Goal: Task Accomplishment & Management: Complete application form

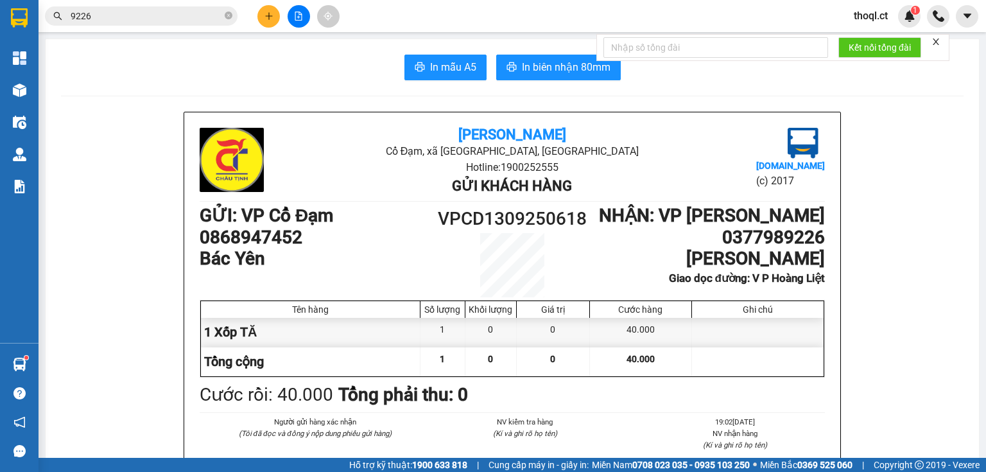
scroll to position [513, 0]
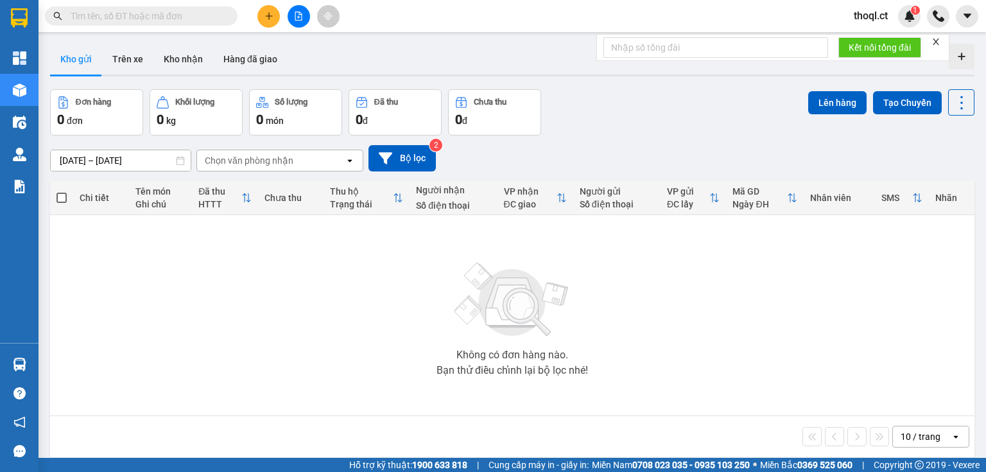
click at [147, 16] on input "text" at bounding box center [146, 16] width 151 height 14
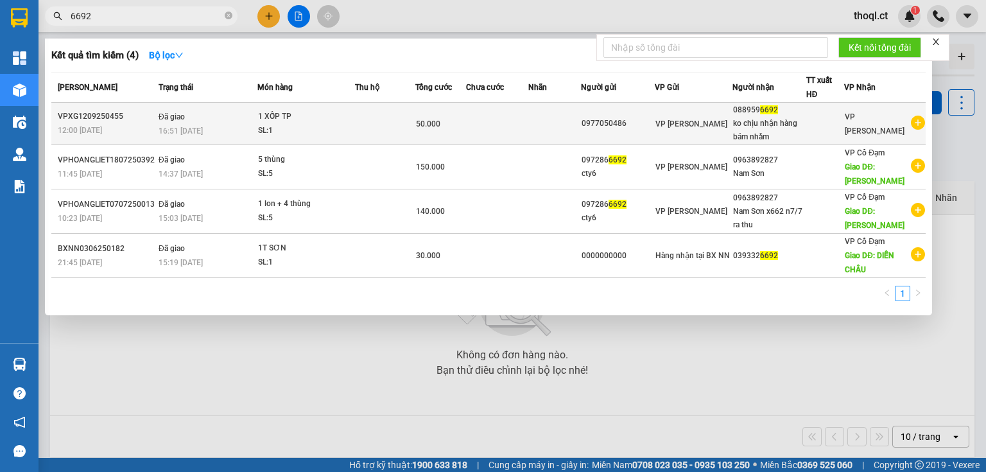
type input "6692"
click at [518, 126] on td at bounding box center [497, 124] width 62 height 42
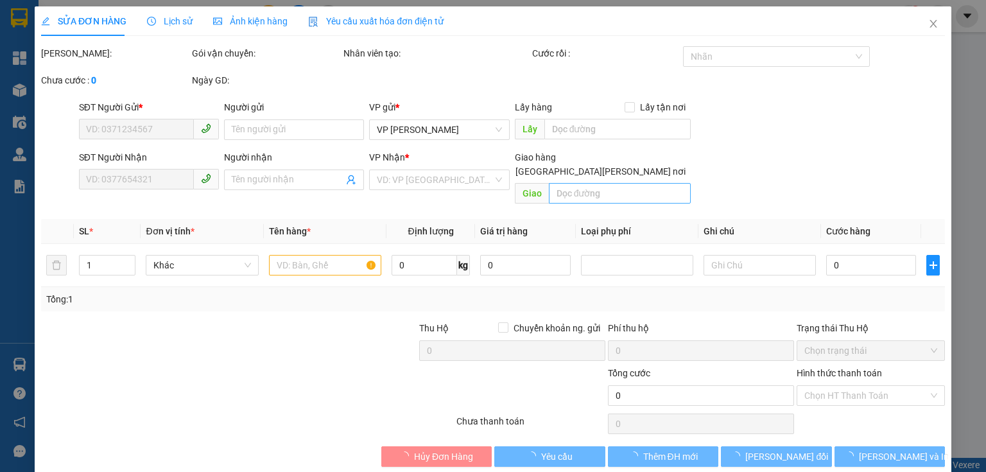
type input "0977050486"
type input "0889596692"
type input "ko chịu nhận hàng bám nhầm"
type input "50.000"
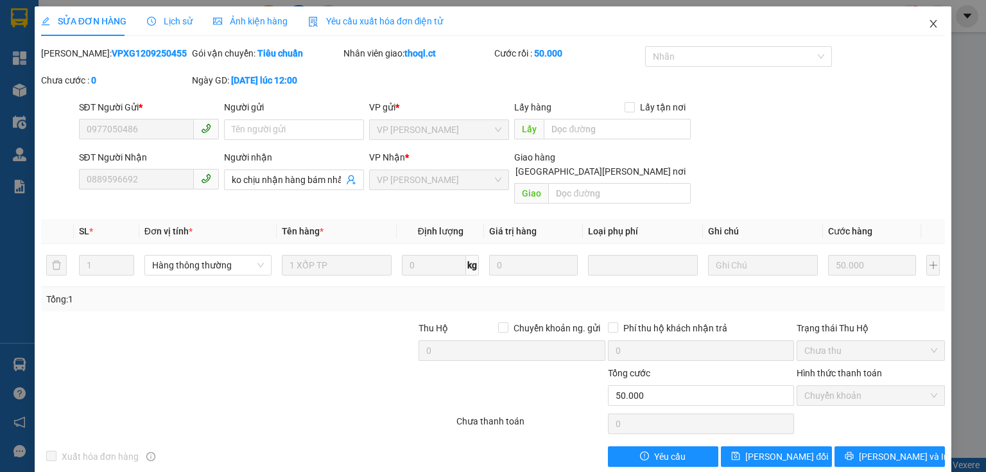
click at [930, 21] on icon "close" at bounding box center [933, 24] width 10 height 10
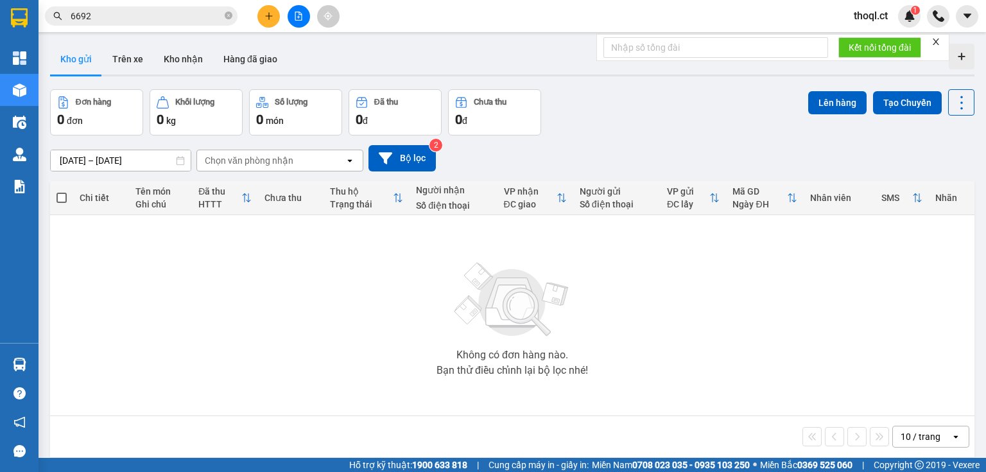
click at [158, 18] on input "6692" at bounding box center [146, 16] width 151 height 14
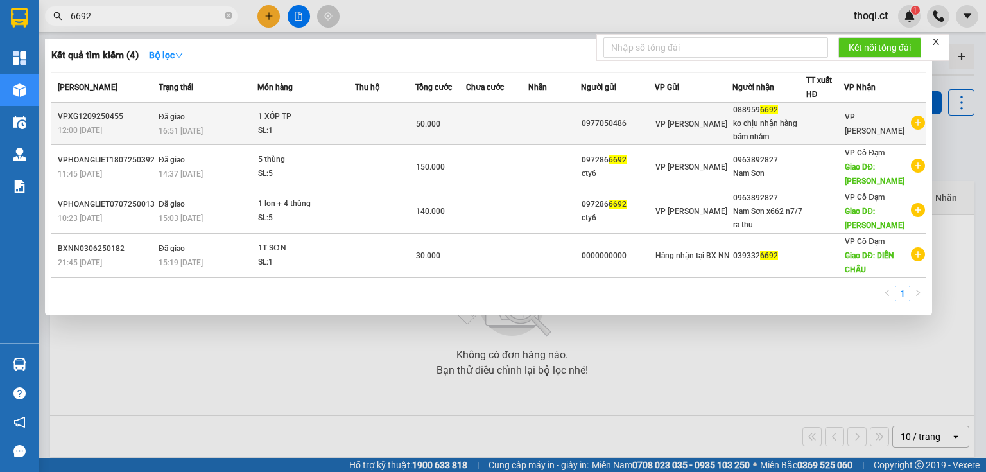
click at [322, 124] on div "SL: 1" at bounding box center [306, 131] width 96 height 14
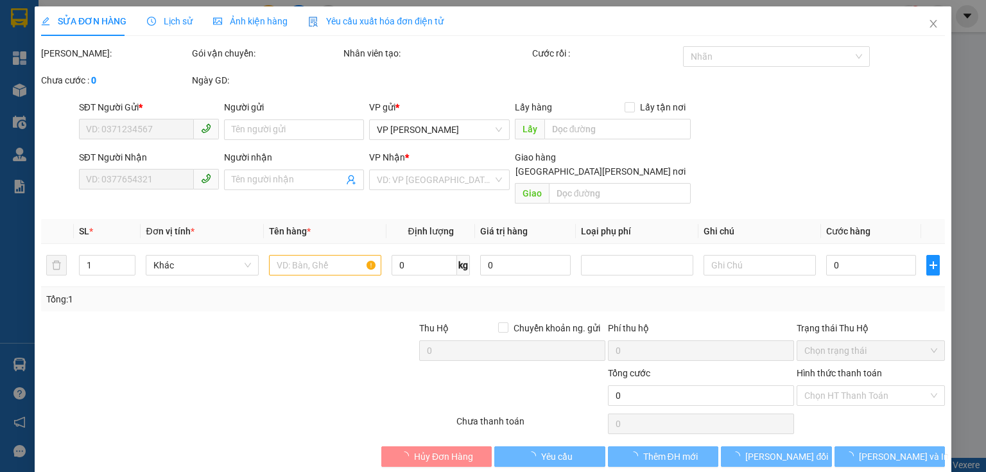
type input "0977050486"
type input "0889596692"
type input "ko chịu nhận hàng bám nhầm"
type input "50.000"
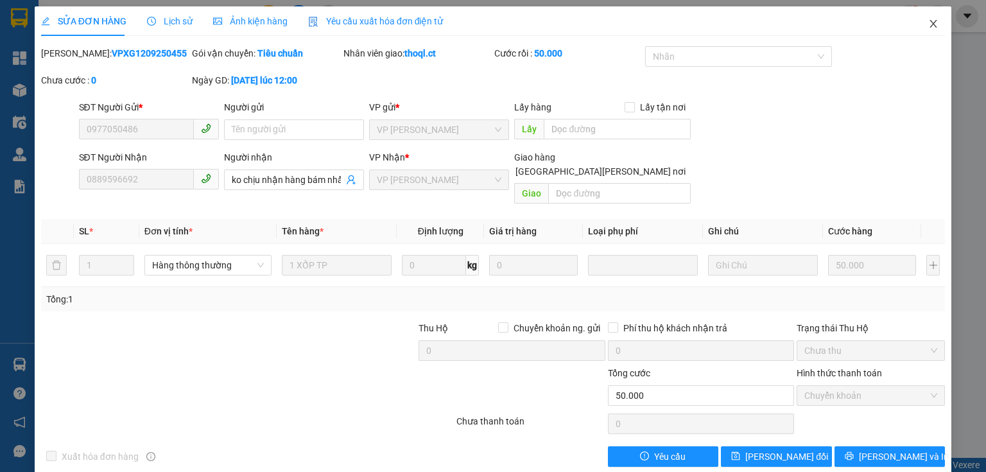
click at [928, 23] on icon "close" at bounding box center [933, 24] width 10 height 10
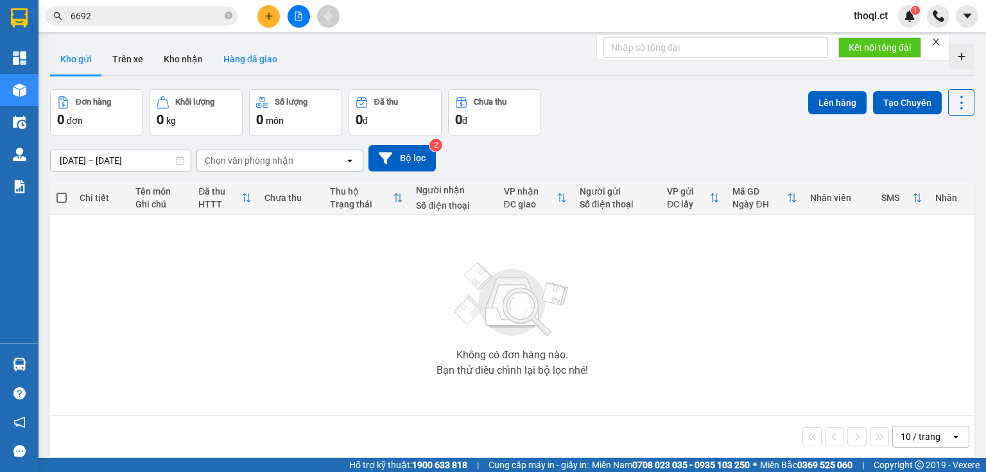
click at [257, 63] on button "Hàng đã giao" at bounding box center [250, 59] width 74 height 31
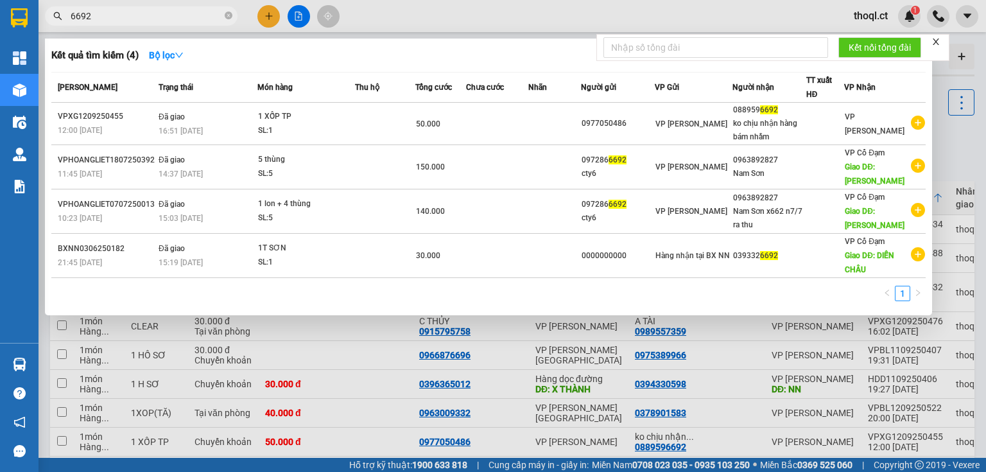
click at [164, 17] on input "6692" at bounding box center [146, 16] width 151 height 14
type input "6"
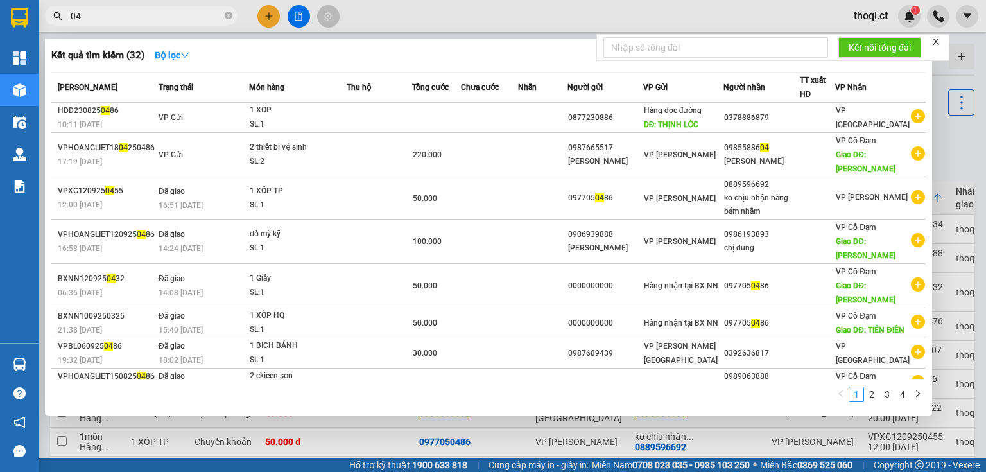
type input "0"
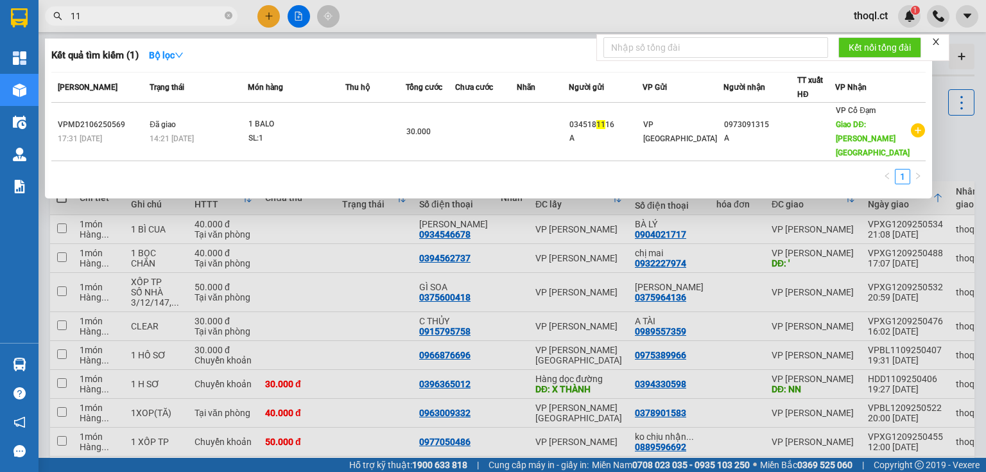
type input "1"
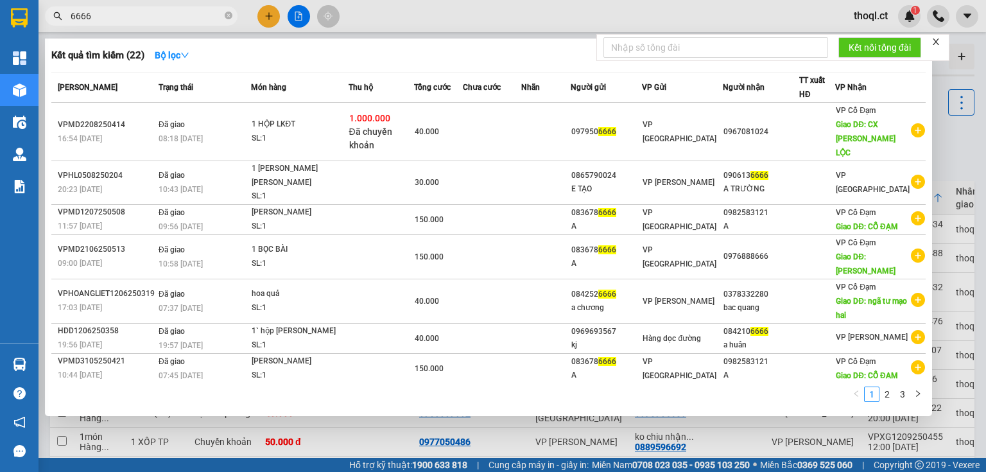
type input "6666"
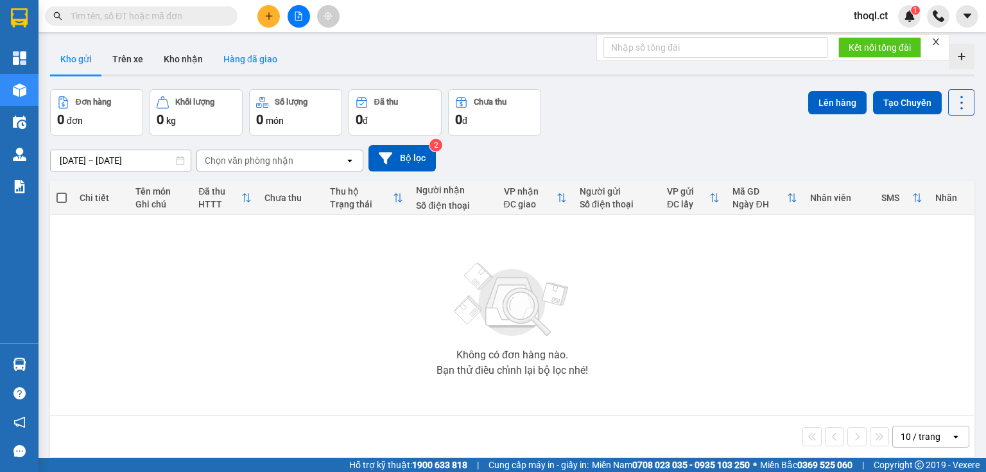
click at [249, 56] on button "Hàng đã giao" at bounding box center [250, 59] width 74 height 31
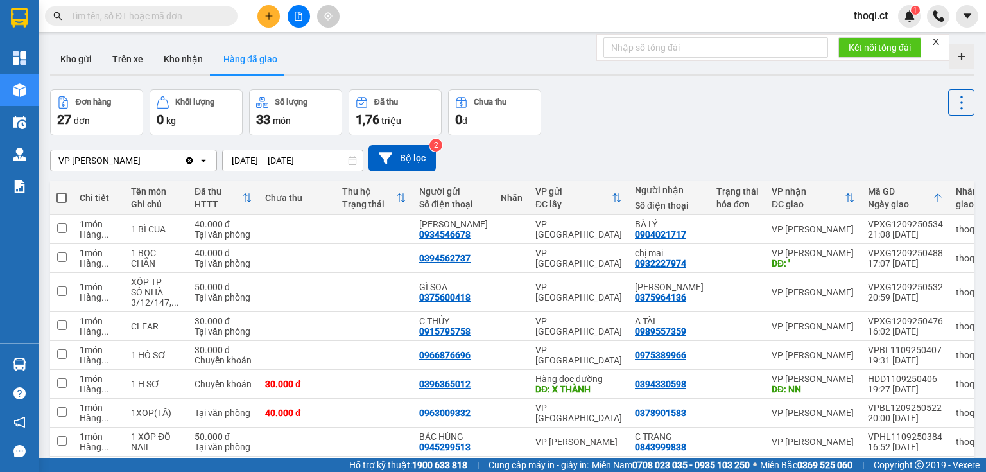
click at [162, 16] on input "text" at bounding box center [146, 16] width 151 height 14
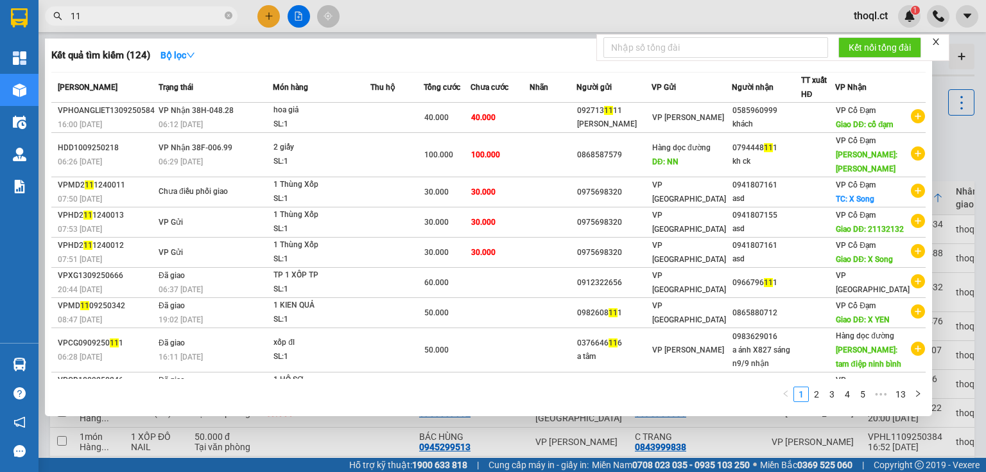
type input "1"
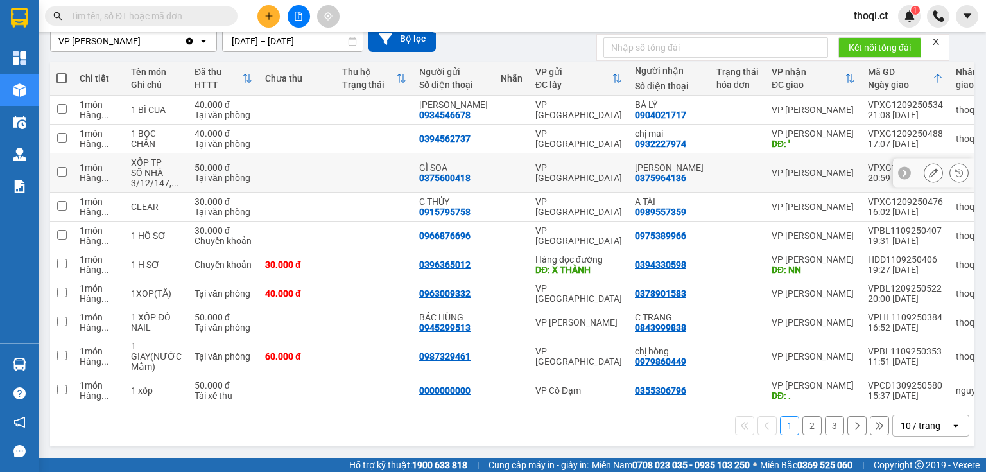
scroll to position [122, 0]
click at [802, 431] on button "2" at bounding box center [811, 425] width 19 height 19
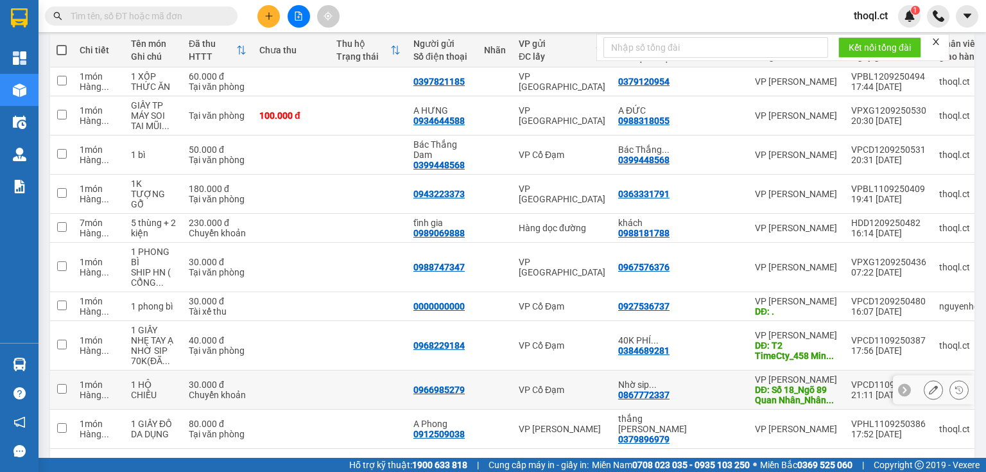
scroll to position [173, 0]
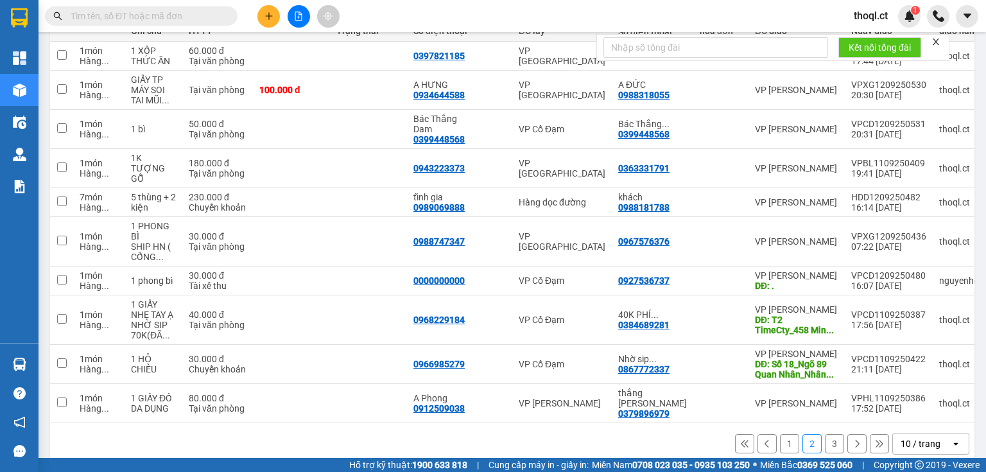
click at [825, 434] on button "3" at bounding box center [834, 443] width 19 height 19
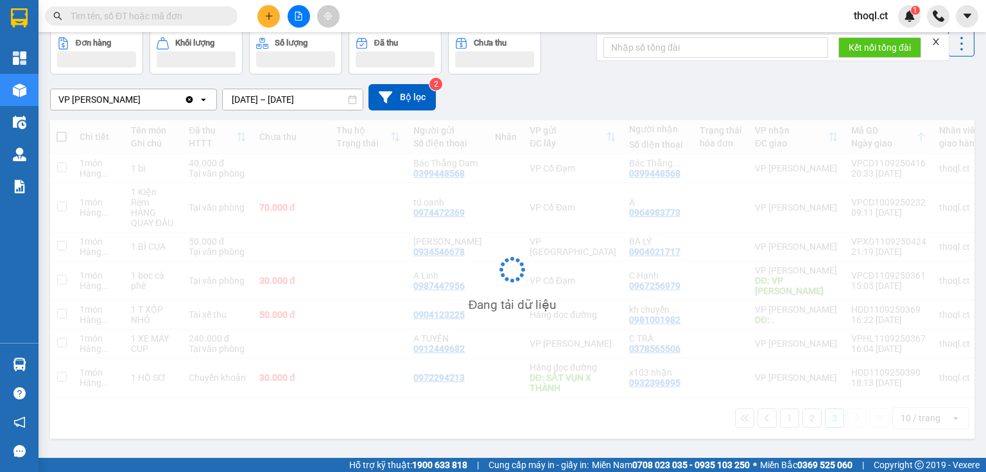
scroll to position [59, 0]
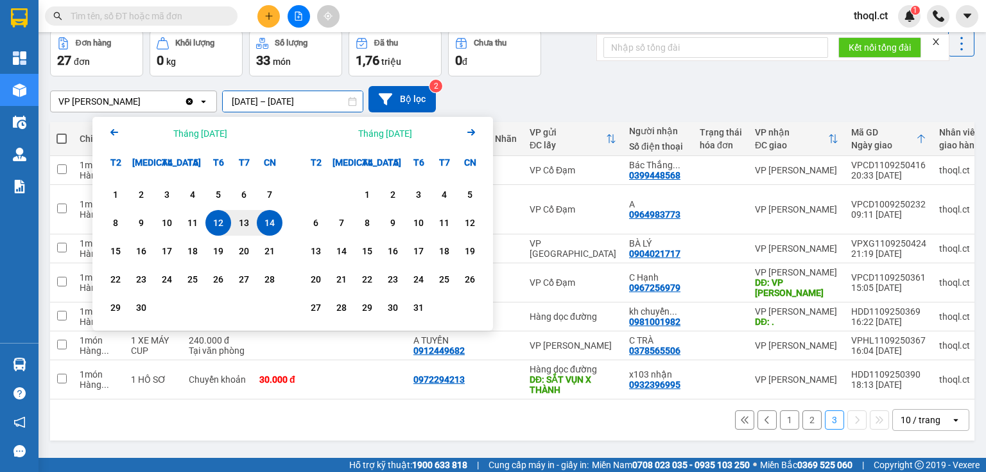
click at [267, 103] on input "[DATE] – [DATE]" at bounding box center [293, 101] width 140 height 21
click at [221, 221] on div "12" at bounding box center [218, 222] width 18 height 15
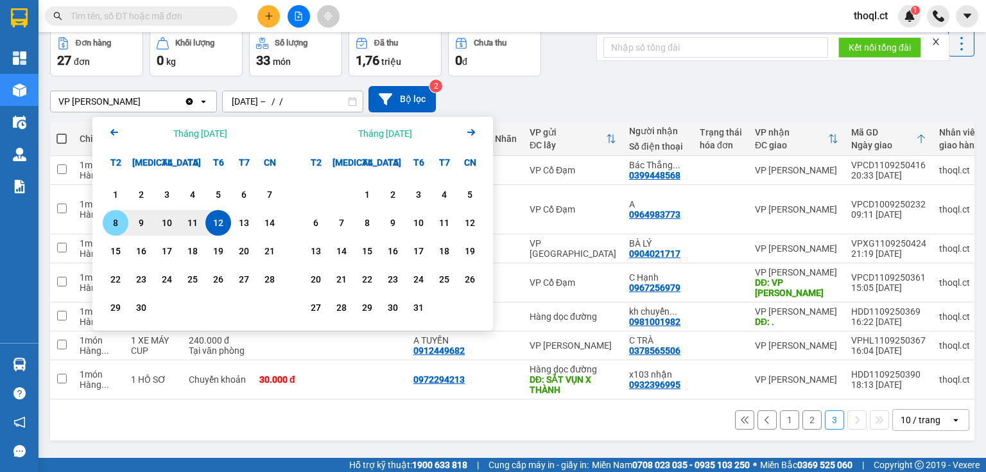
click at [121, 221] on div "8" at bounding box center [116, 222] width 18 height 15
type input "08/09/2025 – 12/09/2025"
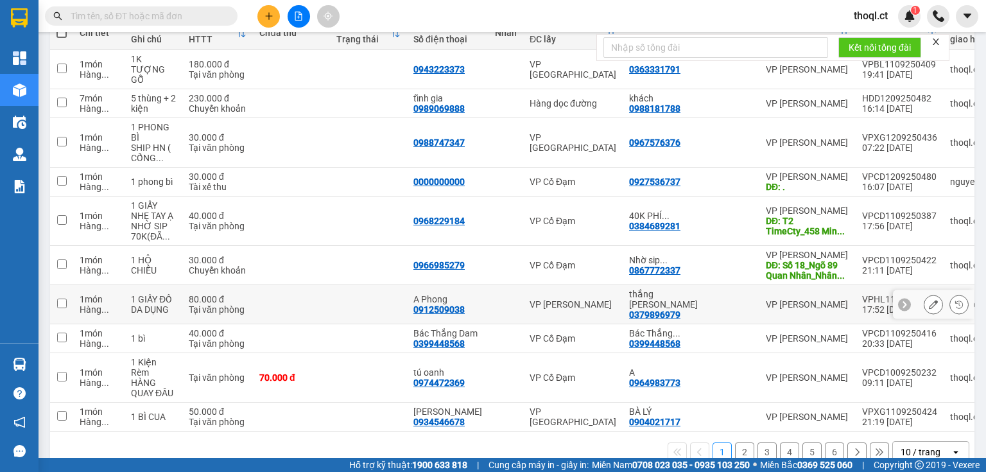
scroll to position [173, 0]
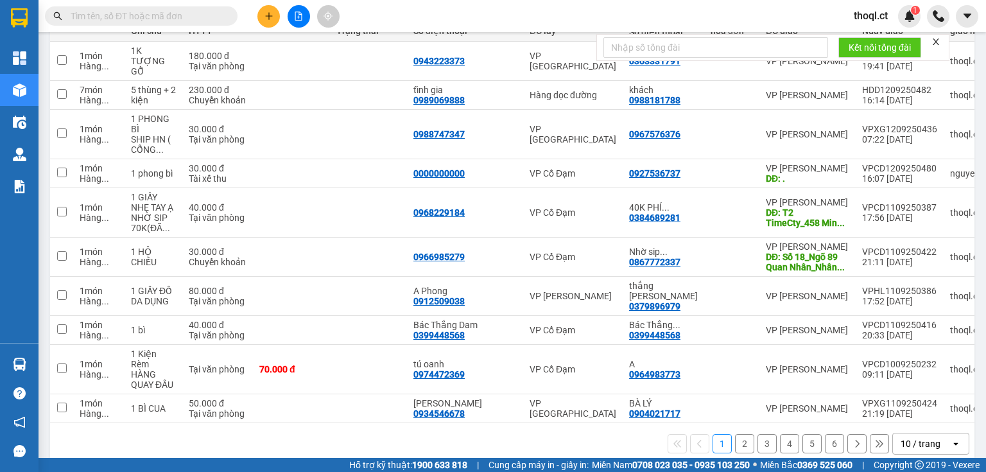
click at [742, 434] on button "2" at bounding box center [744, 443] width 19 height 19
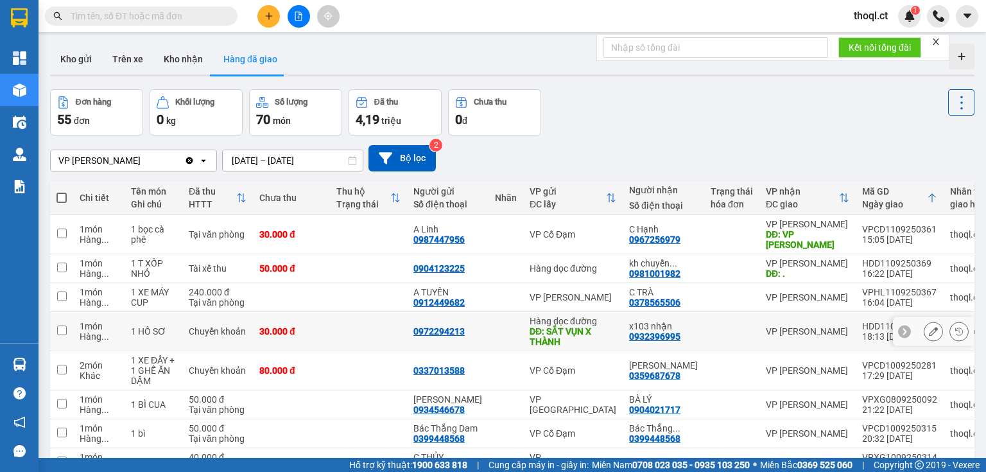
scroll to position [132, 0]
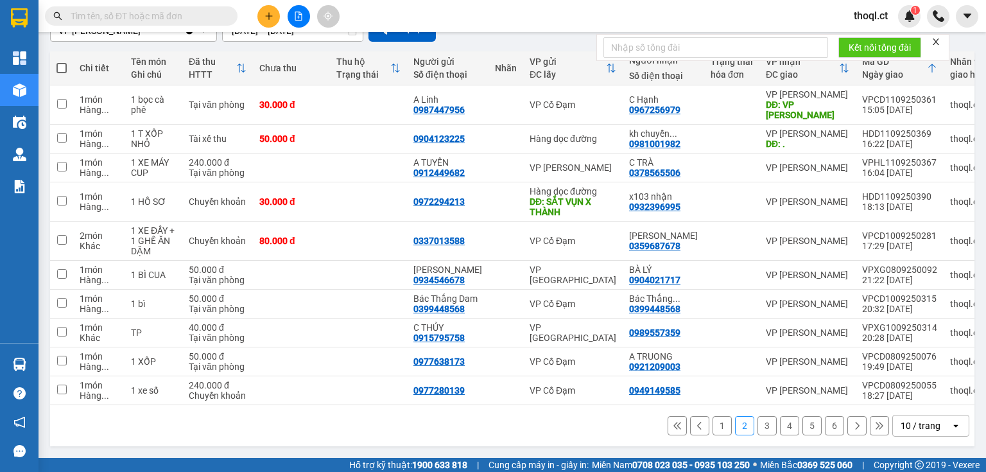
click at [760, 426] on button "3" at bounding box center [766, 425] width 19 height 19
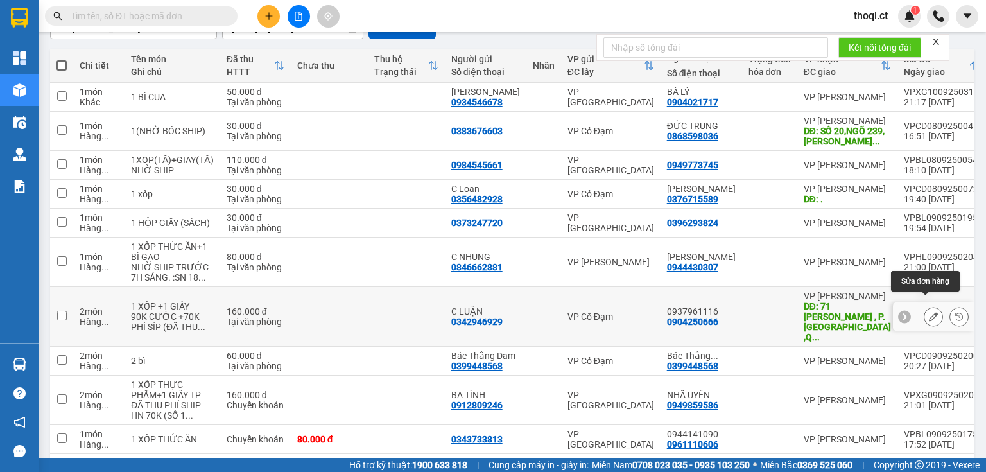
click at [929, 312] on icon at bounding box center [933, 316] width 9 height 9
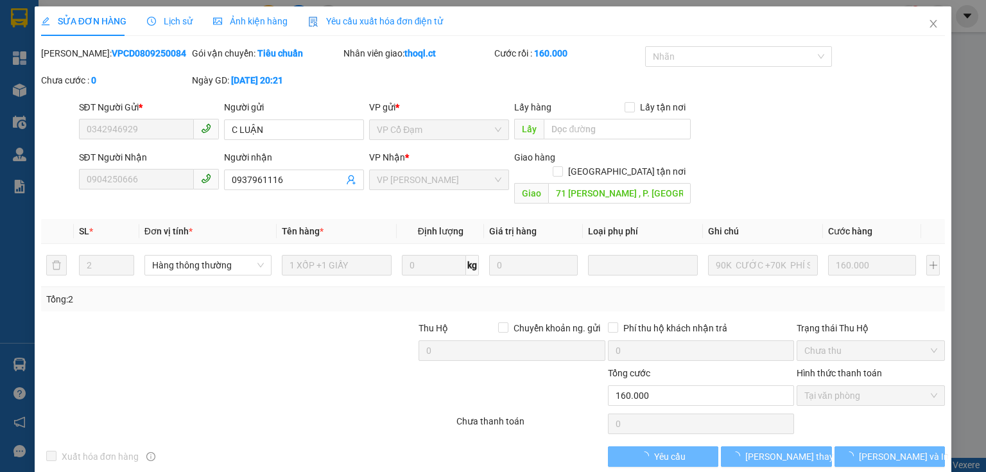
type input "0342946929"
type input "C LUẬN"
type input "0904250666"
type input "0937961116"
type input "71 LÝ NAM ĐẾ , P. CỬA ĐÔNG ,Q. HOÀN KIẾM"
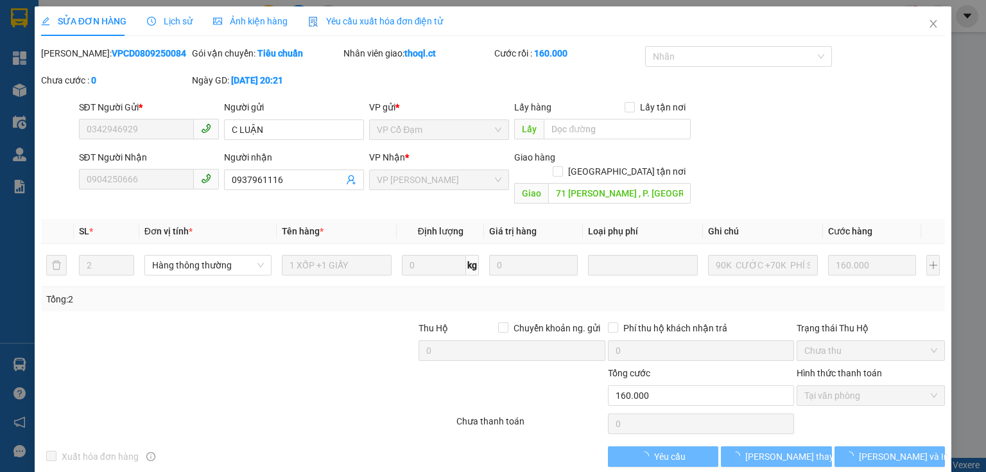
type input "160.000"
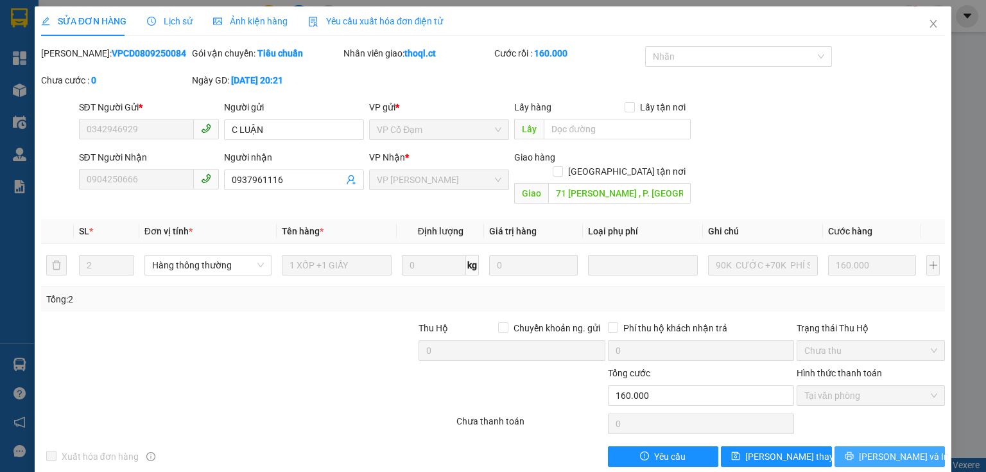
click at [877, 449] on span "[PERSON_NAME] và In" at bounding box center [904, 456] width 90 height 14
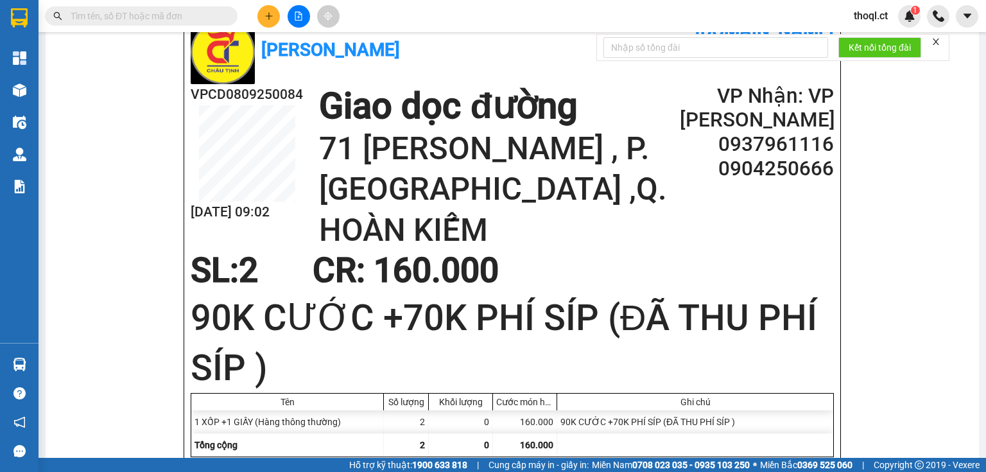
scroll to position [565, 0]
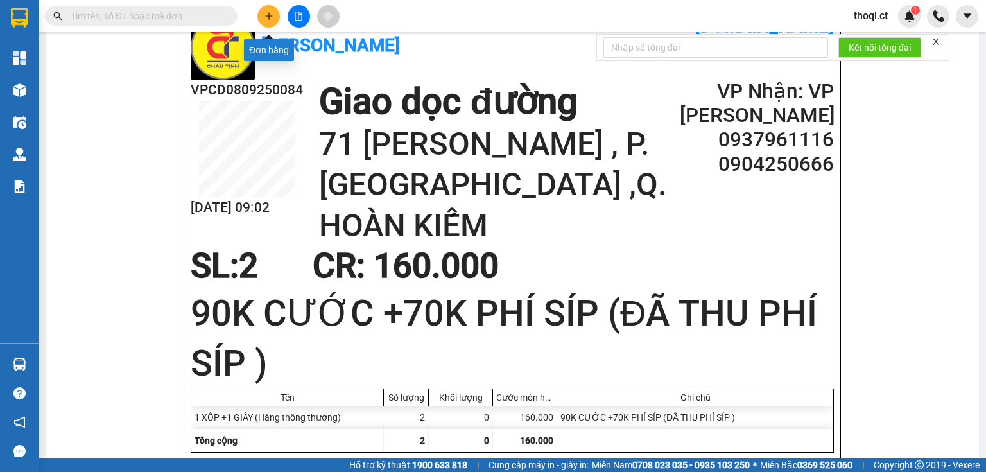
click at [270, 14] on icon "plus" at bounding box center [268, 16] width 9 height 9
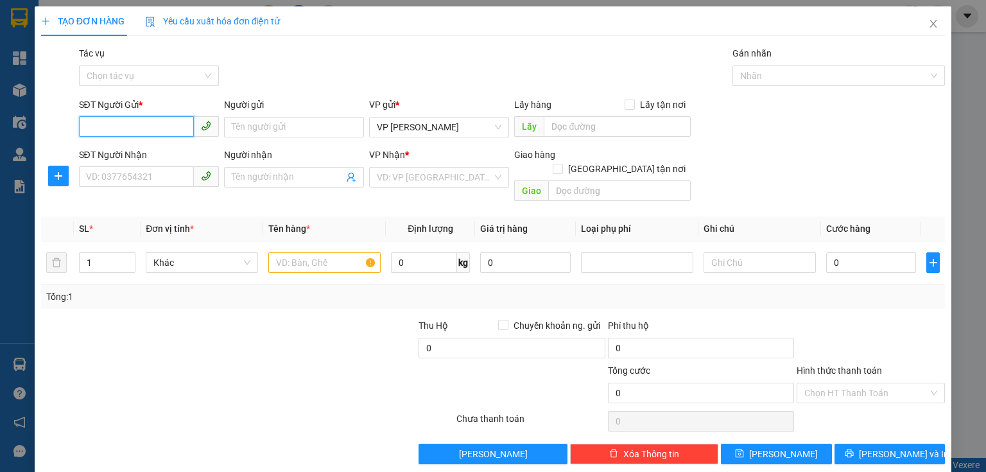
click at [126, 128] on input "SĐT Người Gửi *" at bounding box center [136, 126] width 115 height 21
type input "0982061192"
click at [277, 132] on input "Người gửi" at bounding box center [294, 127] width 140 height 21
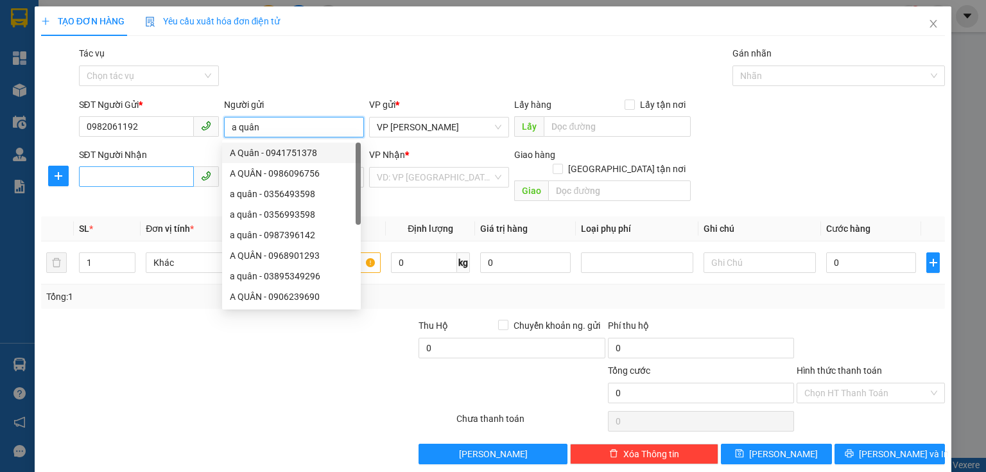
type input "a quân"
click at [157, 177] on input "SĐT Người Nhận" at bounding box center [136, 176] width 115 height 21
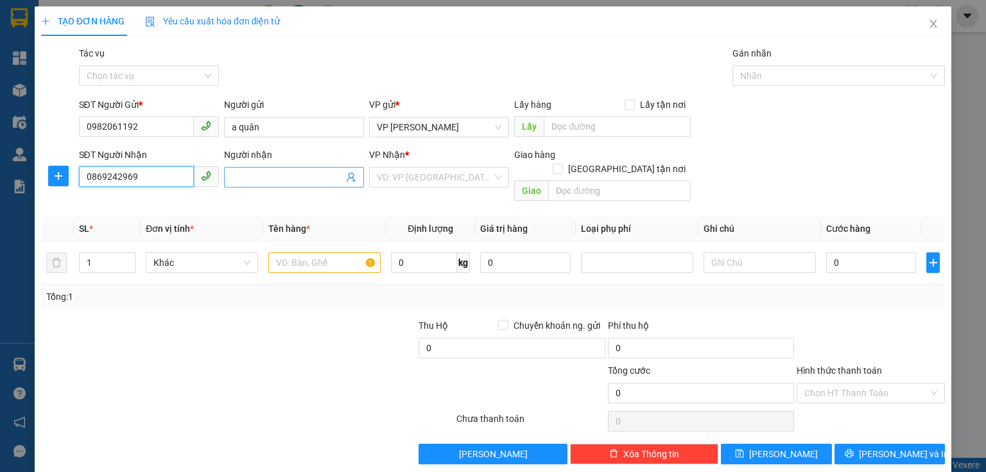
type input "0869242969"
click at [299, 176] on input "Người nhận" at bounding box center [288, 177] width 112 height 14
click at [298, 176] on input "chị ta" at bounding box center [288, 177] width 112 height 14
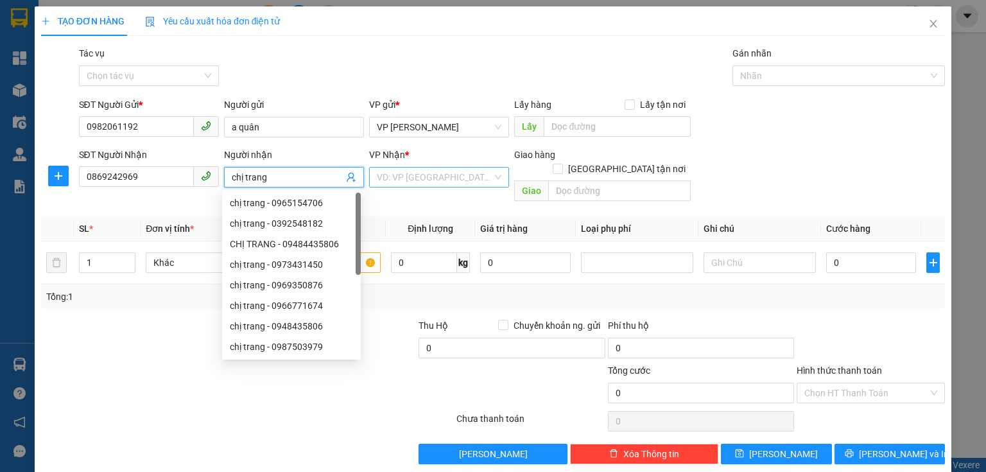
type input "chị trang"
click at [442, 184] on input "search" at bounding box center [435, 176] width 116 height 19
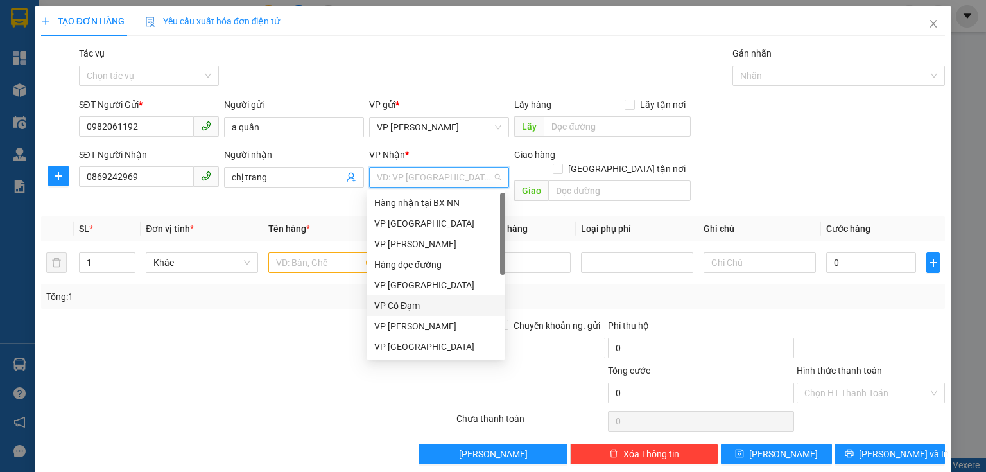
click at [407, 305] on div "VP Cổ Đạm" at bounding box center [435, 305] width 123 height 14
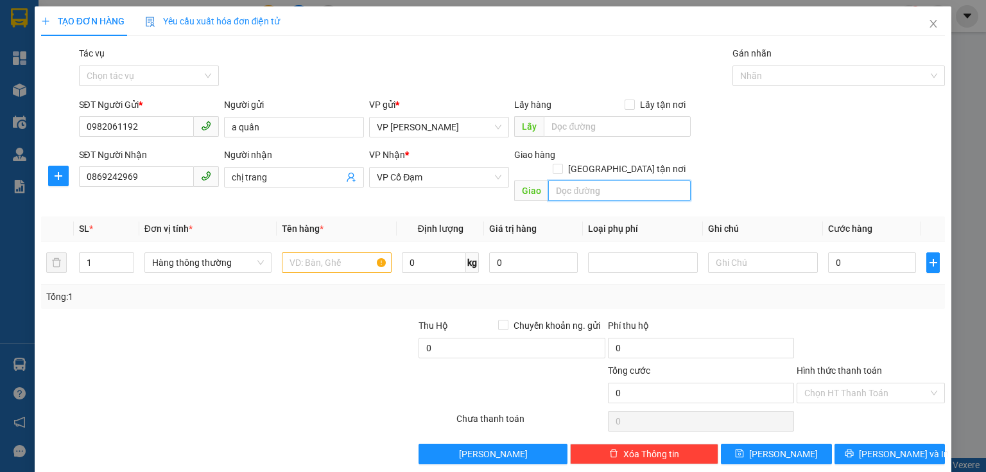
click at [563, 180] on input "text" at bounding box center [619, 190] width 142 height 21
type input "cổ đạm"
click at [336, 252] on input "text" at bounding box center [337, 262] width 110 height 21
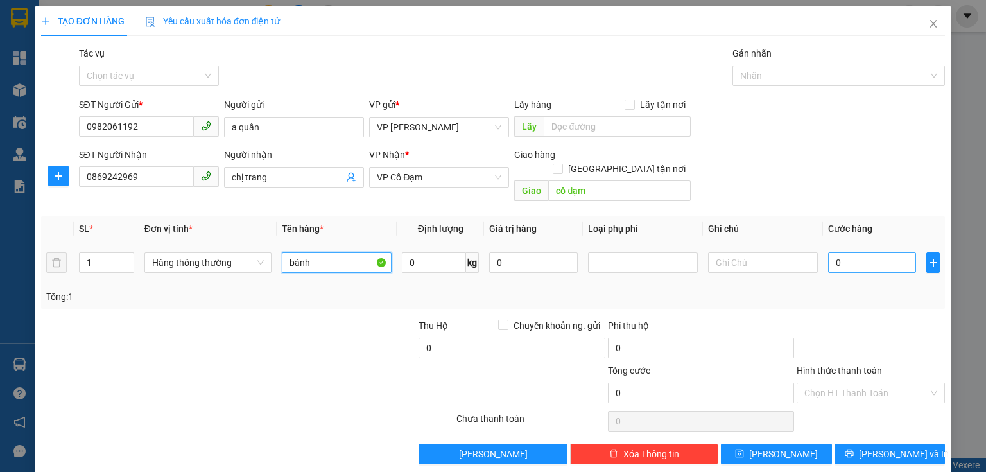
type input "bánh"
click at [842, 252] on input "0" at bounding box center [872, 262] width 88 height 21
type input "3"
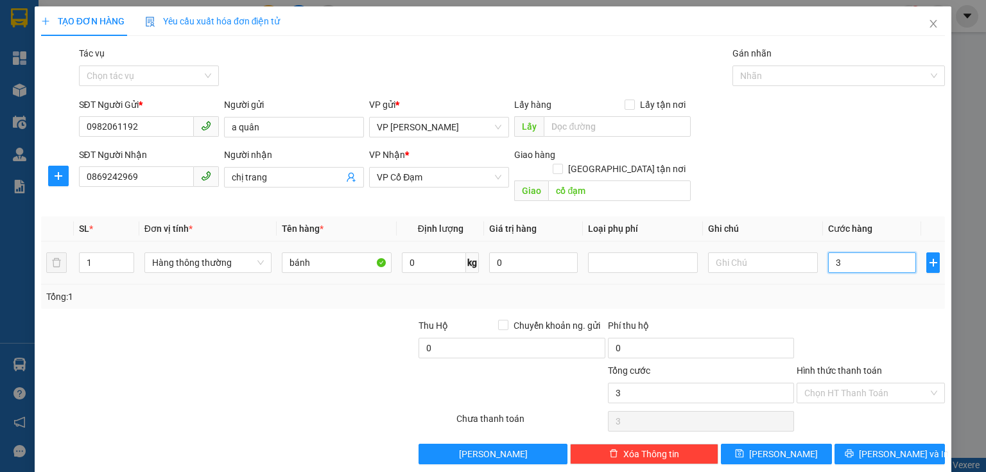
type input "30"
type input "30.000"
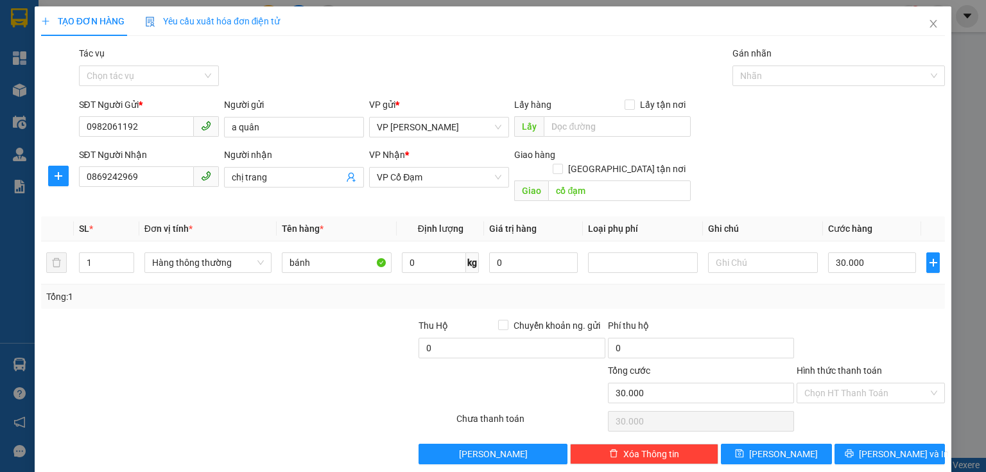
click at [868, 321] on div at bounding box center [870, 340] width 151 height 45
click at [854, 383] on input "Hình thức thanh toán" at bounding box center [866, 392] width 124 height 19
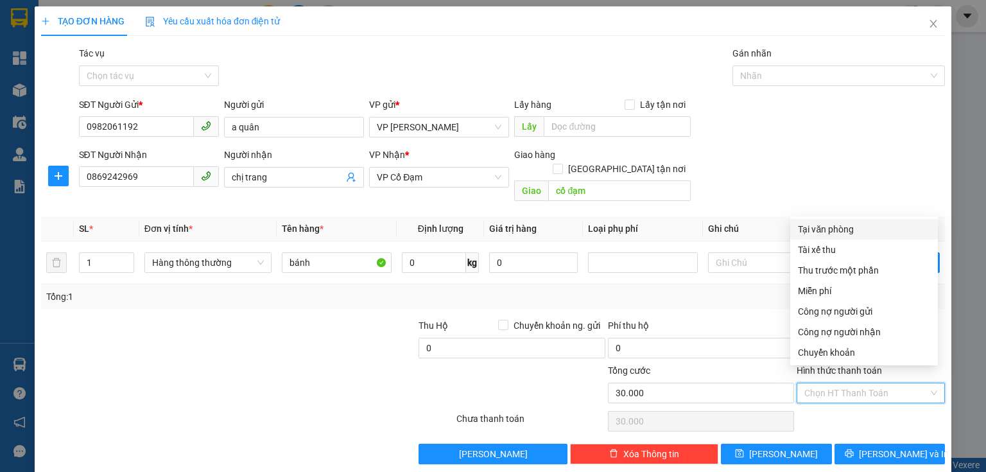
click at [830, 231] on div "Tại văn phòng" at bounding box center [864, 229] width 132 height 14
type input "0"
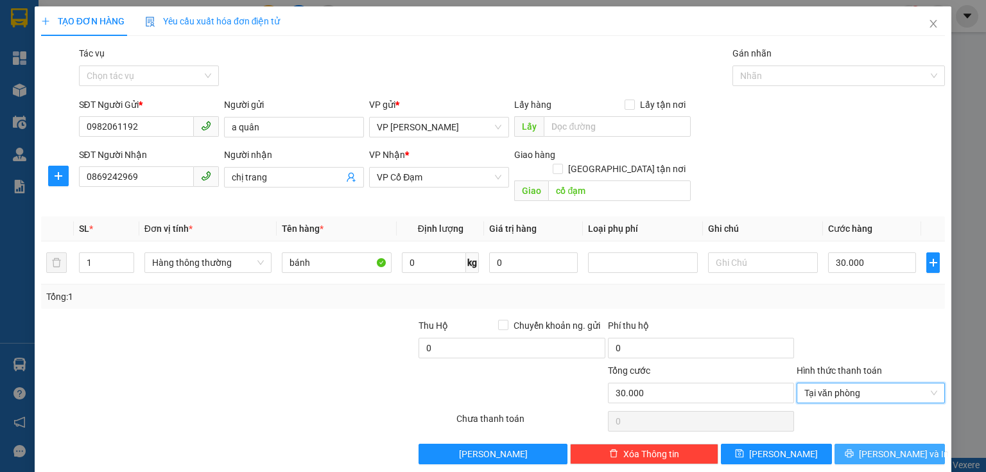
click at [853, 449] on icon "printer" at bounding box center [848, 453] width 9 height 9
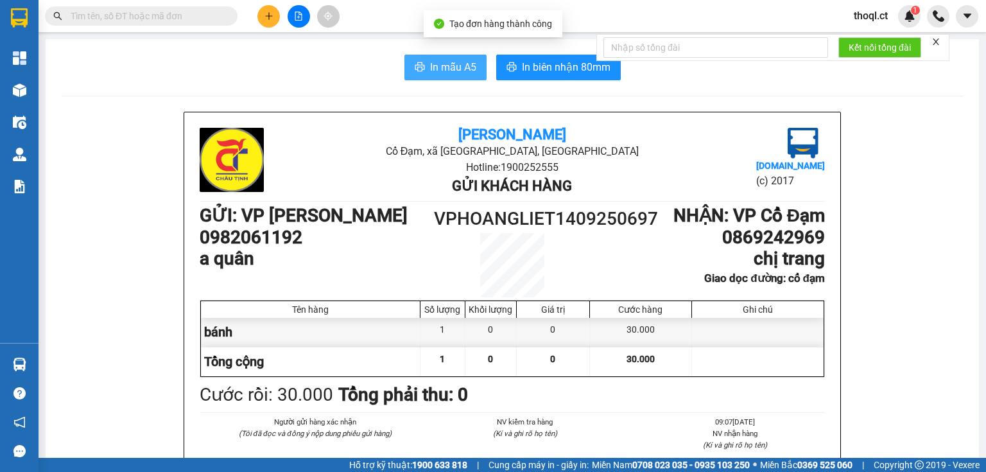
click at [440, 68] on span "In mẫu A5" at bounding box center [453, 67] width 46 height 16
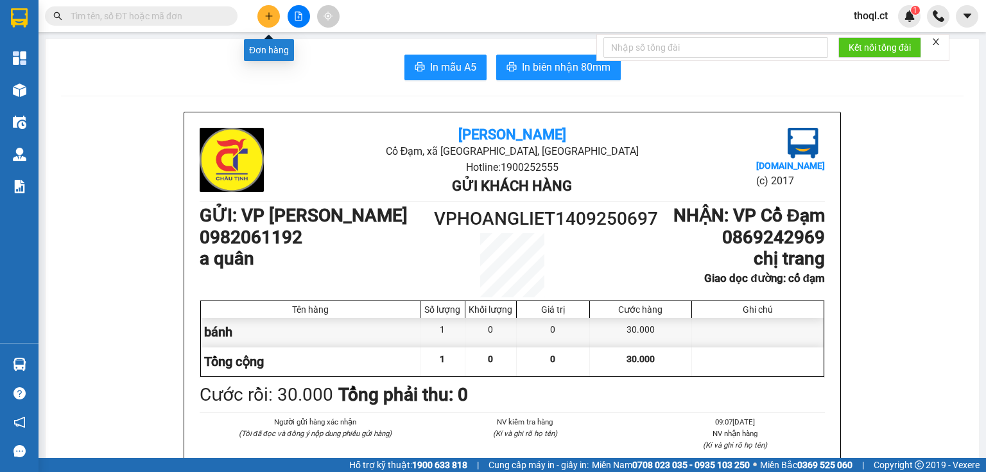
click at [268, 26] on button at bounding box center [268, 16] width 22 height 22
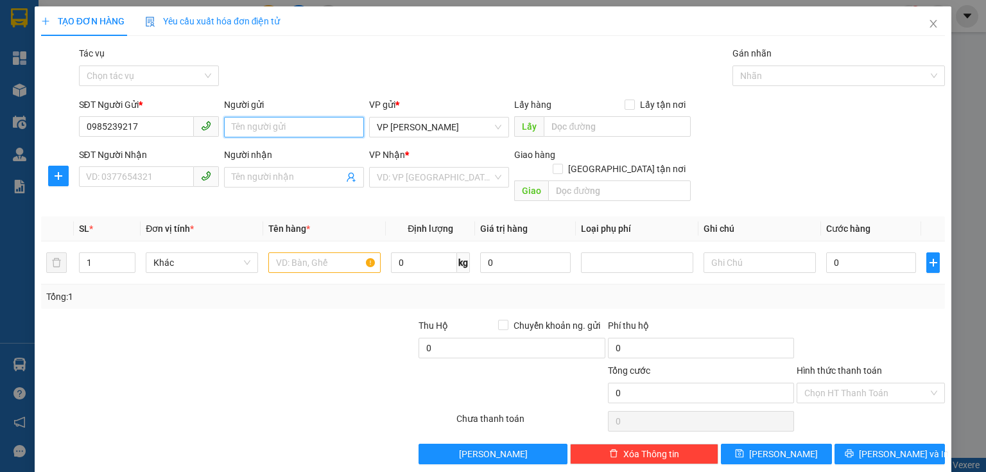
click at [255, 128] on input "Người gửi" at bounding box center [294, 127] width 140 height 21
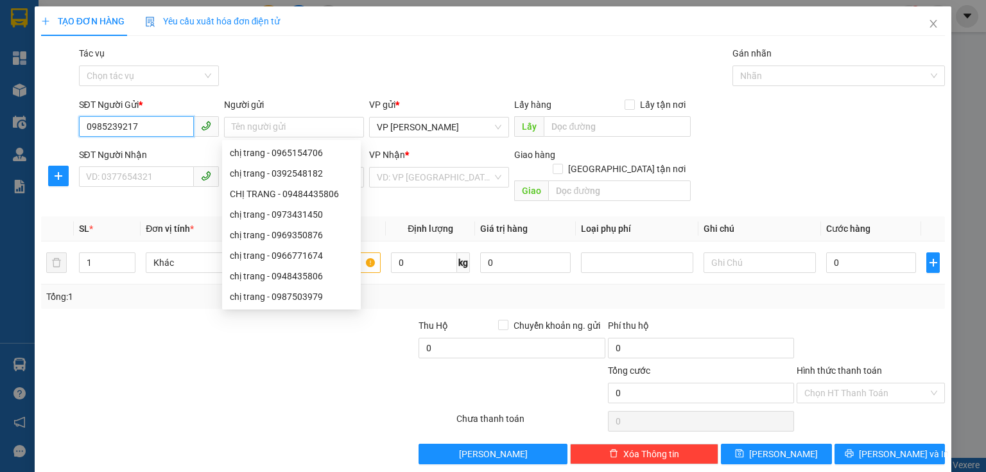
click at [157, 135] on input "0985239217" at bounding box center [136, 126] width 115 height 21
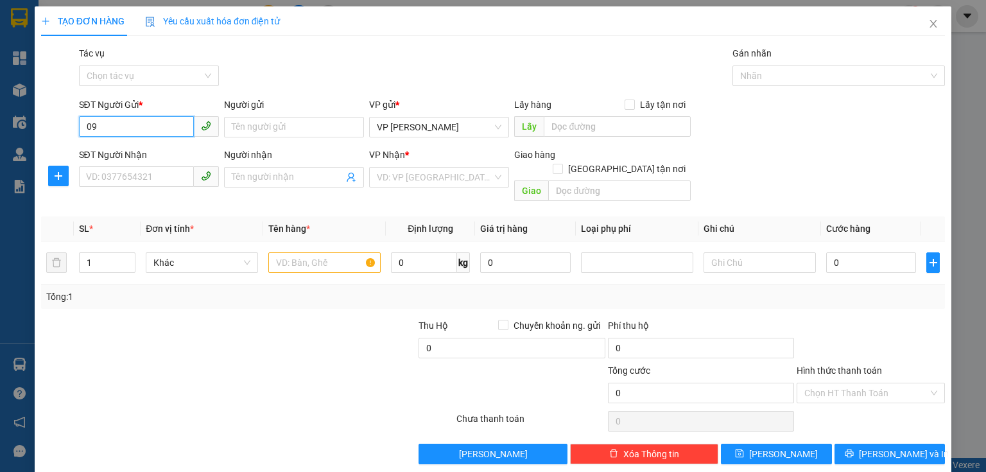
type input "0"
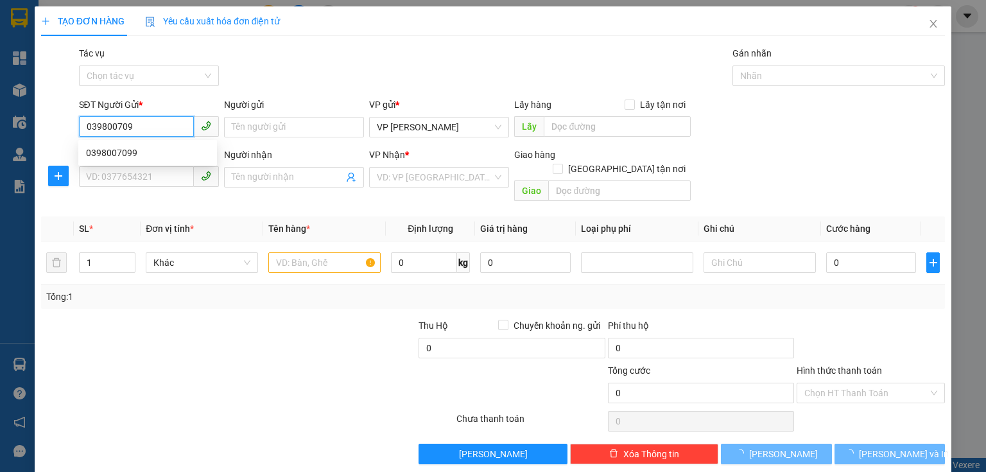
type input "0398007099"
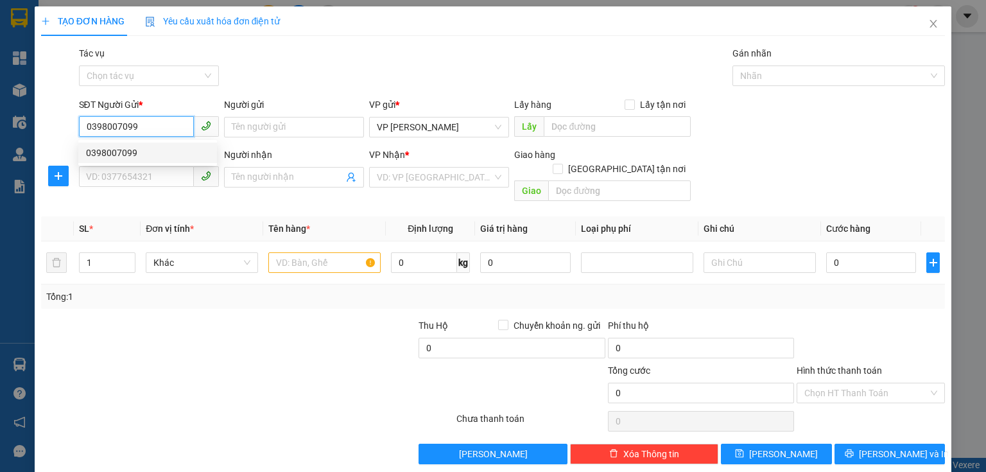
click at [130, 144] on div "0398007099" at bounding box center [147, 152] width 139 height 21
type input "0707786923"
type input "KNB"
type input "XUÂN THÀNH"
type input "180.000"
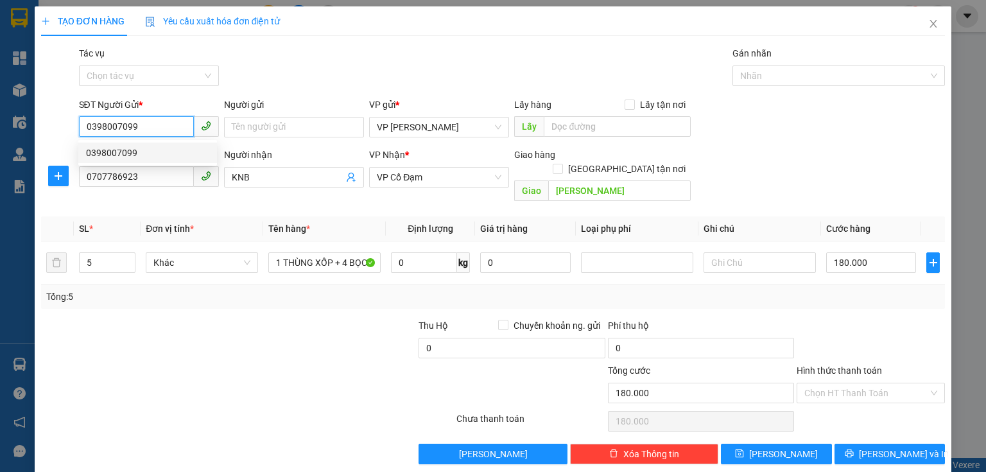
type input "180.000"
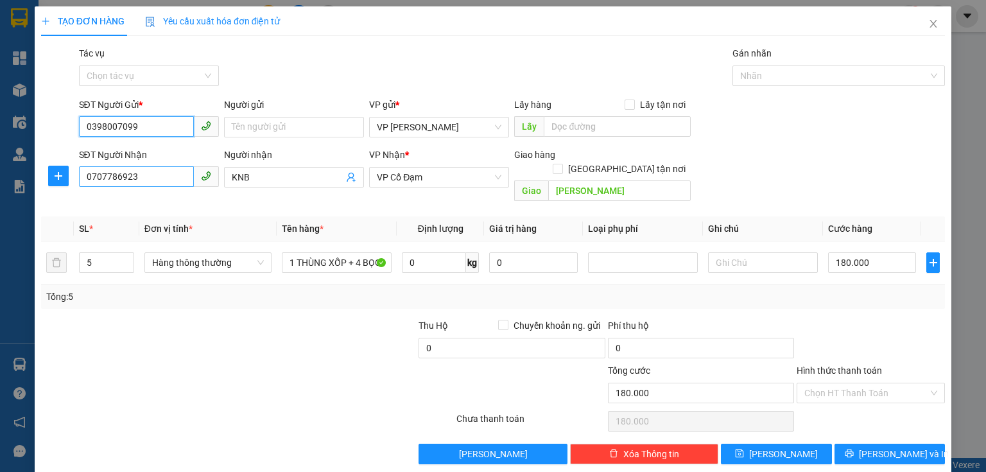
type input "0398007099"
click at [144, 176] on input "0707786923" at bounding box center [136, 176] width 115 height 21
type input "0"
type input "0985239217"
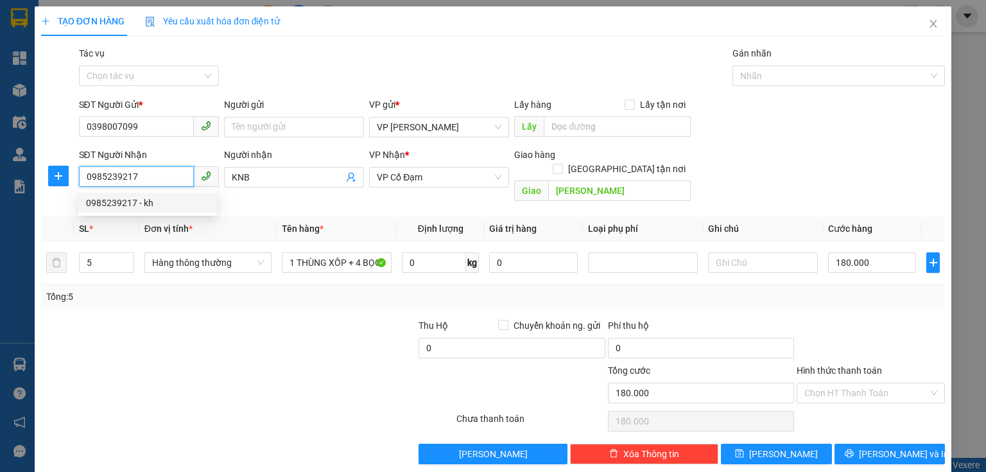
click at [152, 200] on div "0985239217 - kh" at bounding box center [147, 203] width 123 height 14
type input "kh"
type input "cấp 2 thành mỹ"
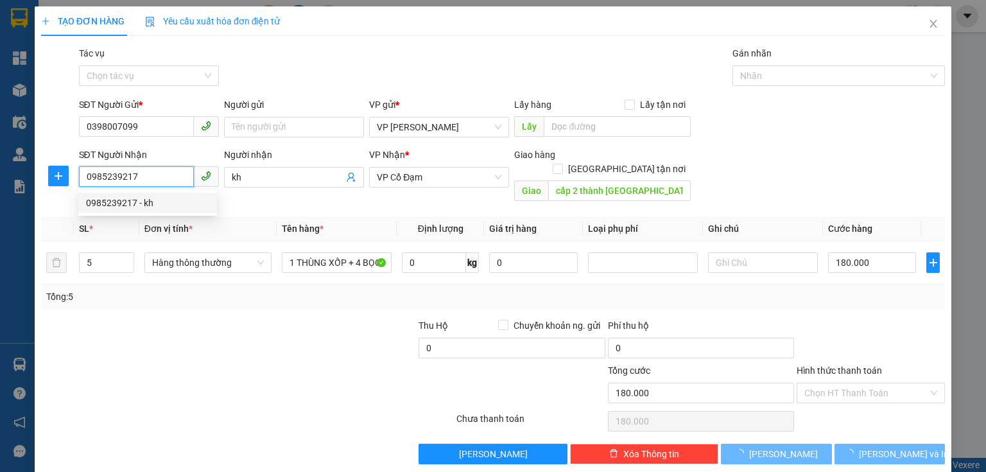
type input "80.000"
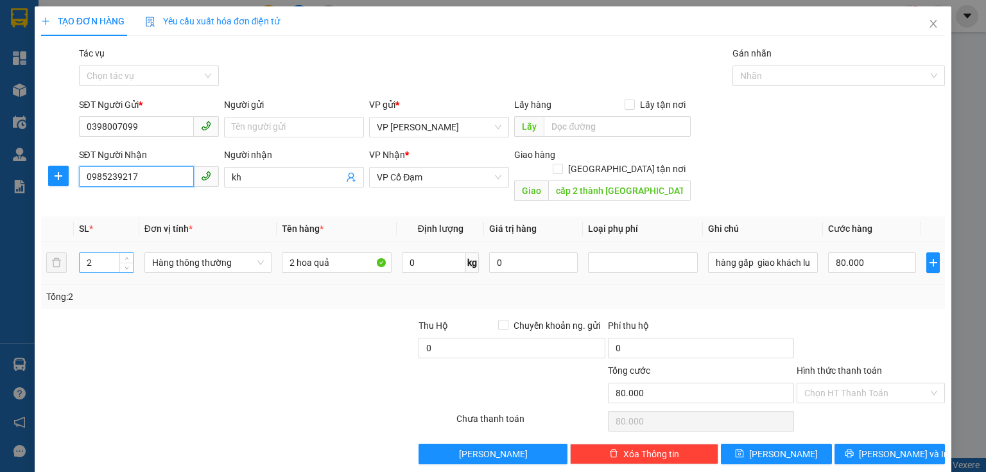
type input "0985239217"
click at [95, 253] on input "2" at bounding box center [107, 262] width 54 height 19
type input "6"
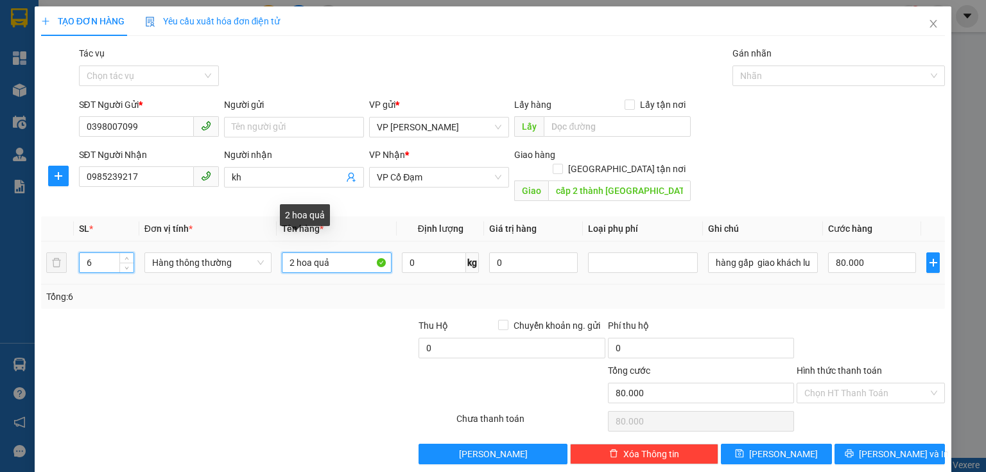
click at [293, 253] on input "2 hoa quả" at bounding box center [337, 262] width 110 height 21
type input "6 hoa quả"
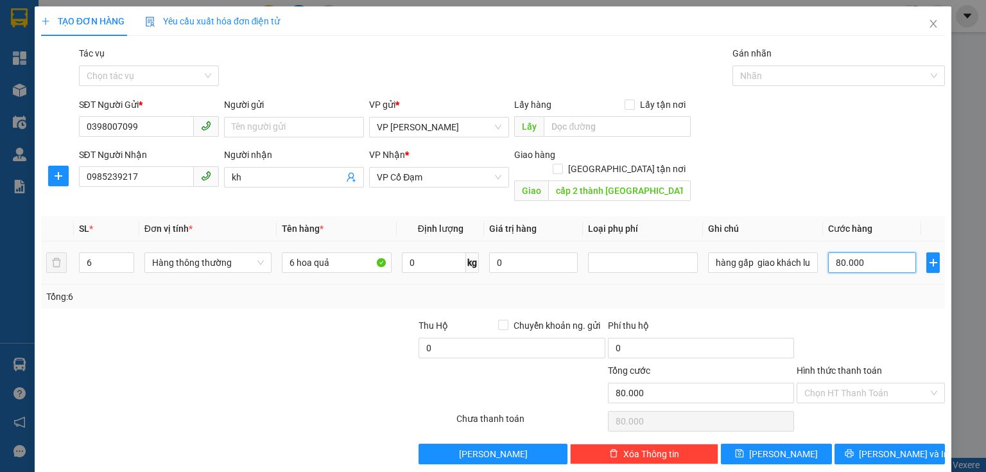
click at [860, 252] on input "80.000" at bounding box center [872, 262] width 88 height 21
type input "0"
click at [828, 252] on input "0" at bounding box center [872, 262] width 88 height 21
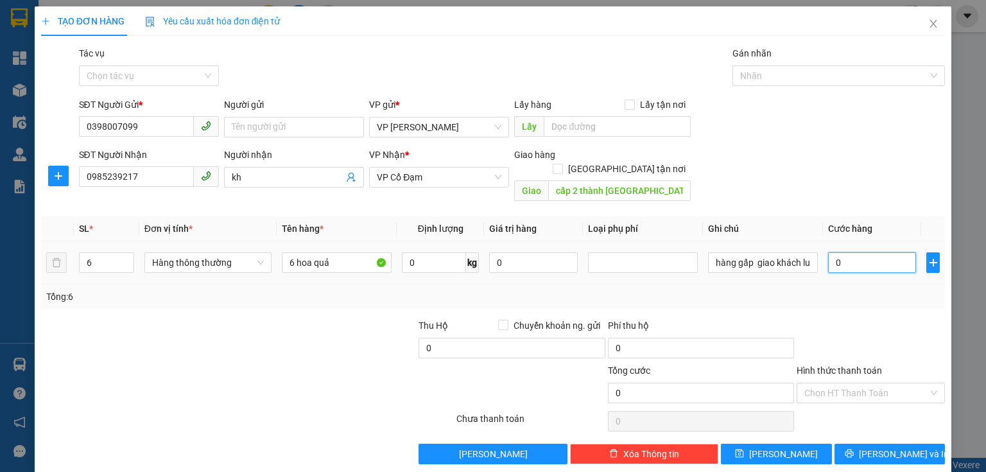
type input "20"
type input "240"
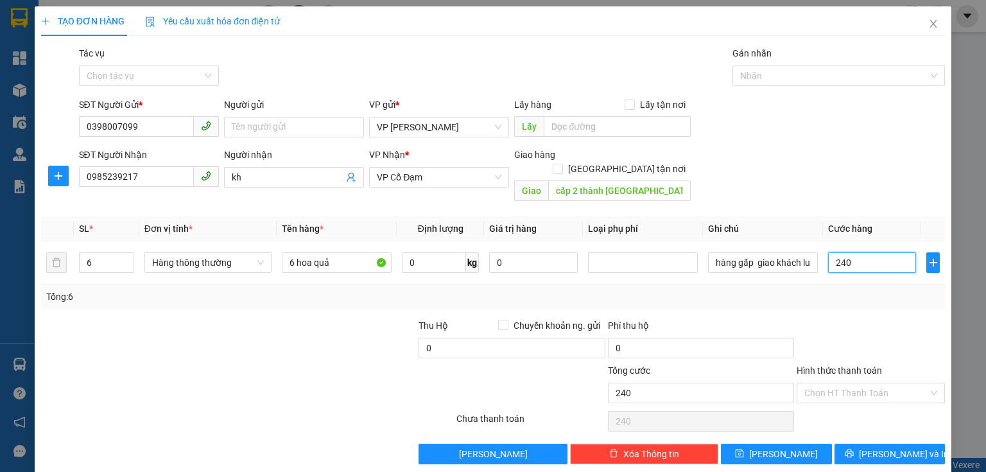
type input "240"
type input "240.000"
click at [847, 289] on div "Tổng: 6" at bounding box center [492, 296] width 893 height 14
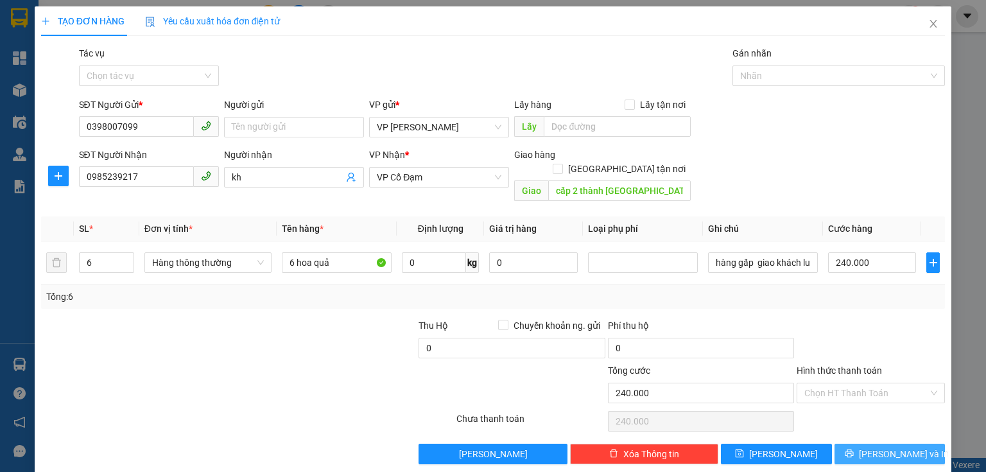
click at [878, 447] on span "[PERSON_NAME] và In" at bounding box center [904, 454] width 90 height 14
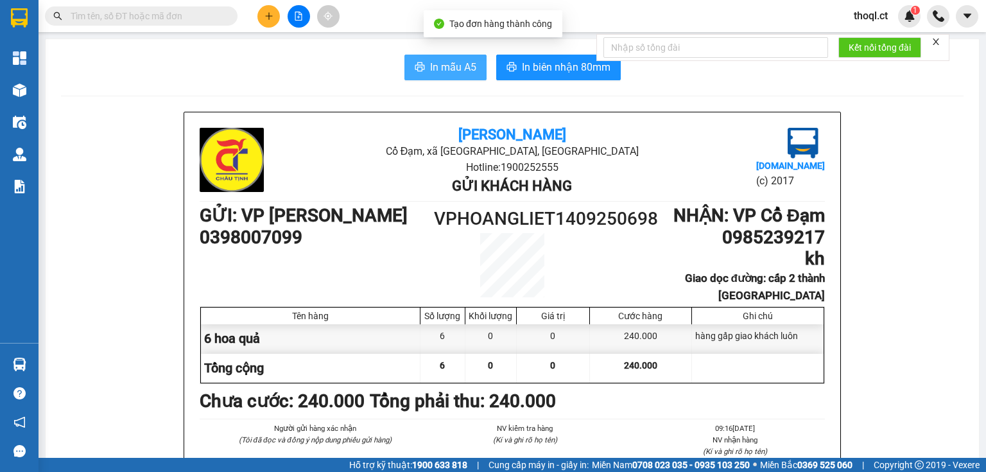
click at [433, 72] on span "In mẫu A5" at bounding box center [453, 67] width 46 height 16
click at [430, 66] on span "In mẫu A5" at bounding box center [453, 67] width 46 height 16
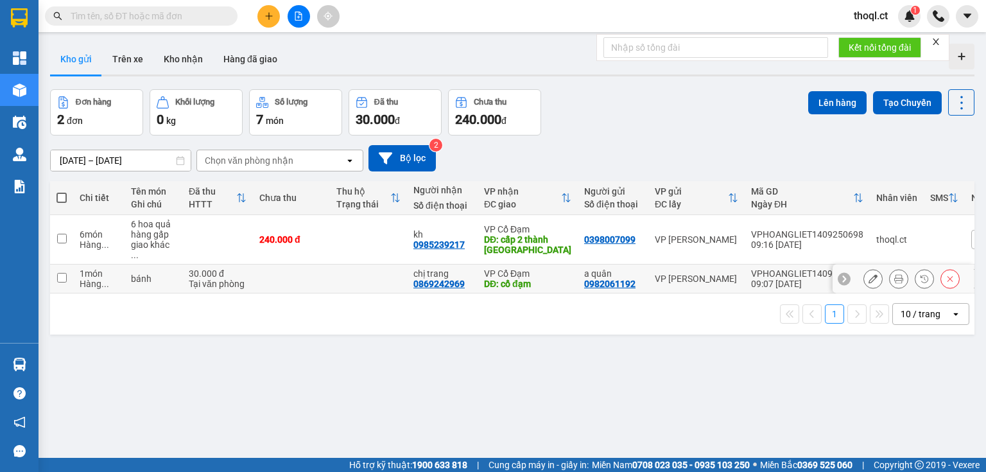
click at [81, 268] on div "1 món" at bounding box center [99, 273] width 39 height 10
checkbox input "true"
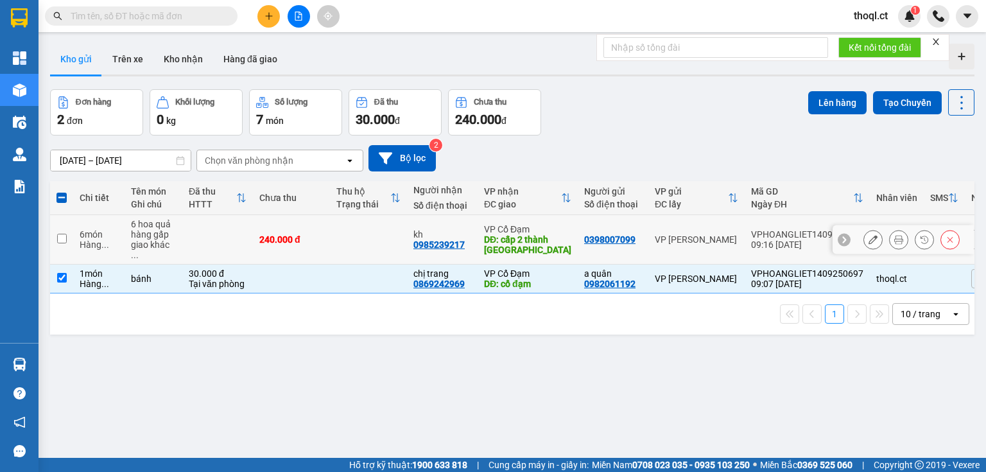
drag, startPoint x: 70, startPoint y: 228, endPoint x: 267, endPoint y: 192, distance: 200.3
click at [70, 226] on td at bounding box center [61, 239] width 23 height 49
checkbox input "true"
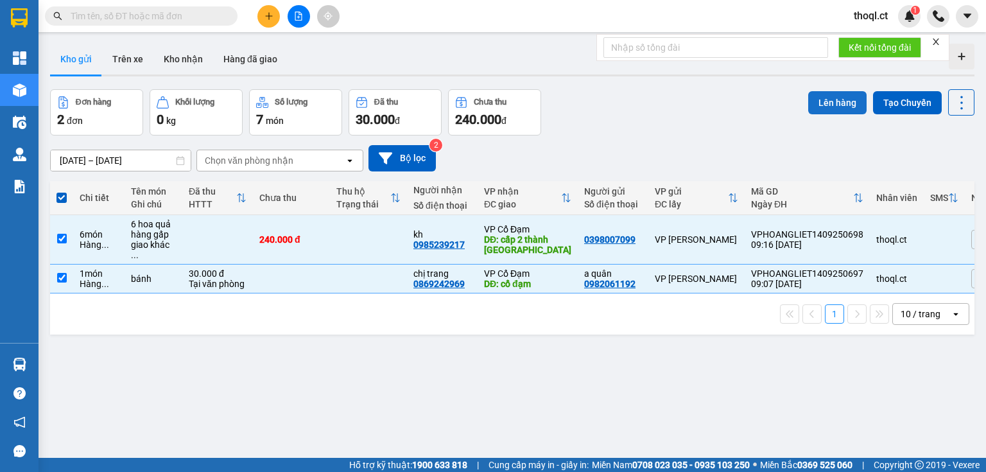
click at [828, 102] on button "Lên hàng" at bounding box center [837, 102] width 58 height 23
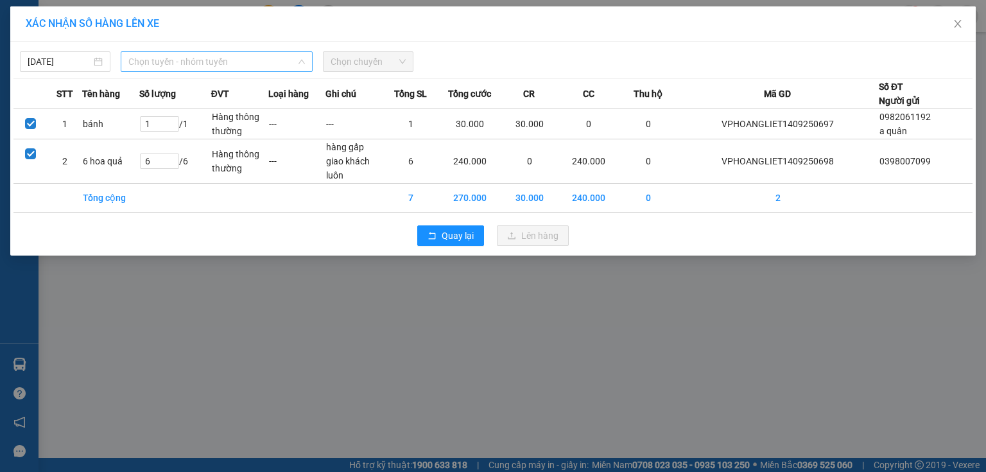
click at [272, 63] on span "Chọn tuyến - nhóm tuyến" at bounding box center [216, 61] width 176 height 19
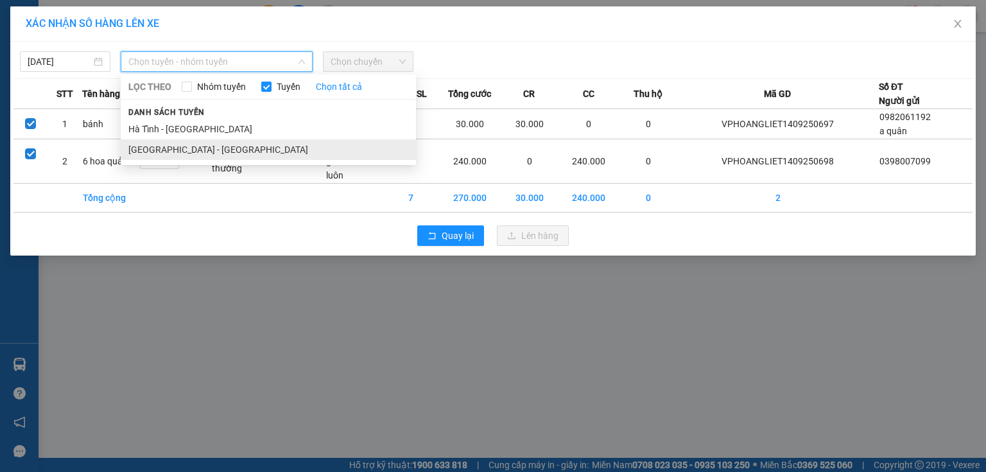
click at [218, 151] on li "Hà Nội - Hà Tĩnh" at bounding box center [268, 149] width 295 height 21
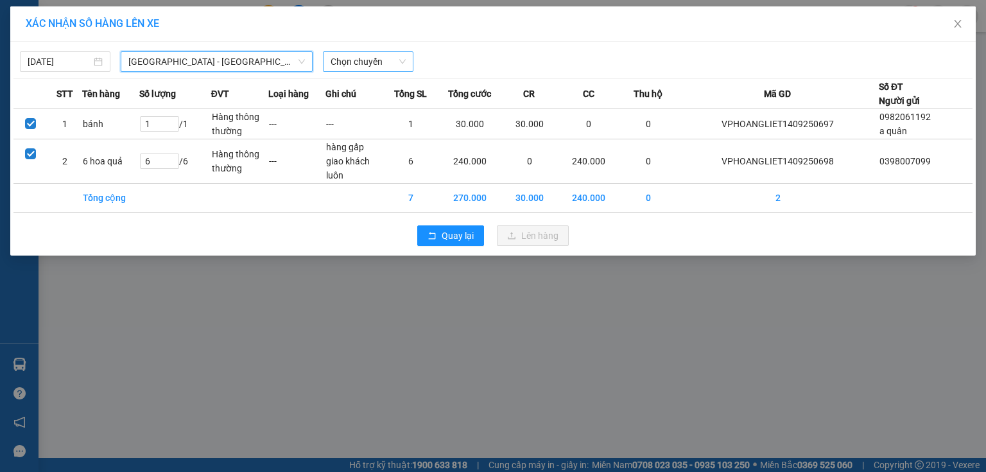
click at [372, 60] on span "Chọn chuyến" at bounding box center [367, 61] width 75 height 19
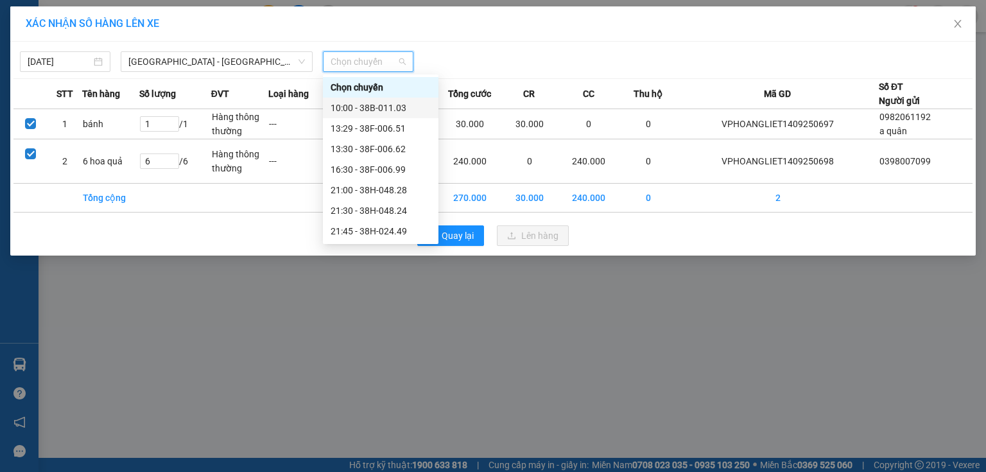
click at [363, 103] on div "10:00 - 38B-011.03" at bounding box center [380, 108] width 100 height 14
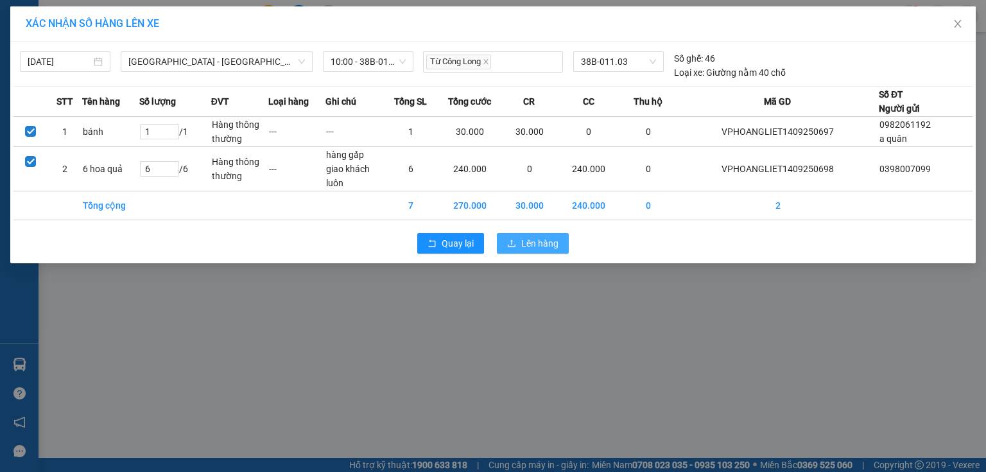
click at [524, 240] on span "Lên hàng" at bounding box center [539, 243] width 37 height 14
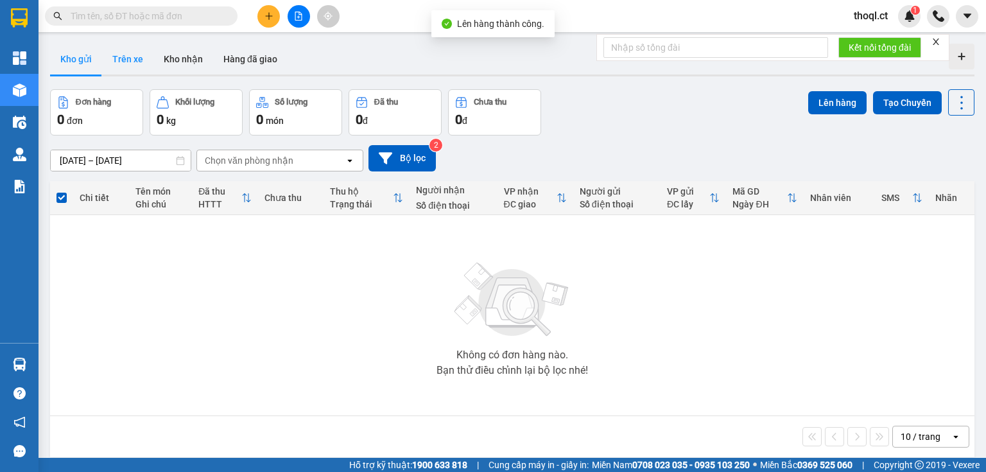
click at [132, 56] on button "Trên xe" at bounding box center [127, 59] width 51 height 31
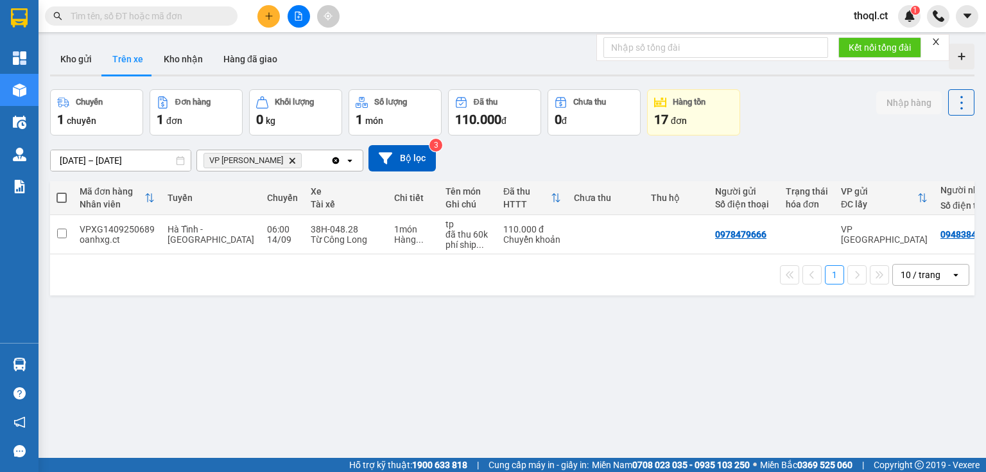
click at [270, 154] on span "VP Hoàng Liệt Delete" at bounding box center [252, 160] width 98 height 15
click at [288, 157] on icon "Delete" at bounding box center [292, 161] width 8 height 8
click at [270, 158] on div "Chọn văn phòng nhận" at bounding box center [249, 160] width 89 height 13
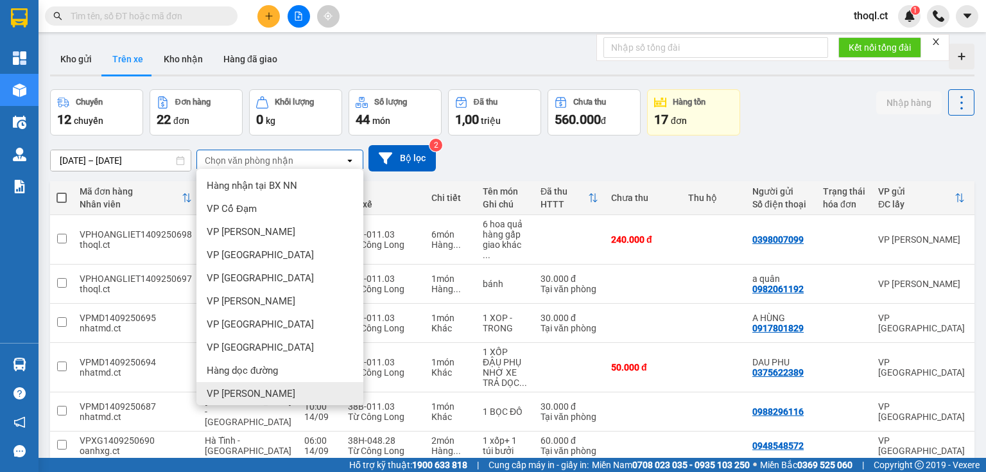
click at [246, 395] on span "VP [PERSON_NAME]" at bounding box center [251, 393] width 89 height 13
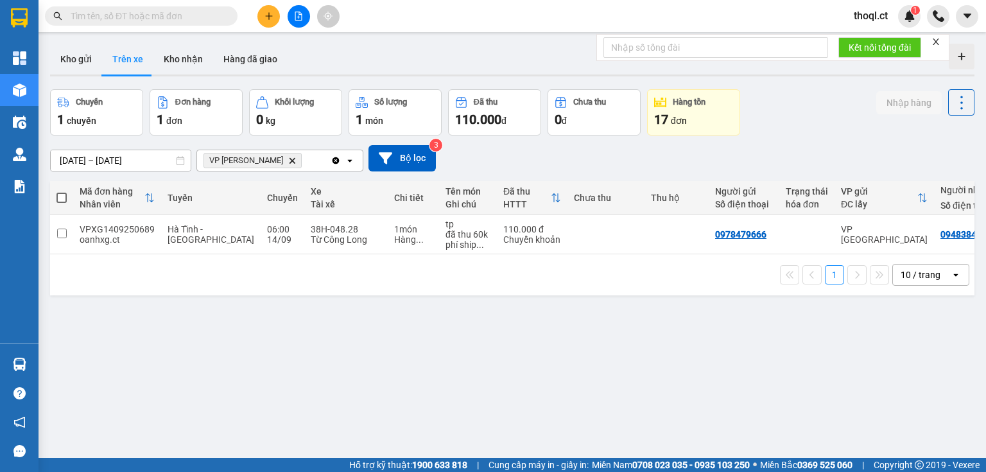
click at [289, 161] on icon "VP Hoàng Liệt, close by backspace" at bounding box center [292, 160] width 6 height 6
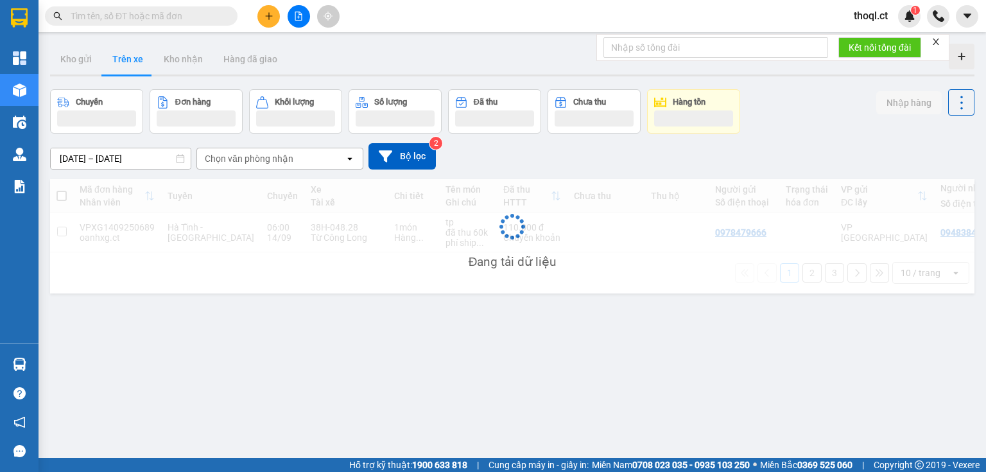
click at [271, 160] on div "Chọn văn phòng nhận" at bounding box center [249, 158] width 89 height 13
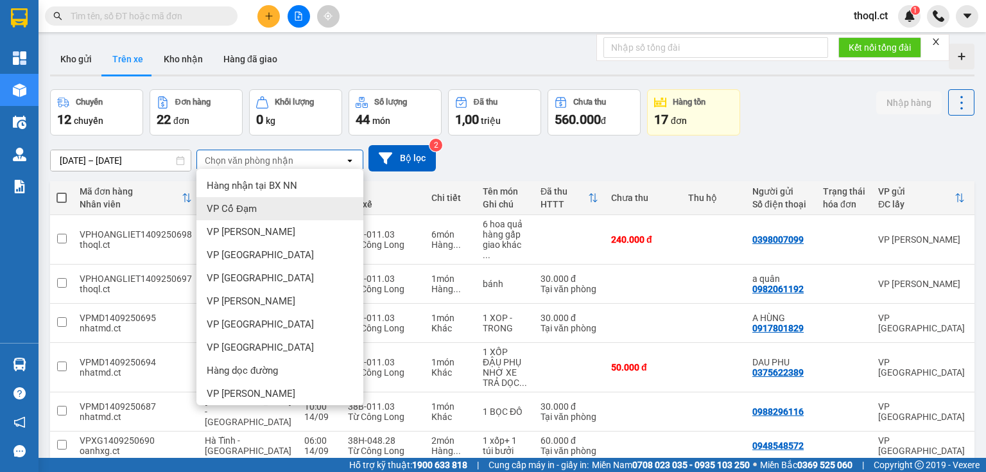
click at [252, 203] on span "VP Cổ Đạm" at bounding box center [232, 208] width 50 height 13
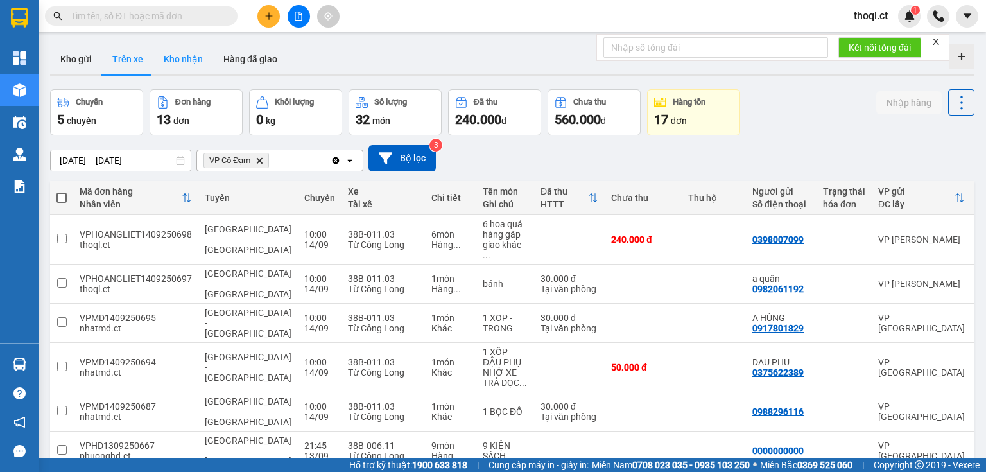
click at [201, 56] on button "Kho nhận" at bounding box center [183, 59] width 60 height 31
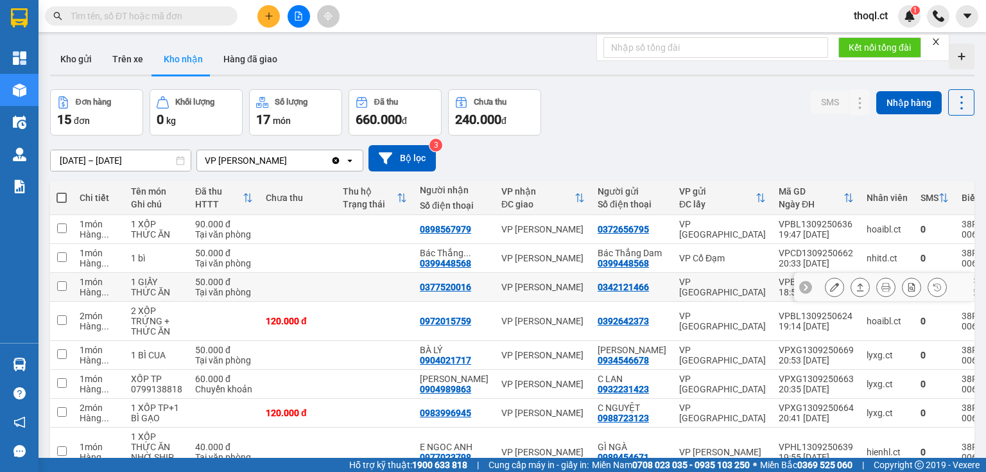
scroll to position [51, 0]
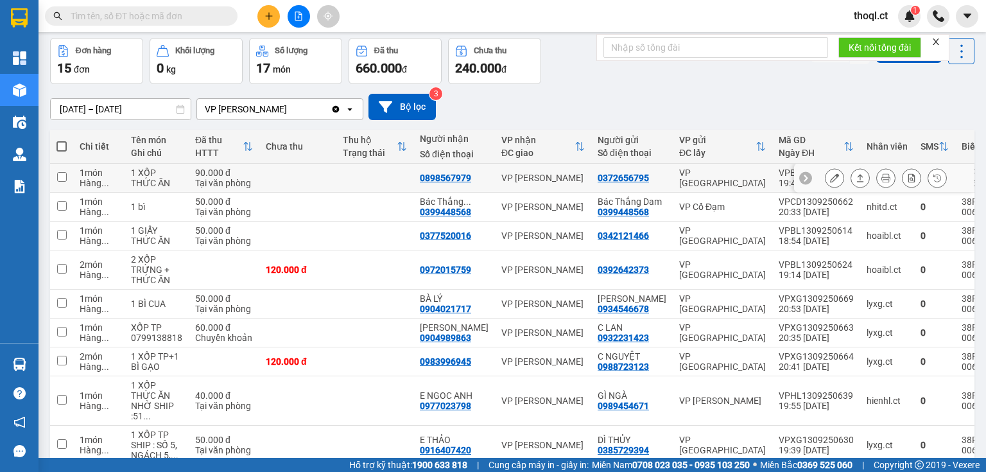
click at [830, 177] on icon at bounding box center [834, 177] width 9 height 9
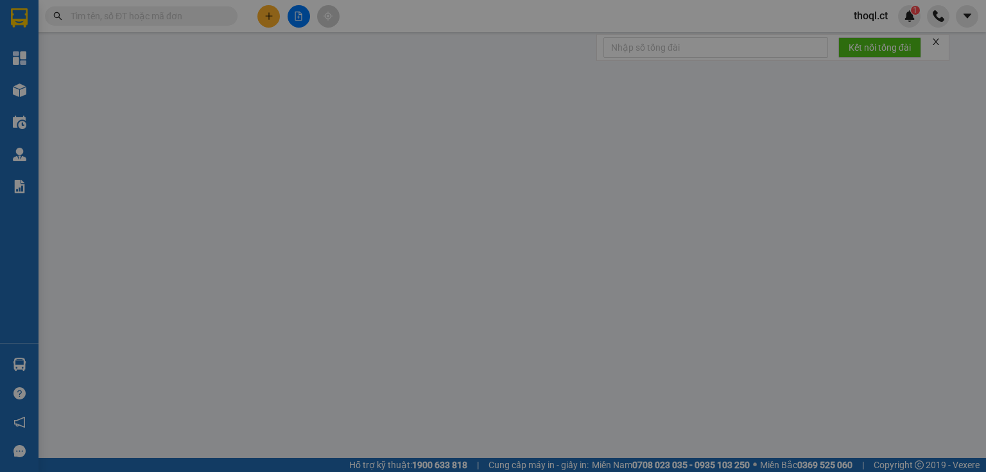
type input "0372656795"
type input "0898567979"
type input "90.000"
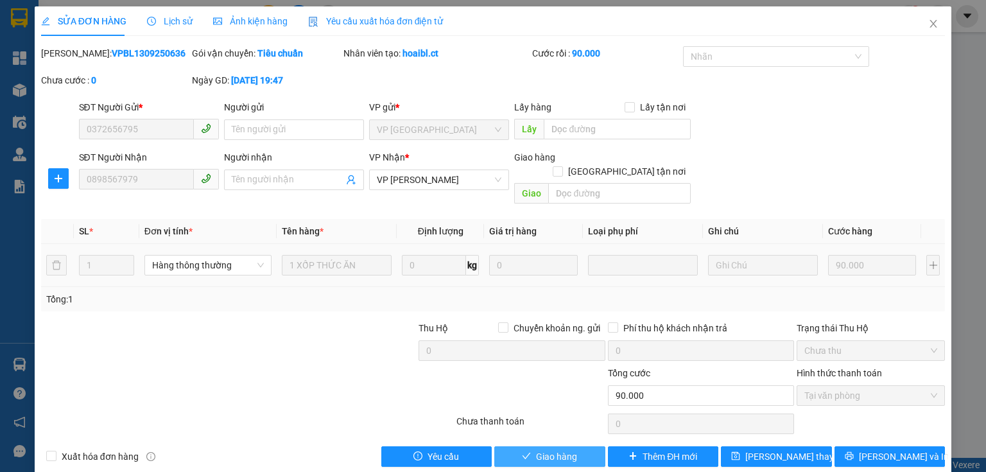
drag, startPoint x: 547, startPoint y: 441, endPoint x: 556, endPoint y: 438, distance: 10.1
click at [550, 449] on span "Giao hàng" at bounding box center [556, 456] width 41 height 14
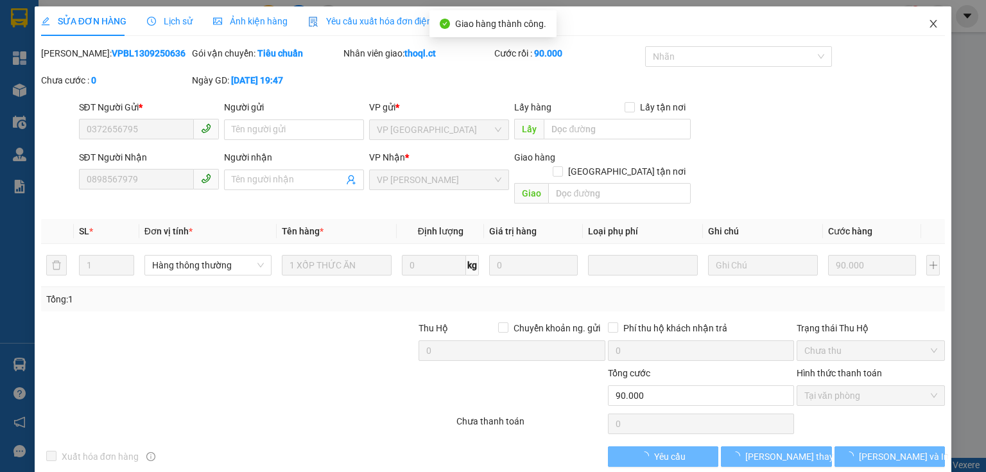
click at [930, 24] on icon "close" at bounding box center [933, 24] width 7 height 8
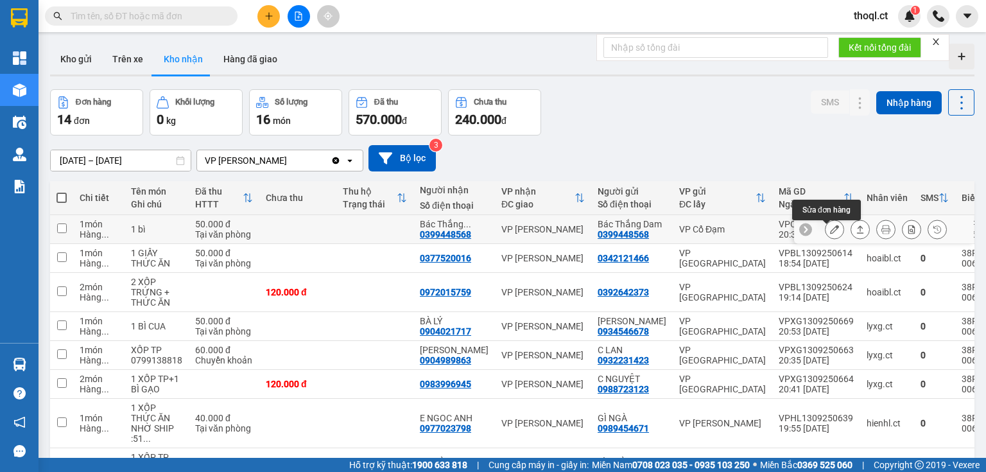
click at [830, 234] on icon at bounding box center [834, 229] width 9 height 9
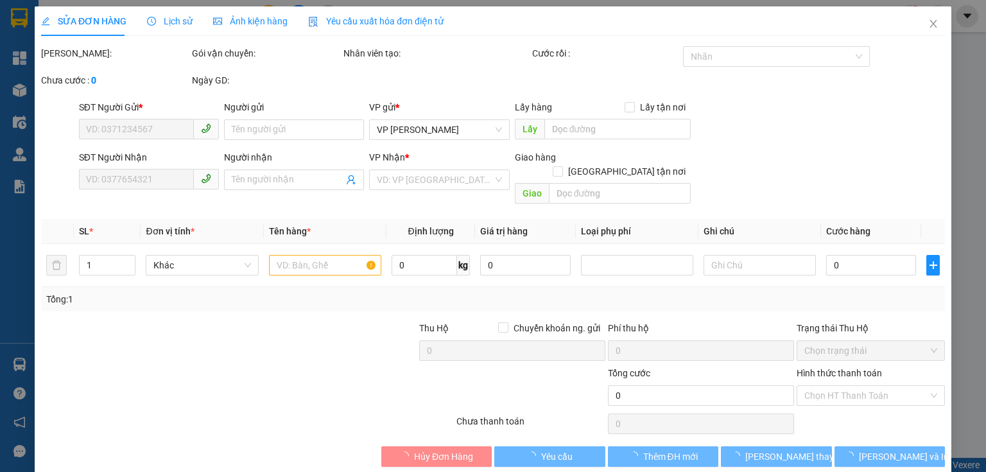
type input "0399448568"
type input "Bác Thắng Dam"
type input "0399448568"
type input "Bác Thắng Dam"
type input "50.000"
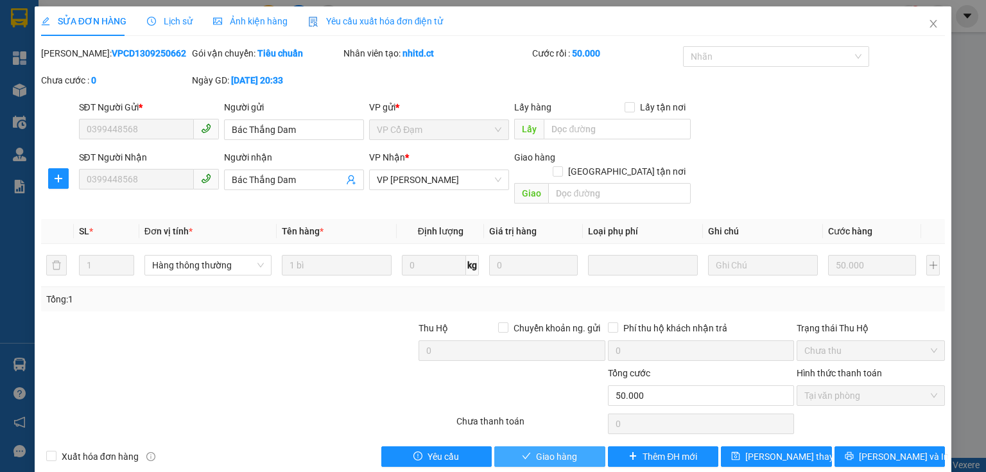
drag, startPoint x: 536, startPoint y: 439, endPoint x: 548, endPoint y: 425, distance: 17.7
click at [538, 449] on span "Giao hàng" at bounding box center [556, 456] width 41 height 14
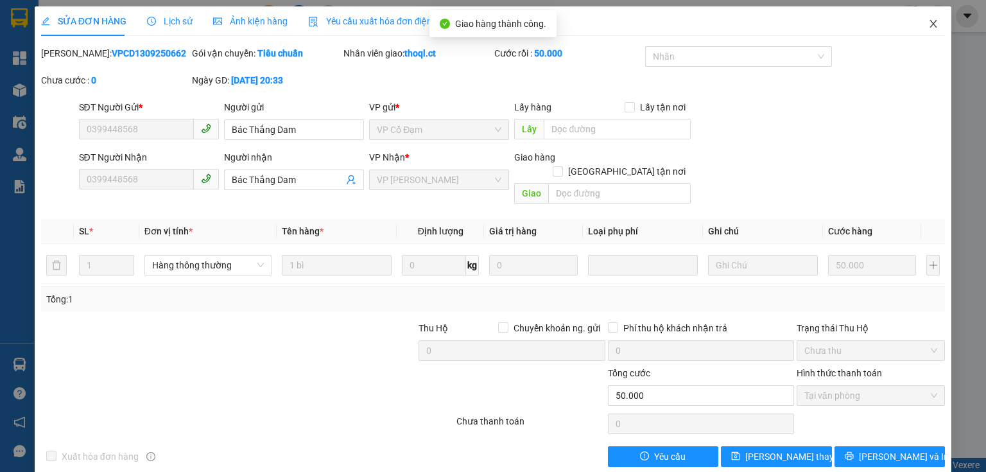
click at [929, 19] on span "Close" at bounding box center [933, 24] width 36 height 36
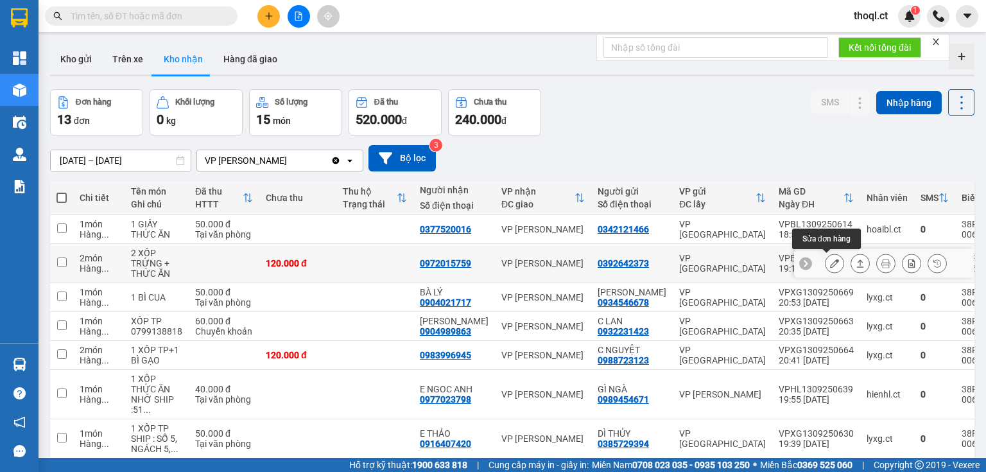
click at [830, 262] on icon at bounding box center [834, 263] width 9 height 9
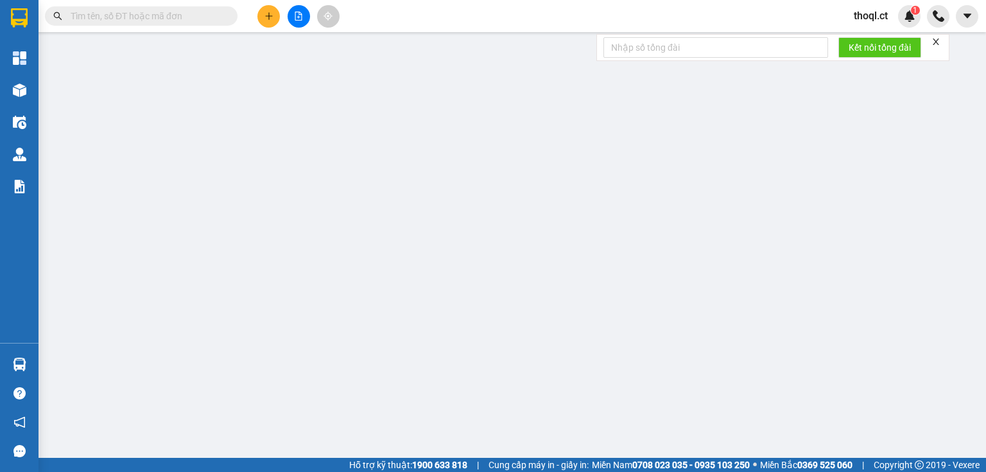
type input "0392642373"
type input "0972015759"
type input "120.000"
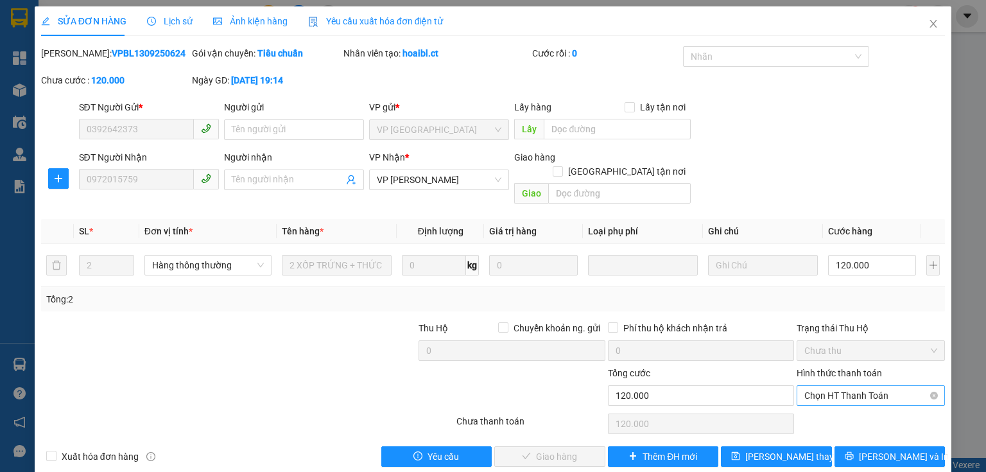
click at [832, 386] on span "Chọn HT Thanh Toán" at bounding box center [870, 395] width 133 height 19
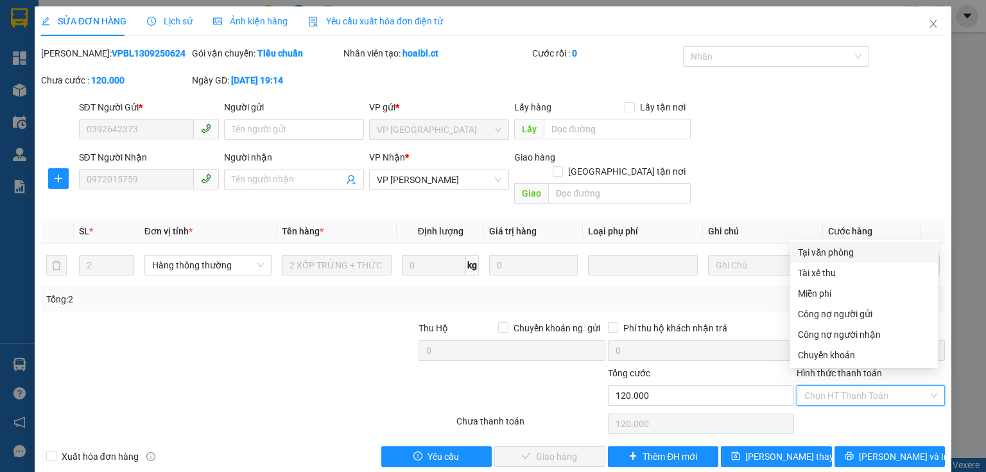
click at [817, 254] on div "Tại văn phòng" at bounding box center [864, 252] width 132 height 14
type input "0"
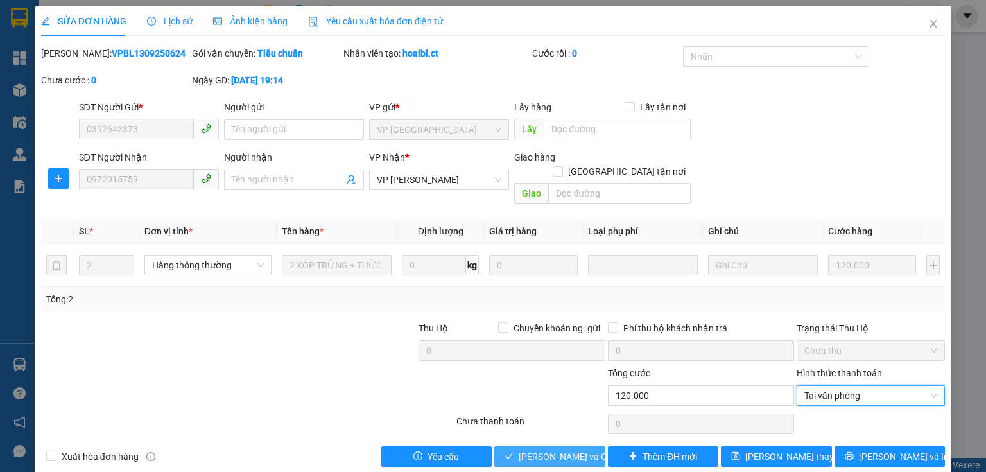
click at [553, 449] on span "[PERSON_NAME] và Giao hàng" at bounding box center [579, 456] width 123 height 14
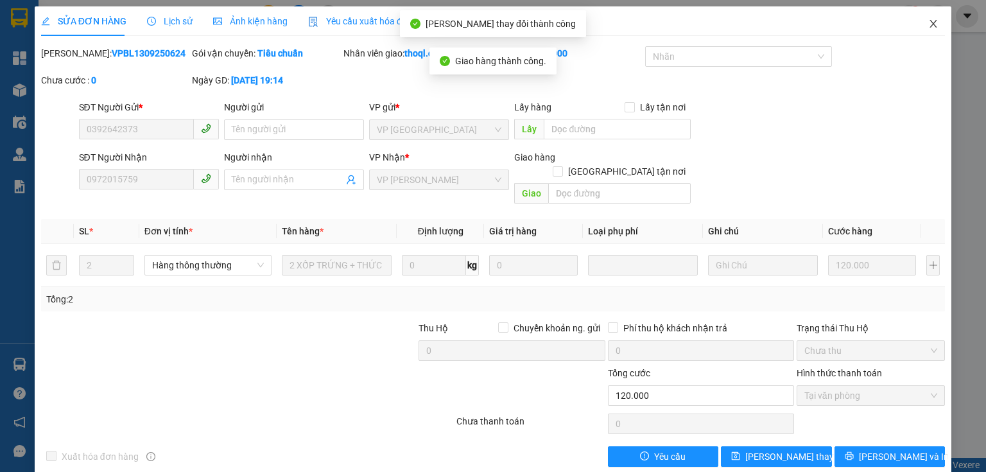
click at [928, 24] on icon "close" at bounding box center [933, 24] width 10 height 10
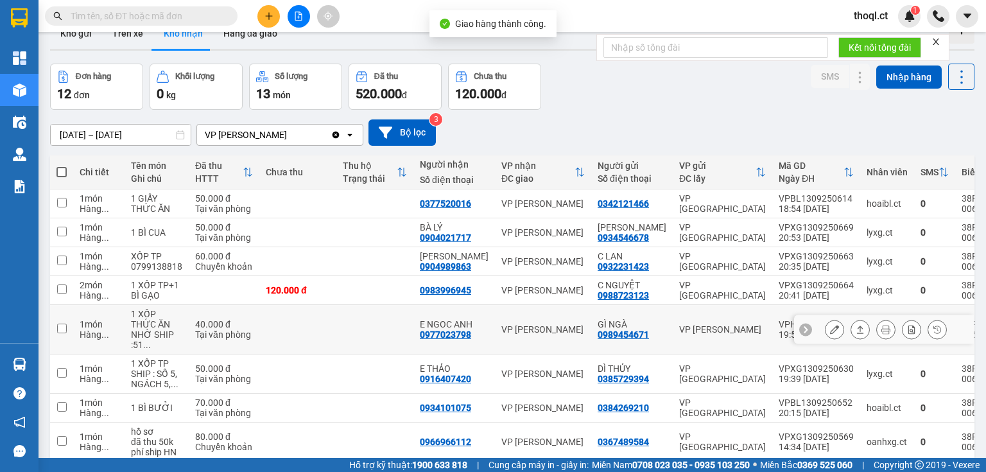
scroll to position [51, 0]
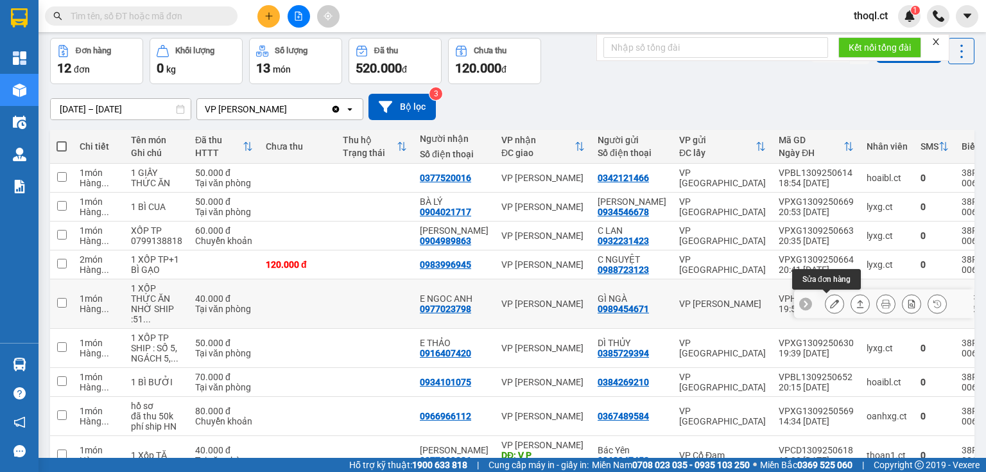
click at [826, 296] on button at bounding box center [834, 304] width 18 height 22
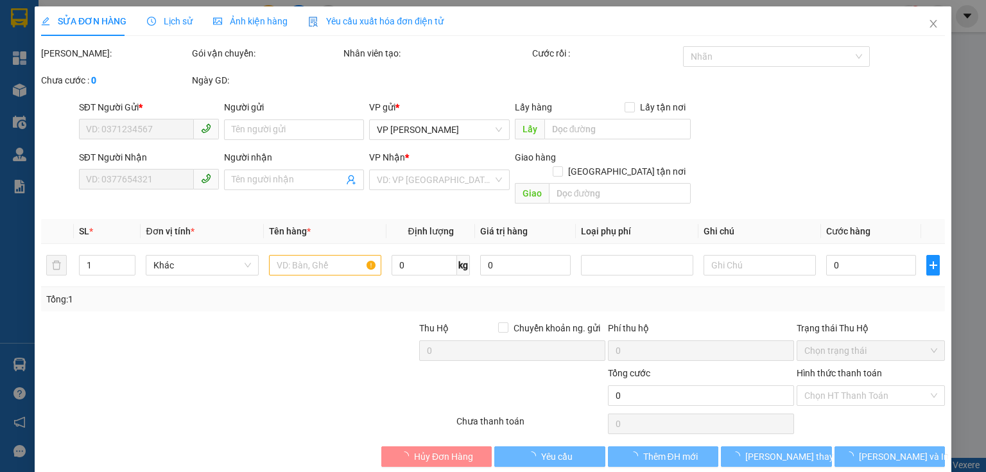
type input "0989454671"
type input "GÌ NGÀ"
type input "0977023798"
type input "E NGOC ANH"
type input "40.000"
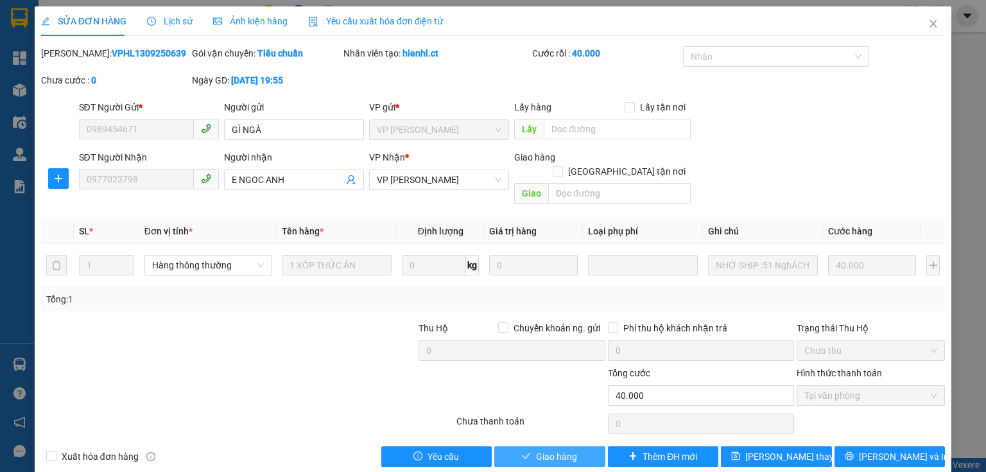
click at [558, 449] on span "Giao hàng" at bounding box center [556, 456] width 41 height 14
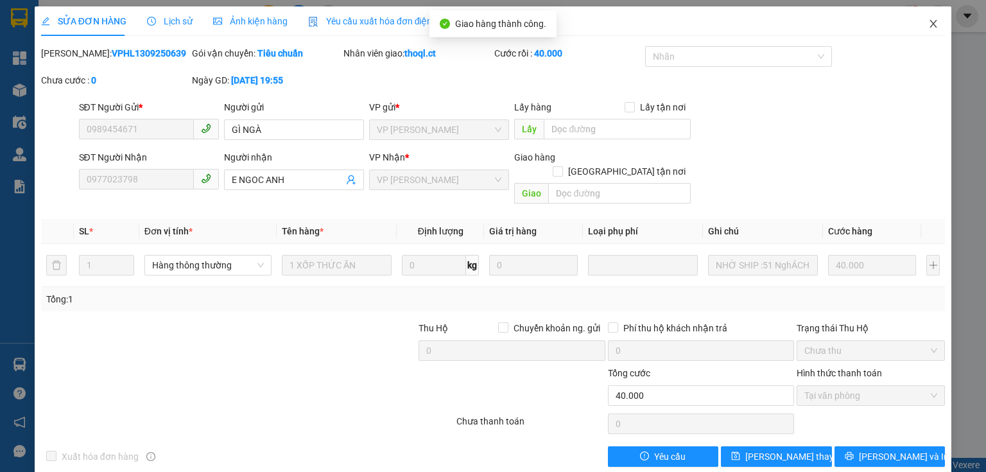
click at [926, 30] on span "Close" at bounding box center [933, 24] width 36 height 36
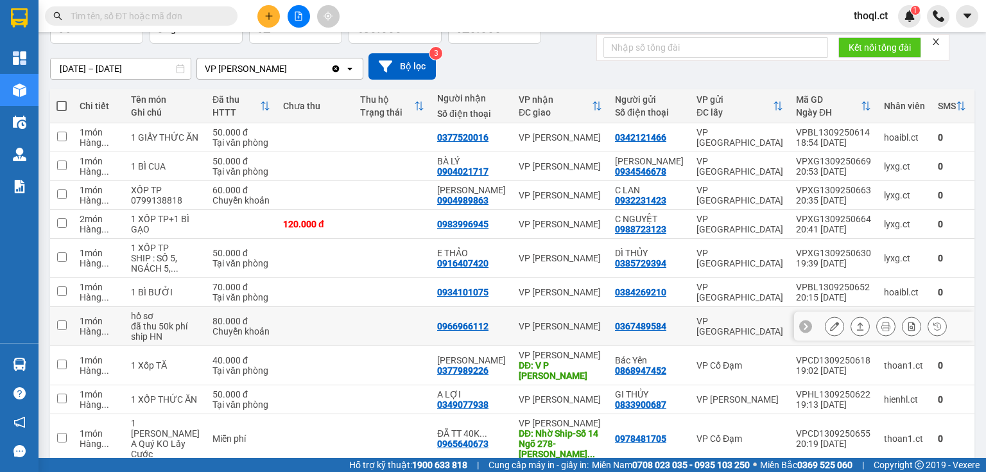
scroll to position [103, 0]
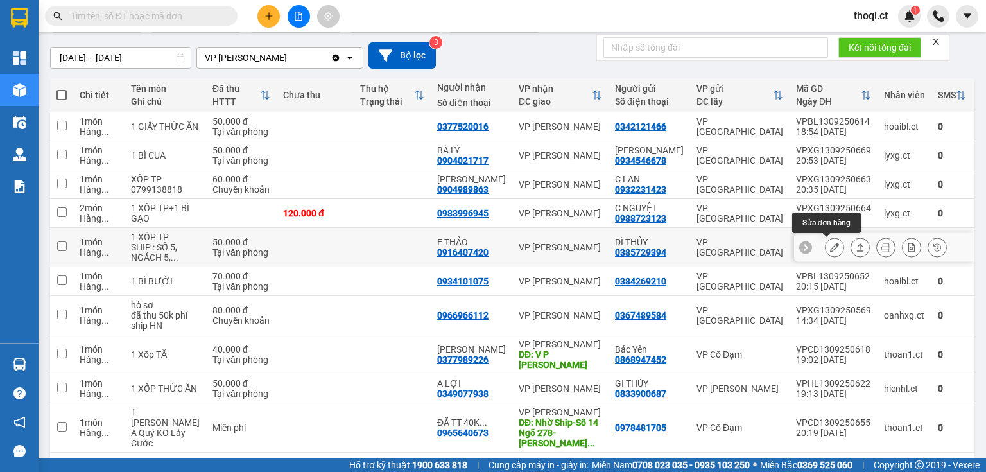
click at [825, 241] on button at bounding box center [834, 247] width 18 height 22
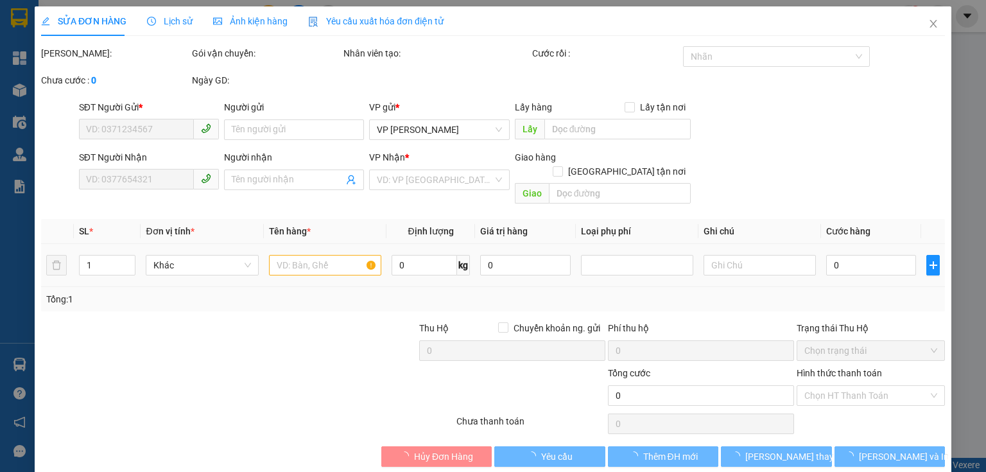
type input "0385729394"
type input "DÌ THỦY"
type input "0916407420"
type input "E THẢO"
type input "50.000"
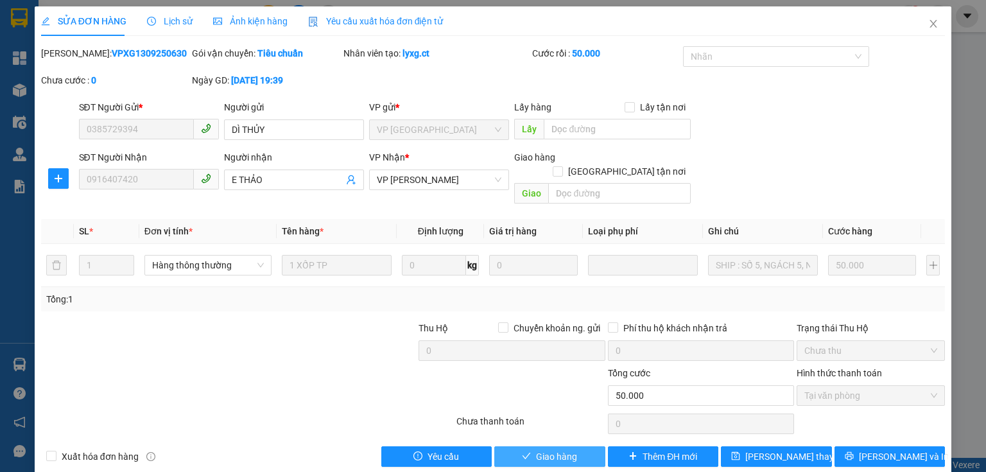
click at [544, 449] on span "Giao hàng" at bounding box center [556, 456] width 41 height 14
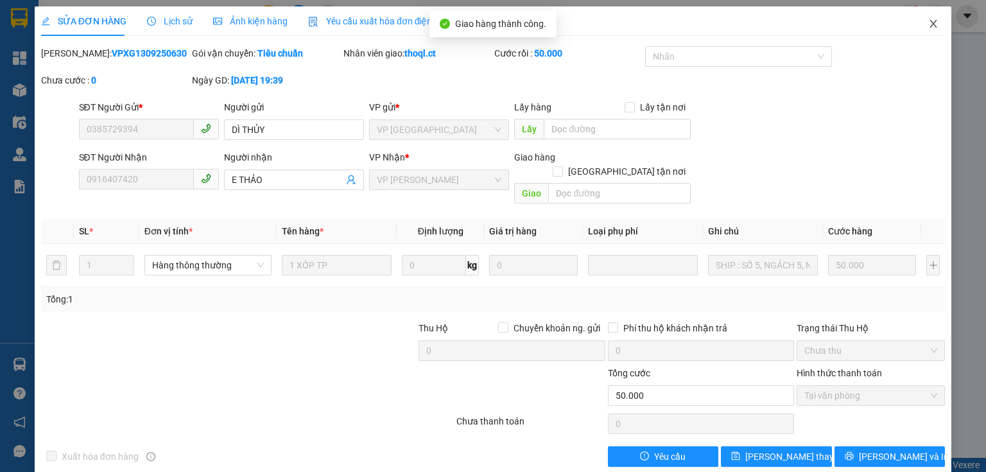
click at [928, 26] on icon "close" at bounding box center [933, 24] width 10 height 10
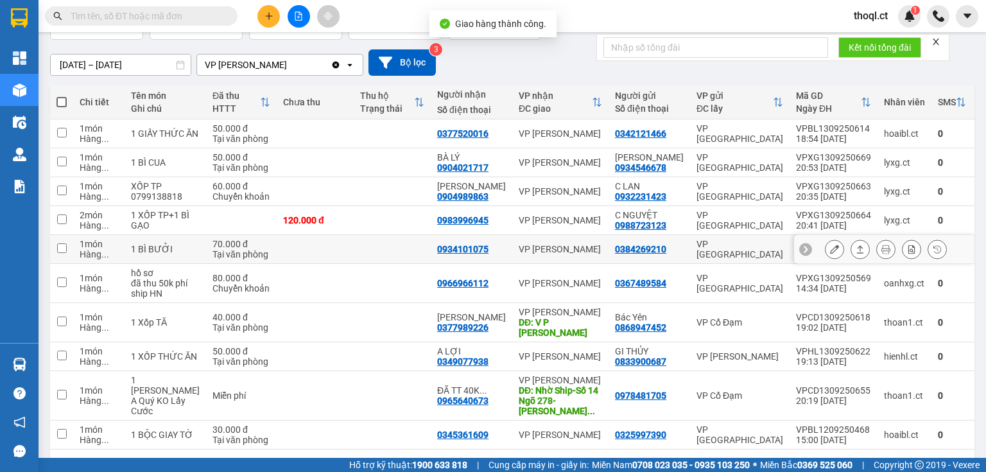
scroll to position [103, 0]
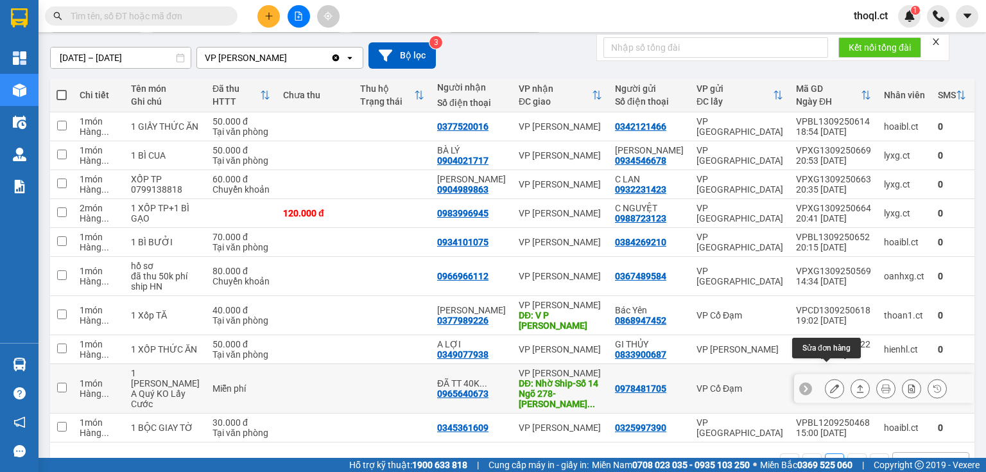
click at [830, 384] on icon at bounding box center [834, 388] width 9 height 9
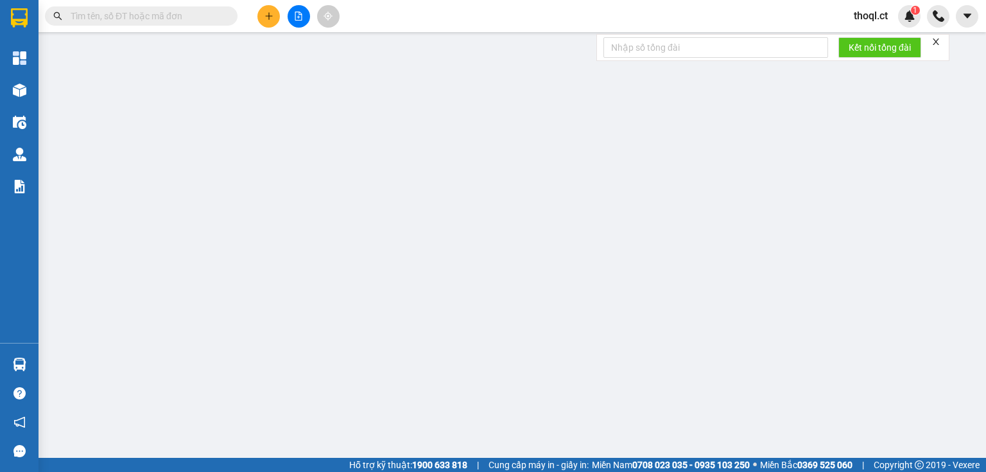
type input "0978481705"
type input "0965640673"
type input "ĐÃ TT 40K SHIP"
type input "Nhờ Ship-Số 14 Ngõ 278-Kim Giang Đại Kim Hà Nội"
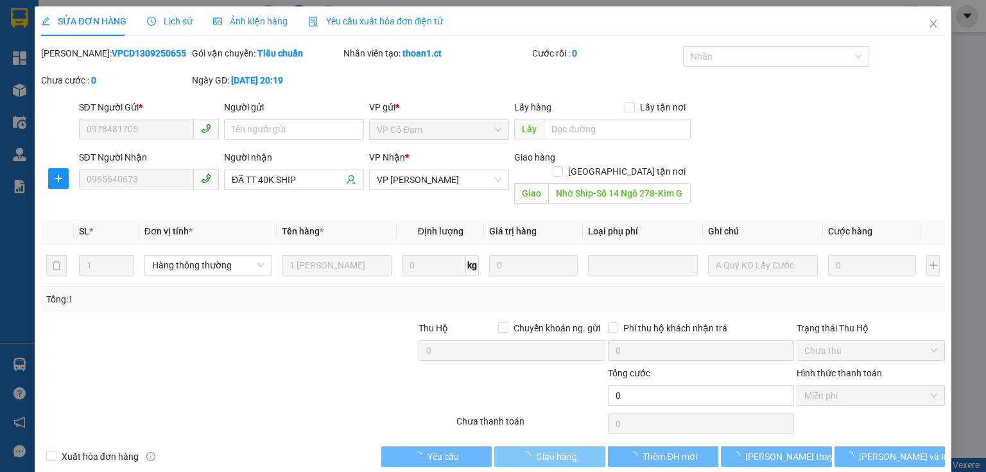
click at [542, 449] on span "Giao hàng" at bounding box center [556, 456] width 41 height 14
click at [530, 451] on span "loading" at bounding box center [529, 455] width 14 height 9
click at [531, 451] on span "loading" at bounding box center [529, 455] width 14 height 9
click at [536, 449] on span "Giao hàng" at bounding box center [556, 456] width 41 height 14
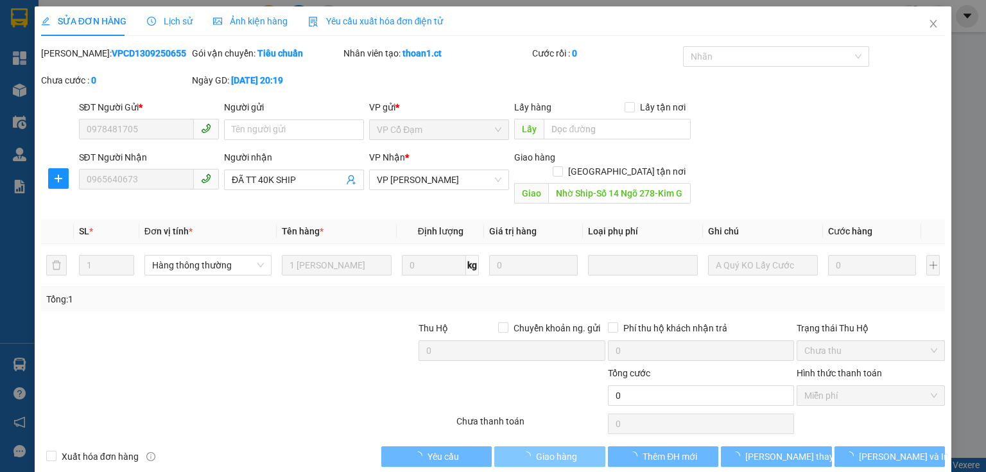
click at [536, 449] on span "Giao hàng" at bounding box center [556, 456] width 41 height 14
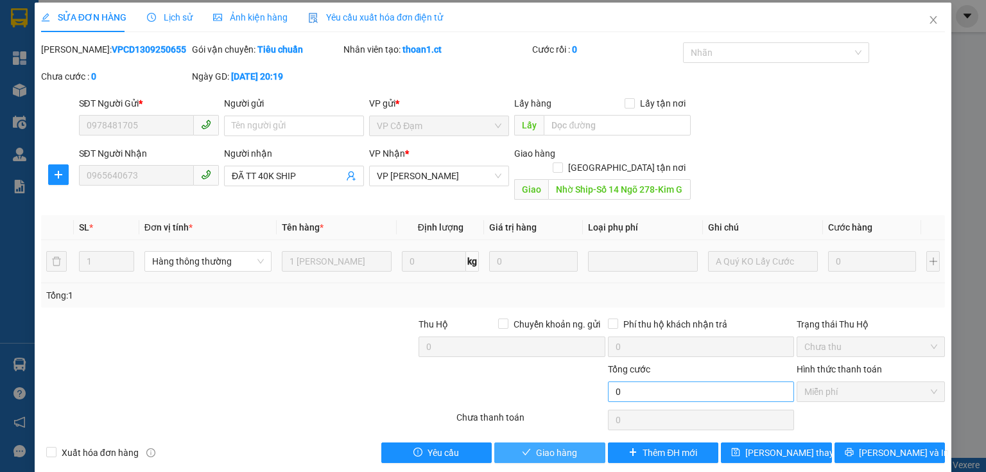
scroll to position [5, 0]
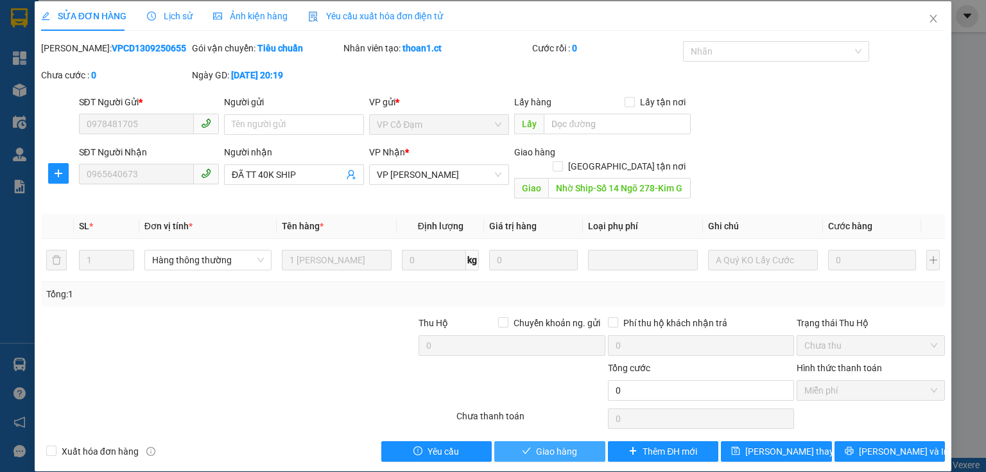
click at [549, 444] on span "Giao hàng" at bounding box center [556, 451] width 41 height 14
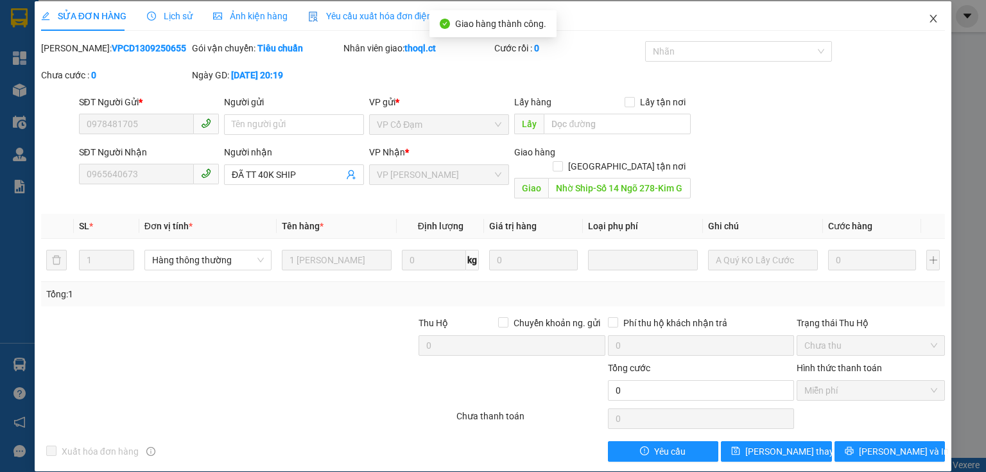
click at [928, 19] on icon "close" at bounding box center [933, 18] width 10 height 10
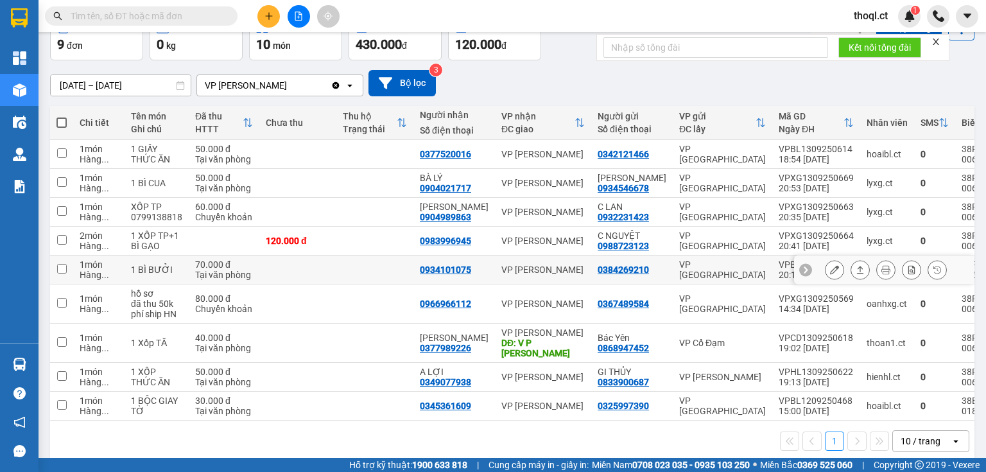
scroll to position [83, 0]
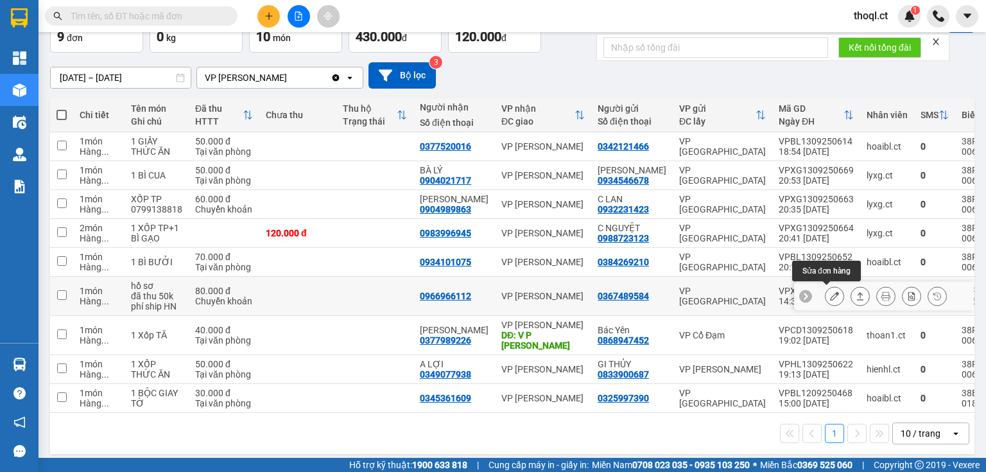
click at [827, 287] on button at bounding box center [834, 296] width 18 height 22
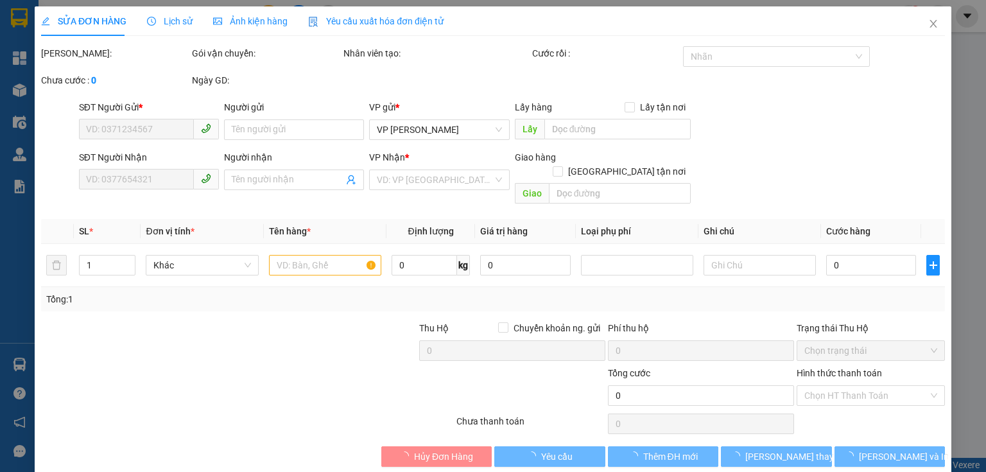
type input "0367489584"
type input "0966966112"
type input "80.000"
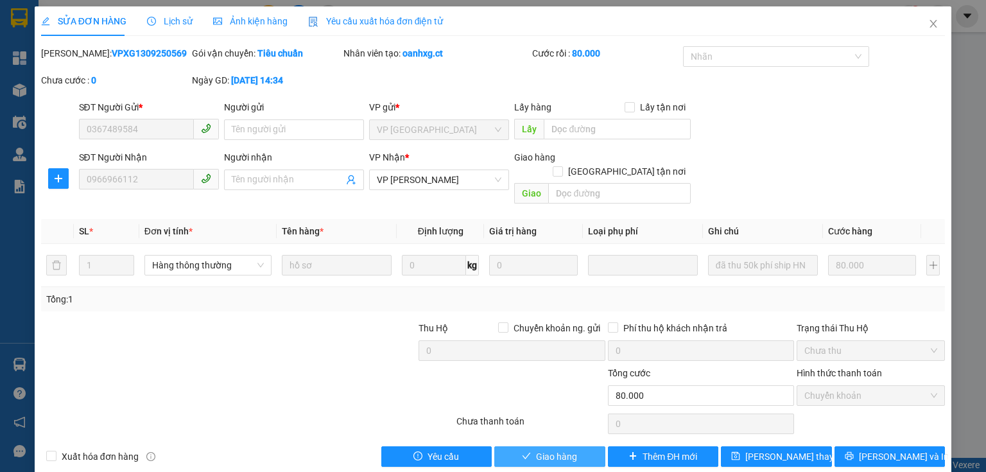
click at [527, 446] on button "Giao hàng" at bounding box center [549, 456] width 111 height 21
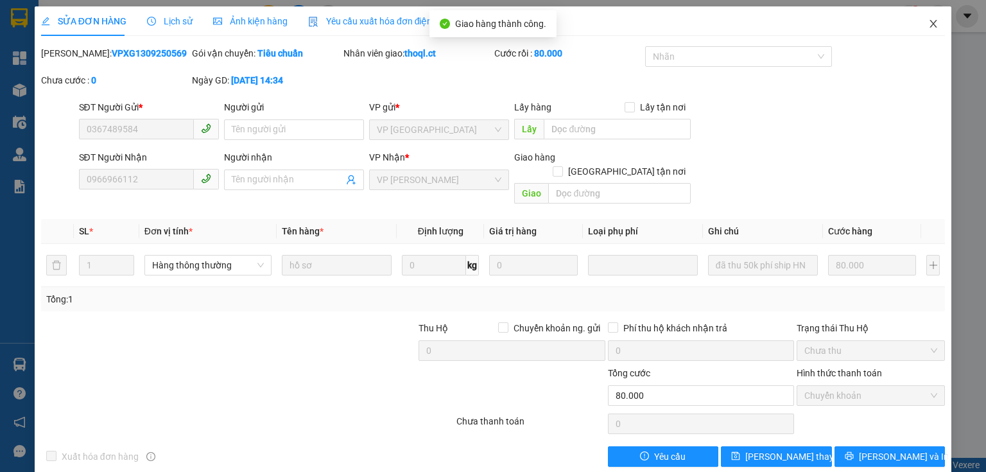
click at [926, 19] on span "Close" at bounding box center [933, 24] width 36 height 36
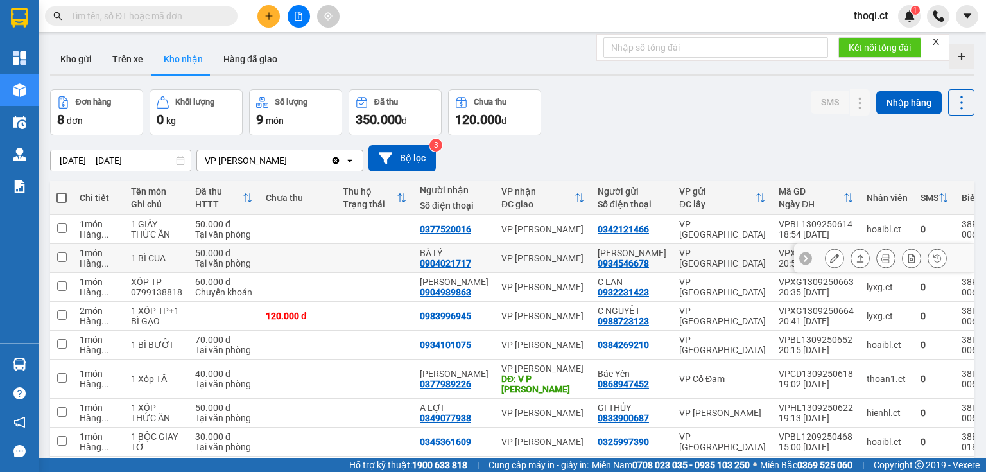
click at [830, 255] on icon at bounding box center [834, 257] width 9 height 9
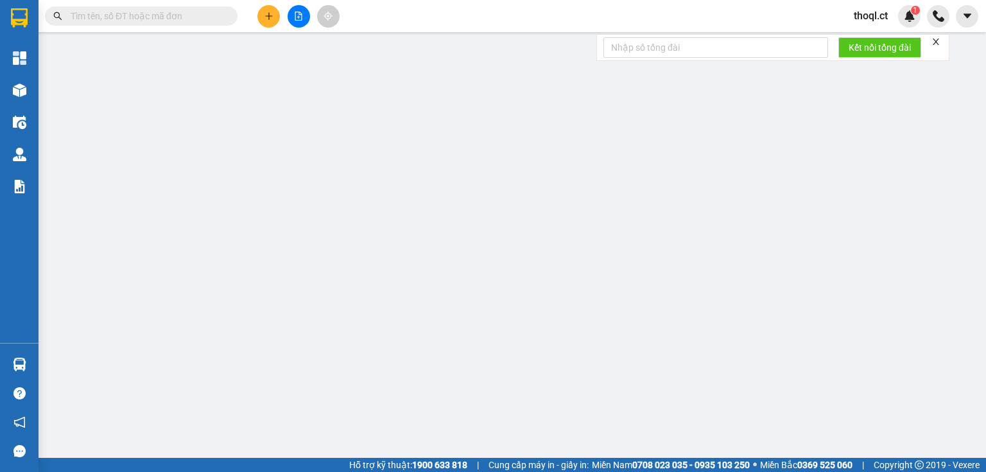
type input "0934546678"
type input "ANH CHUNG"
type input "0904021717"
type input "BÀ LÝ"
type input "50.000"
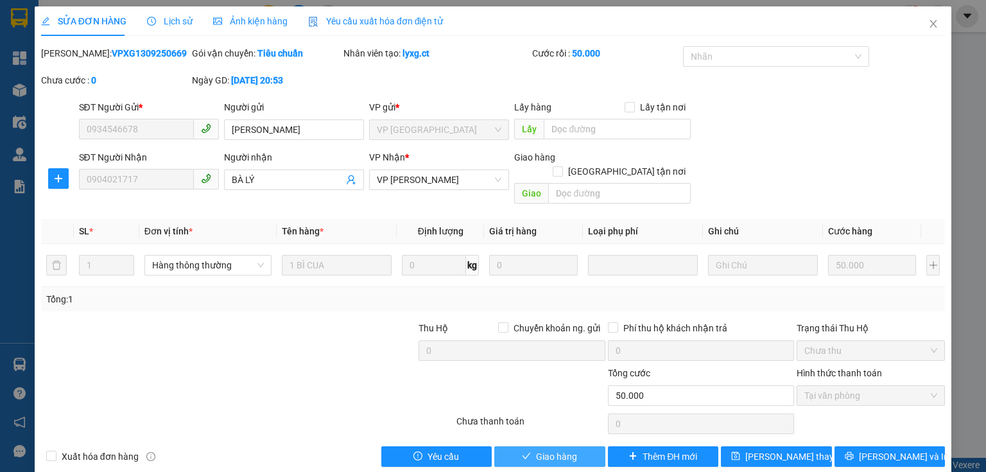
click at [552, 449] on span "Giao hàng" at bounding box center [556, 456] width 41 height 14
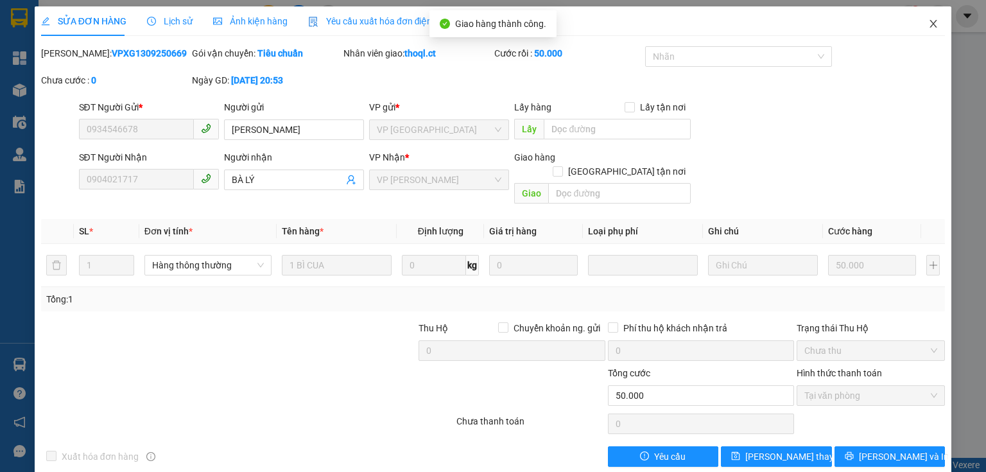
click at [928, 20] on icon "close" at bounding box center [933, 24] width 10 height 10
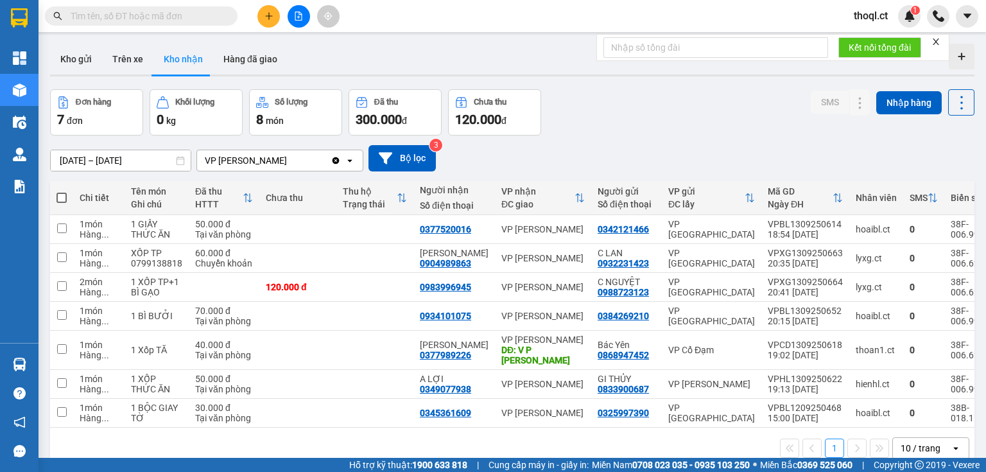
click at [270, 18] on icon "plus" at bounding box center [268, 16] width 9 height 9
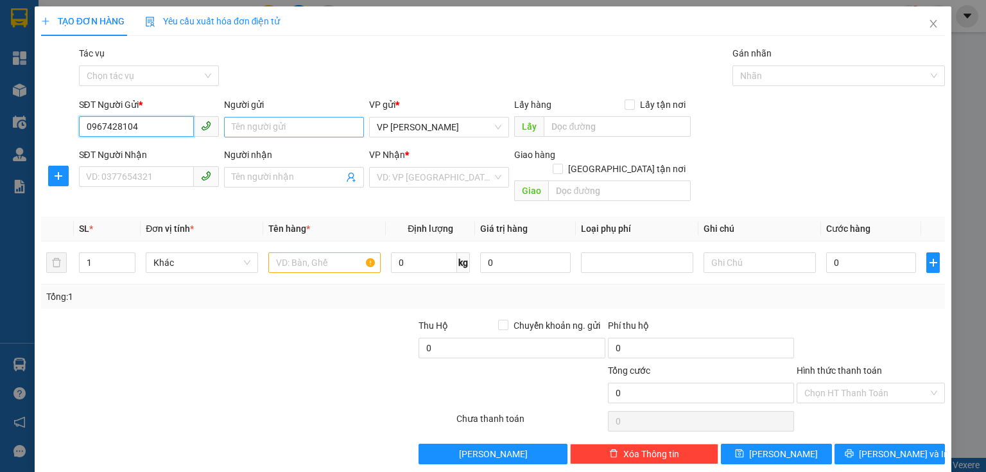
type input "0967428104"
click at [252, 133] on input "Người gửi" at bounding box center [294, 127] width 140 height 21
type input "a đức"
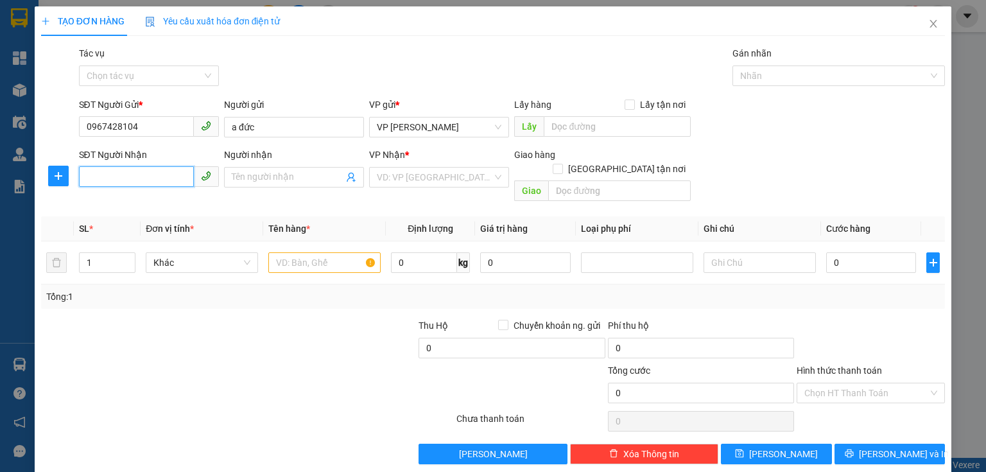
click at [122, 182] on input "SĐT Người Nhận" at bounding box center [136, 176] width 115 height 21
type input "0989779748"
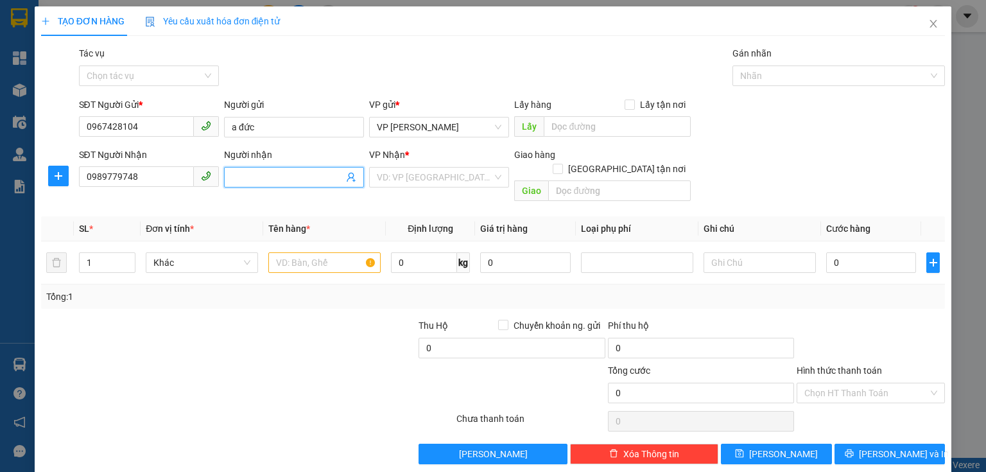
click at [290, 176] on input "Người nhận" at bounding box center [288, 177] width 112 height 14
type input "danh hồng"
click at [465, 177] on input "search" at bounding box center [435, 176] width 116 height 19
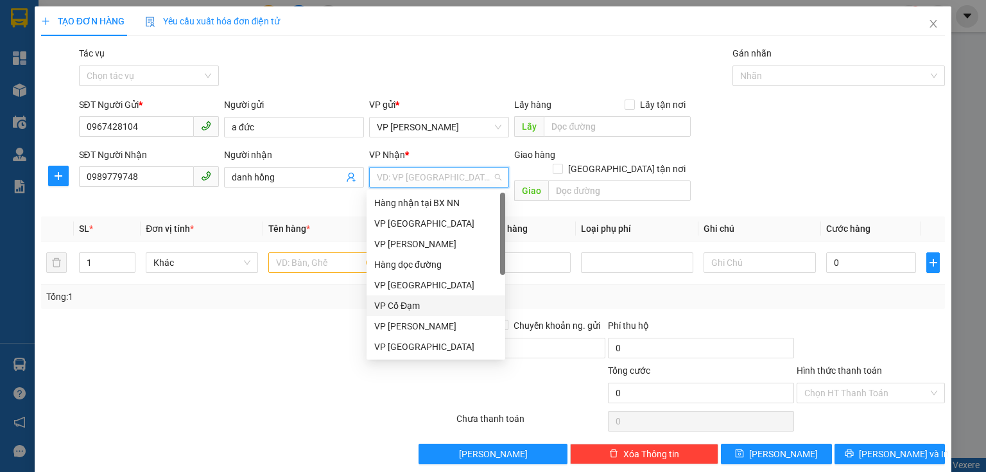
drag, startPoint x: 431, startPoint y: 303, endPoint x: 506, endPoint y: 271, distance: 80.8
click at [436, 305] on div "VP Cổ Đạm" at bounding box center [435, 305] width 123 height 14
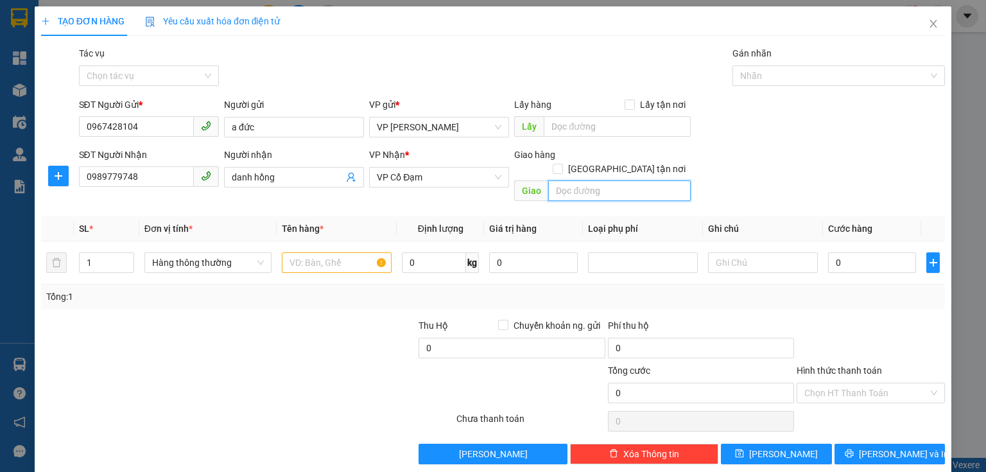
click at [565, 182] on input "text" at bounding box center [619, 190] width 142 height 21
type input "tân lộc"
click at [305, 256] on input "text" at bounding box center [337, 262] width 110 height 21
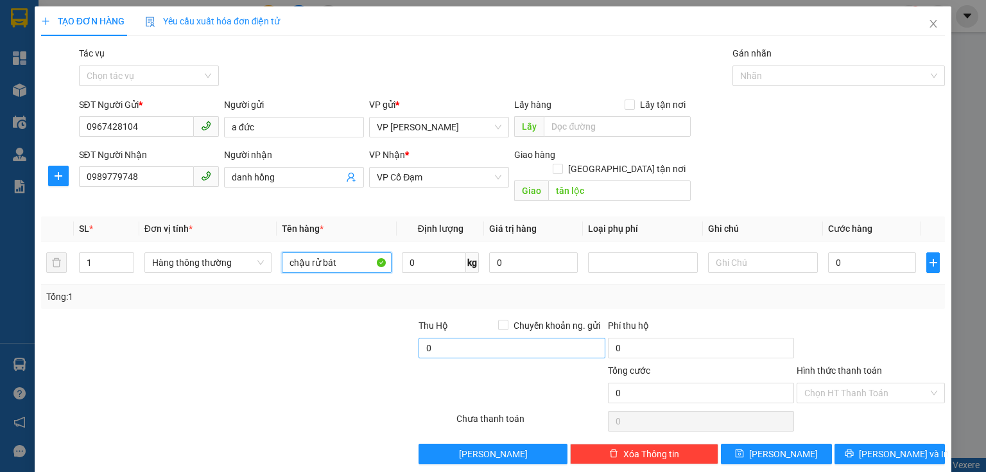
type input "chậu rử bát"
click at [450, 341] on input "0" at bounding box center [511, 348] width 186 height 21
type input "1.200.000"
click at [567, 382] on div at bounding box center [530, 385] width 151 height 45
click at [842, 258] on div "0" at bounding box center [872, 263] width 88 height 26
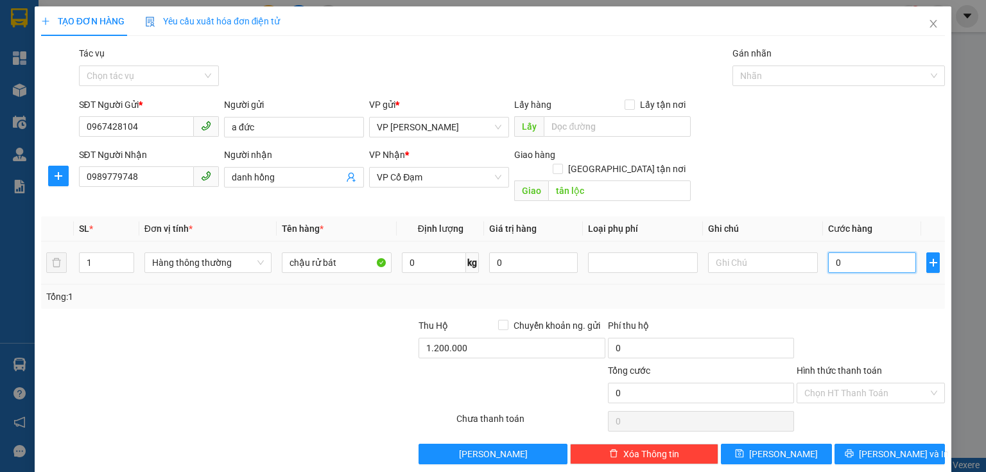
click at [837, 252] on input "0" at bounding box center [872, 262] width 88 height 21
type input "1"
type input "10"
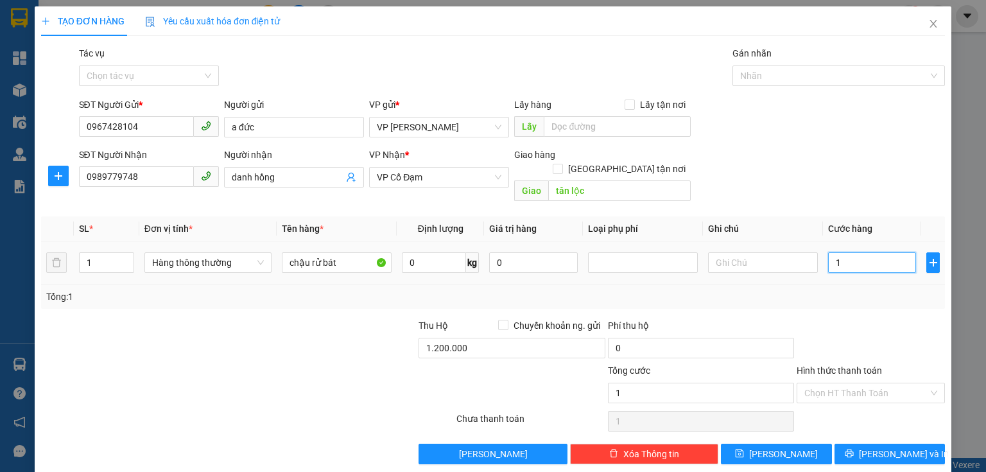
type input "10"
type input "100"
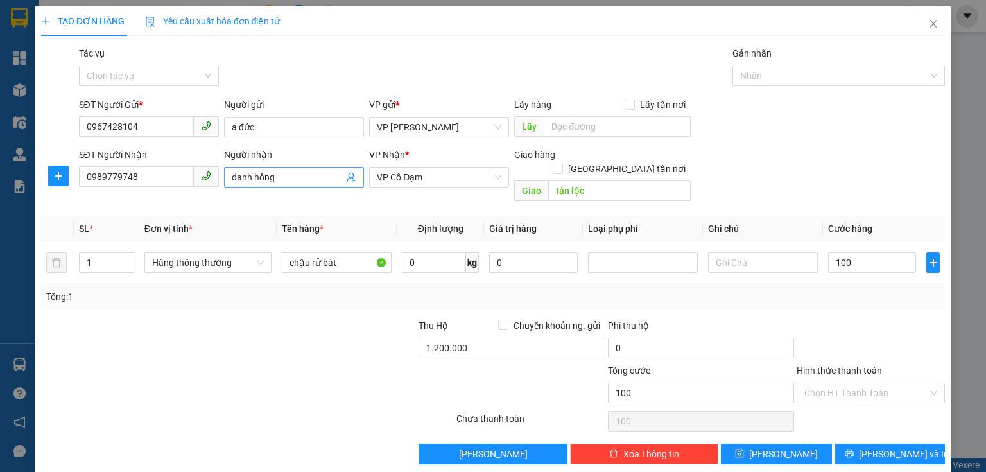
type input "100.000"
click at [291, 179] on input "danh hồng" at bounding box center [288, 177] width 112 height 14
type input "danh hồng nguo"
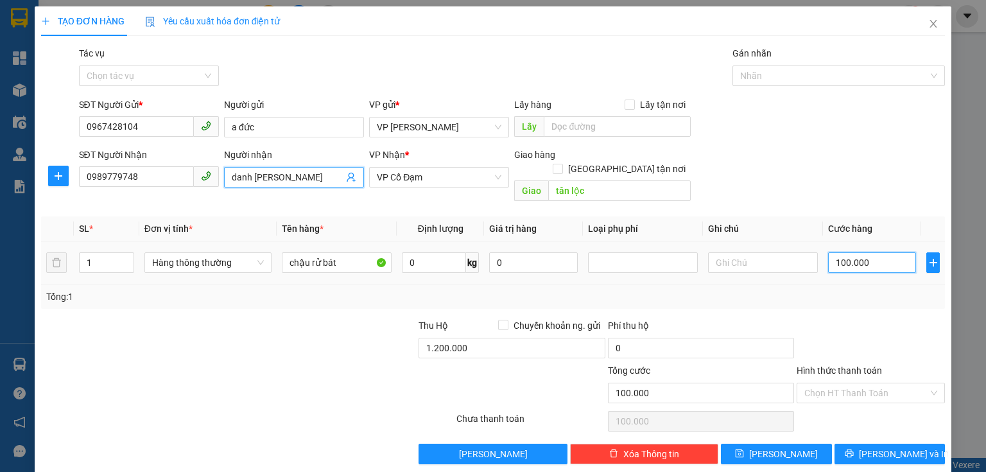
click at [869, 252] on input "100.000" at bounding box center [872, 262] width 88 height 21
type input "0"
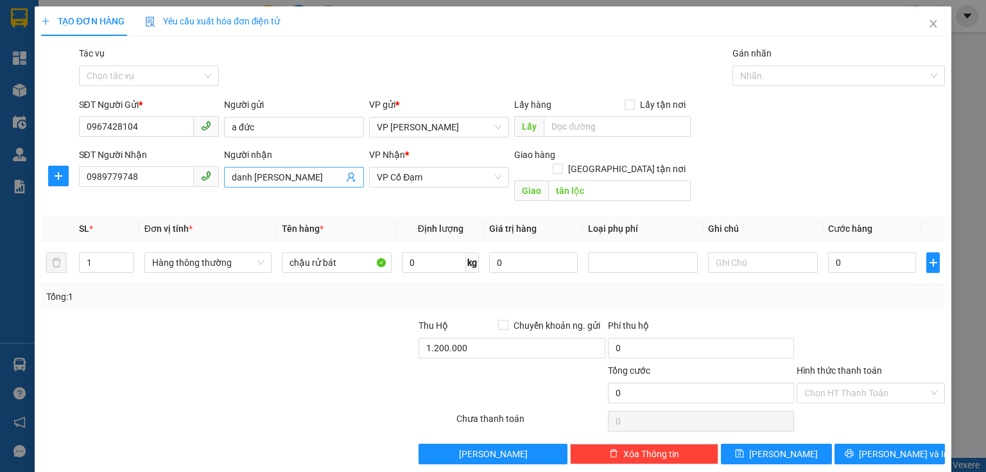
click at [310, 180] on input "danh hồng nguo" at bounding box center [288, 177] width 112 height 14
type input "danh hồng 100k người gửi trả cước"
click at [717, 252] on input "text" at bounding box center [763, 262] width 110 height 21
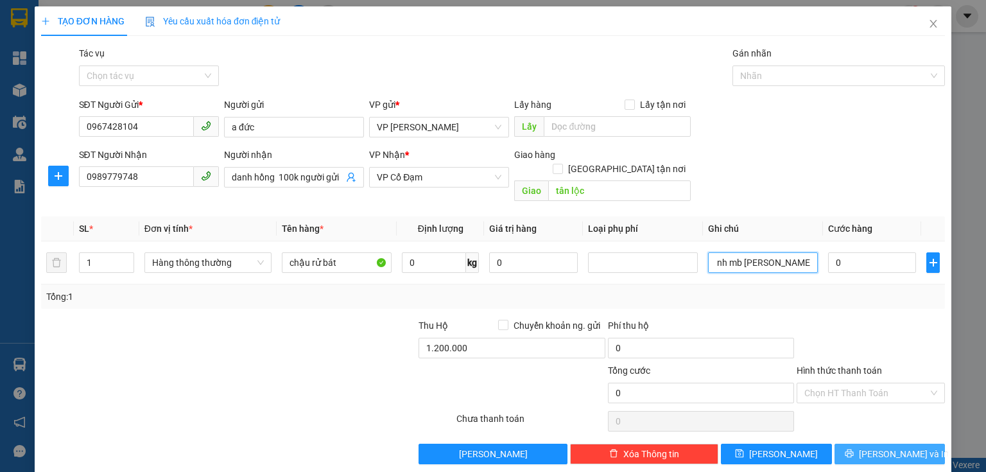
type input "0334150976 nh mb hoàng minh đức"
click at [870, 443] on button "[PERSON_NAME] và In" at bounding box center [889, 453] width 111 height 21
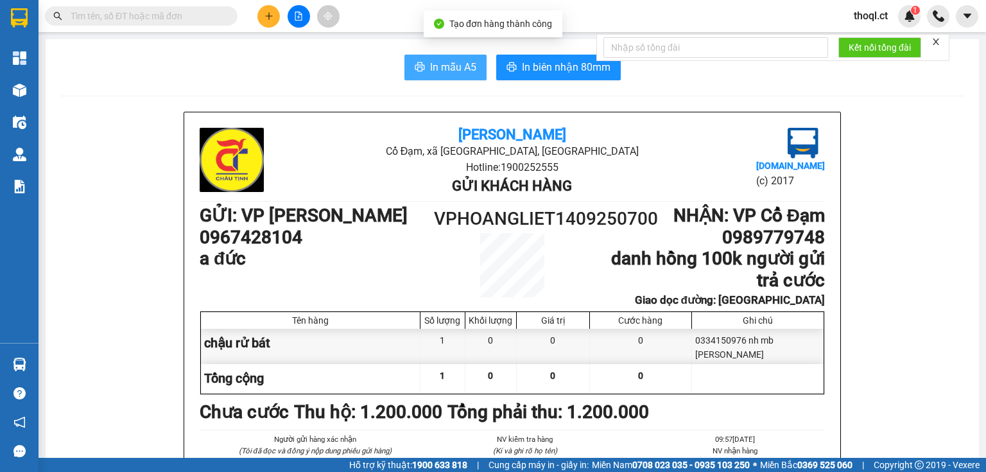
click at [439, 74] on span "In mẫu A5" at bounding box center [453, 67] width 46 height 16
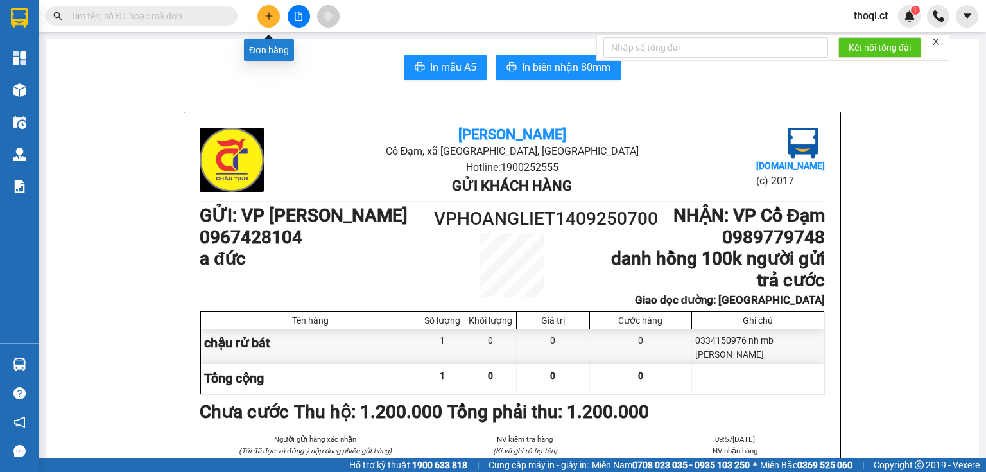
click at [272, 19] on icon "plus" at bounding box center [268, 16] width 9 height 9
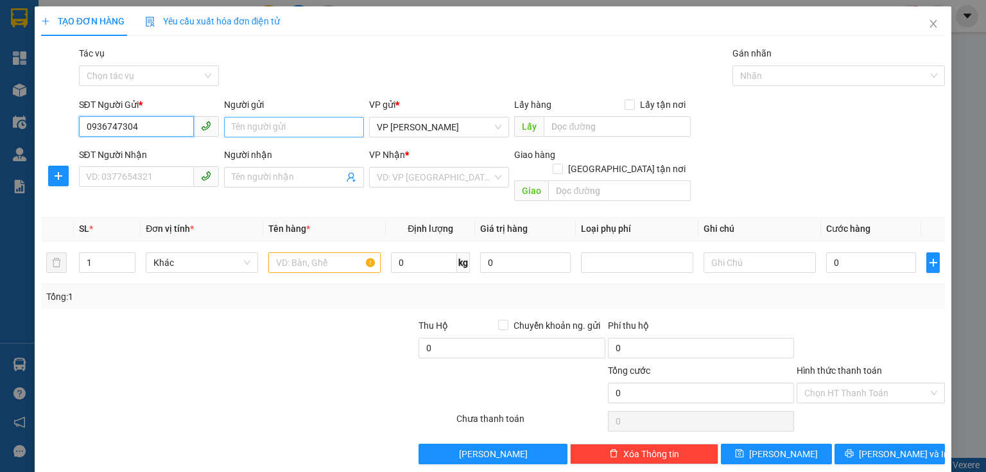
type input "0936747304"
click at [266, 126] on input "Người gửi" at bounding box center [294, 127] width 140 height 21
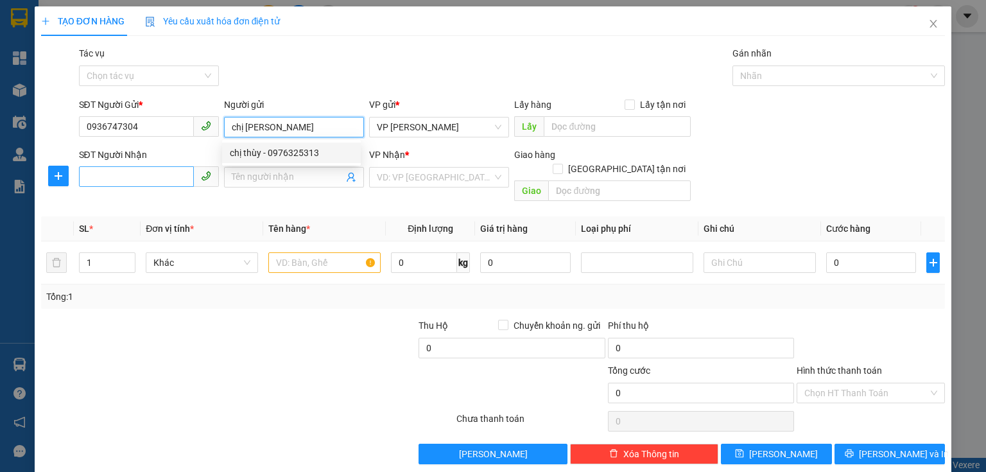
type input "chị [PERSON_NAME]"
click at [141, 169] on input "SĐT Người Nhận" at bounding box center [136, 176] width 115 height 21
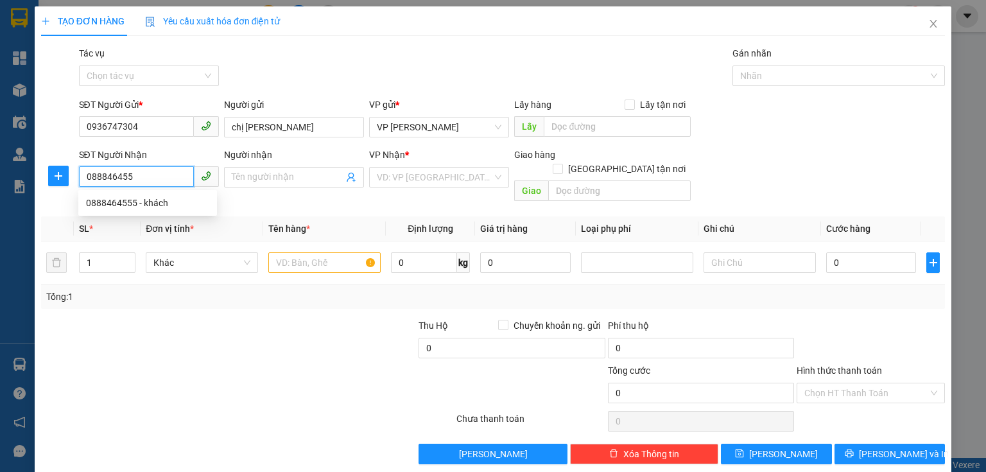
type input "0888464555"
click at [133, 206] on div "0888464555 - khách" at bounding box center [147, 203] width 123 height 14
type input "khách"
type input "xuân thành"
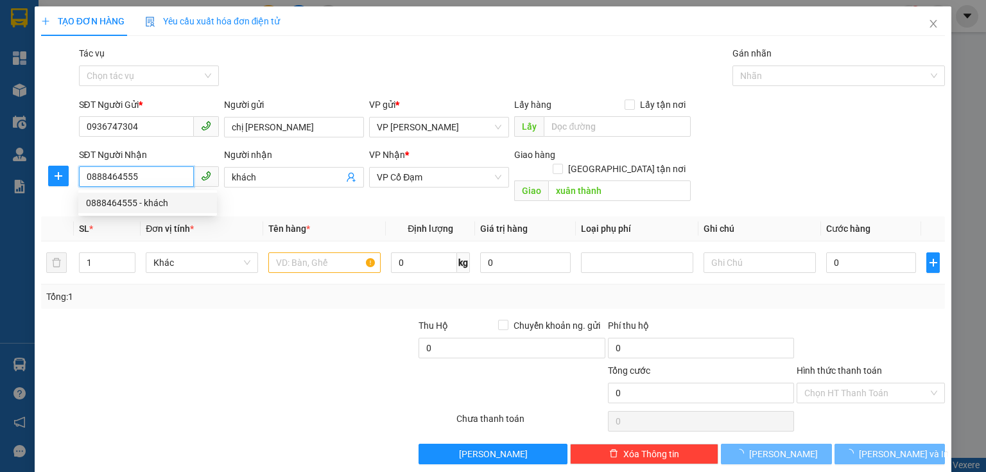
type input "30.000"
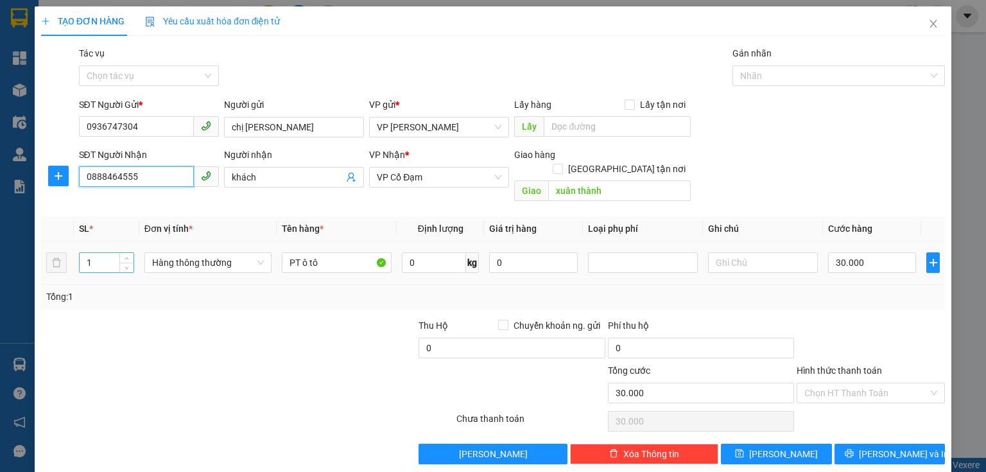
type input "0888464555"
click at [108, 253] on input "1" at bounding box center [107, 262] width 54 height 19
type input "2"
click at [885, 252] on input "30.000" at bounding box center [872, 262] width 88 height 21
type input "0"
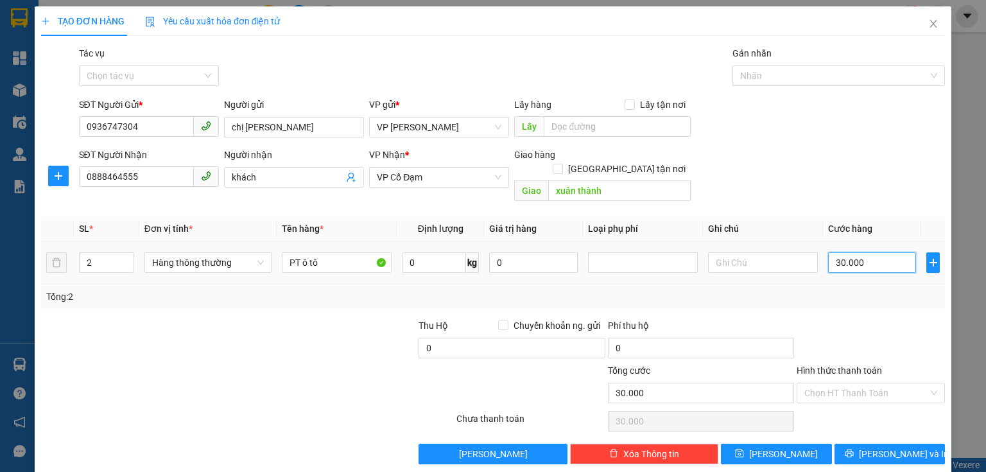
type input "0"
click at [830, 252] on input "0" at bounding box center [872, 262] width 88 height 21
type input "10"
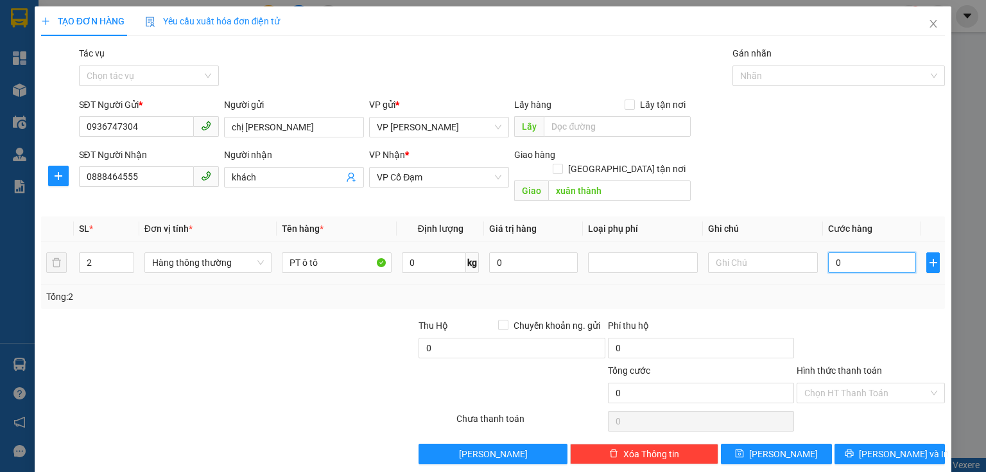
type input "10"
type input "120"
type input "120.000"
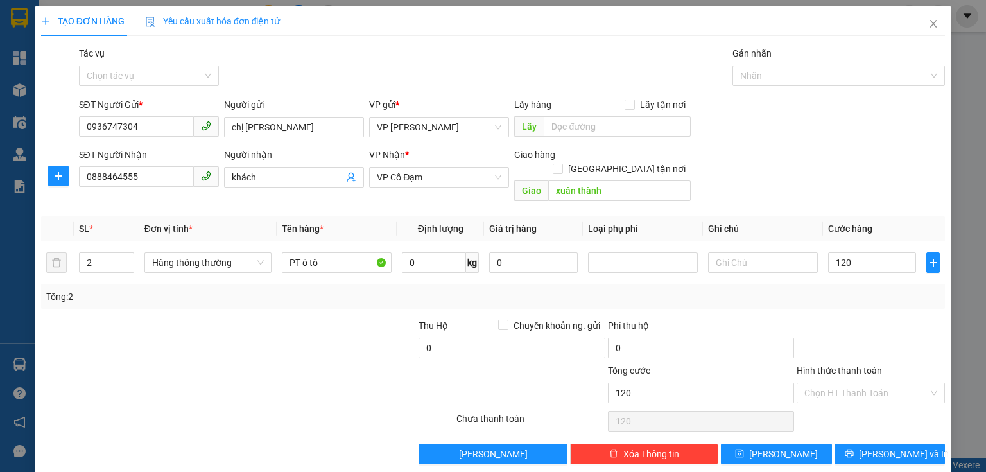
type input "120.000"
click at [853, 289] on div "Tổng: 2" at bounding box center [492, 296] width 893 height 14
click at [868, 443] on button "[PERSON_NAME] và In" at bounding box center [889, 453] width 111 height 21
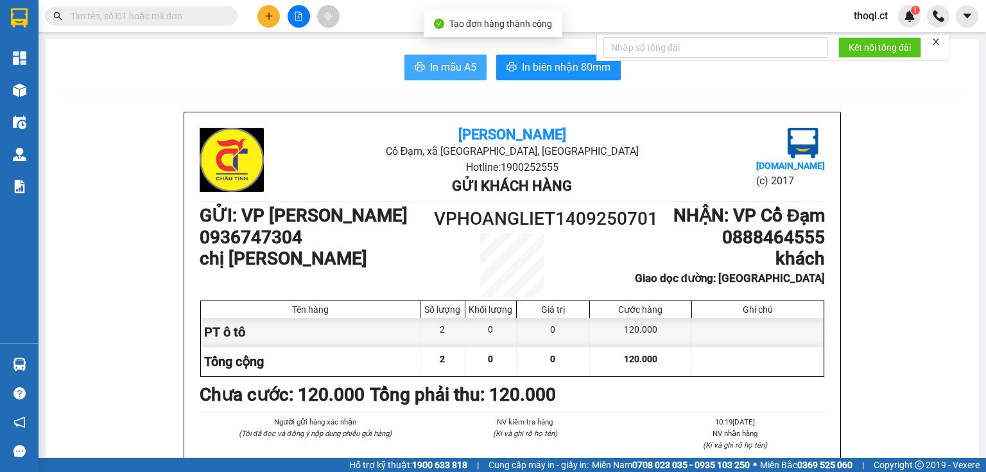
click at [434, 67] on span "In mẫu A5" at bounding box center [453, 67] width 46 height 16
click at [356, 73] on div "In mẫu A5 In biên nhận 80mm" at bounding box center [512, 68] width 902 height 26
click at [449, 68] on span "In mẫu A5" at bounding box center [453, 67] width 46 height 16
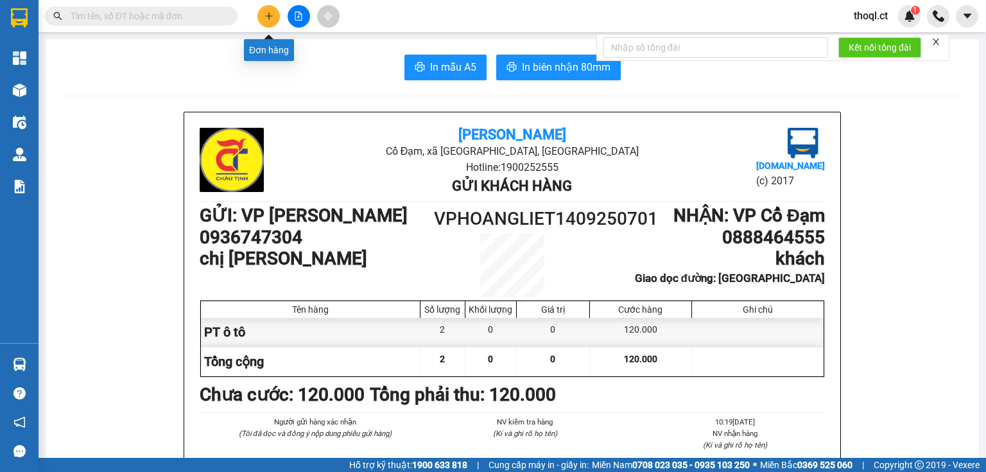
click at [268, 15] on icon "plus" at bounding box center [268, 16] width 9 height 9
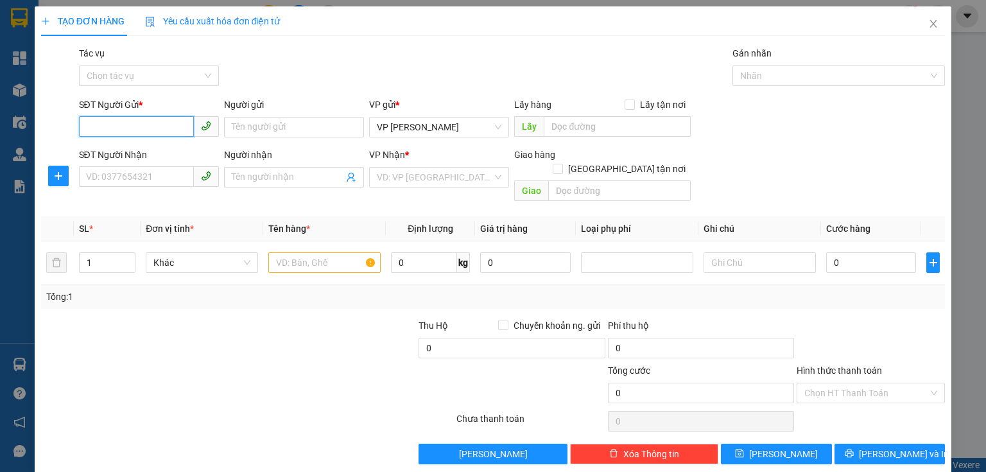
click at [149, 122] on input "SĐT Người Gửi *" at bounding box center [136, 126] width 115 height 21
click at [121, 179] on input "SĐT Người Nhận" at bounding box center [136, 176] width 115 height 21
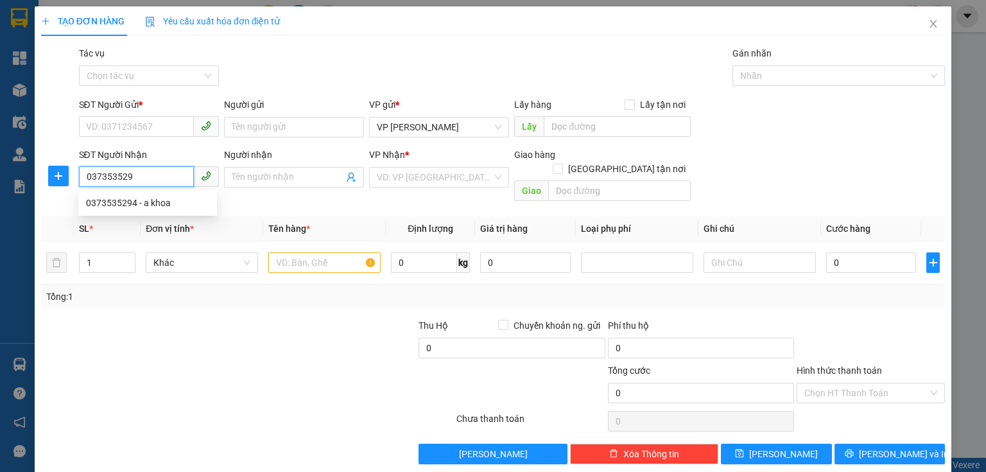
type input "0373535294"
click at [123, 202] on div "0373535294 - a khoa" at bounding box center [147, 203] width 123 height 14
type input "a khoa"
type input "xuân mỹ"
type input "150.000"
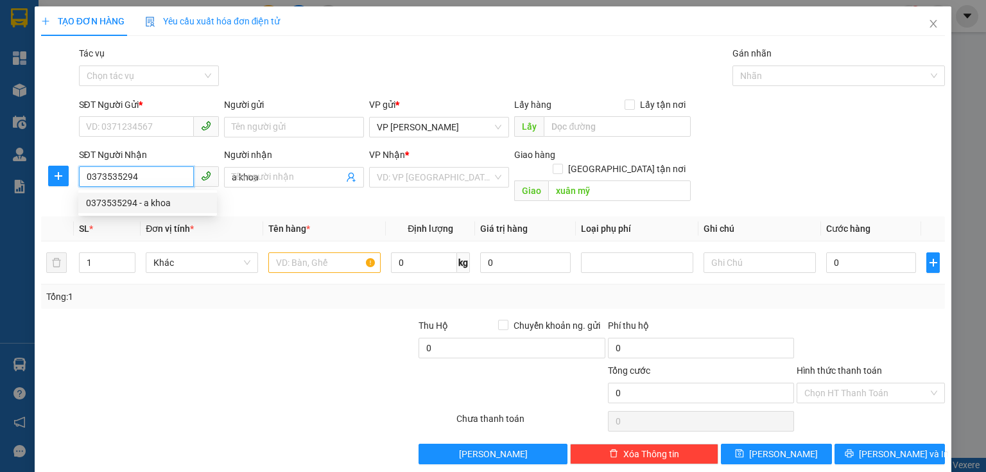
type input "150.000"
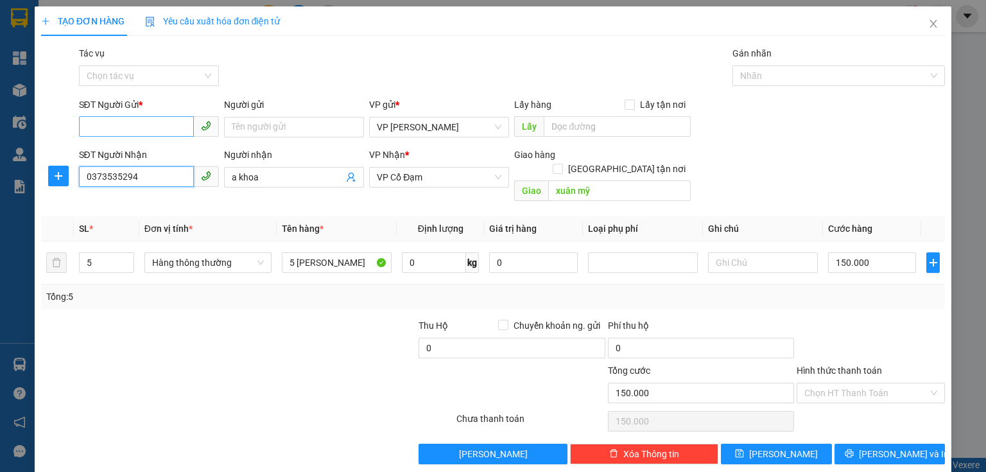
type input "0373535294"
click at [139, 127] on input "SĐT Người Gửi *" at bounding box center [136, 126] width 115 height 21
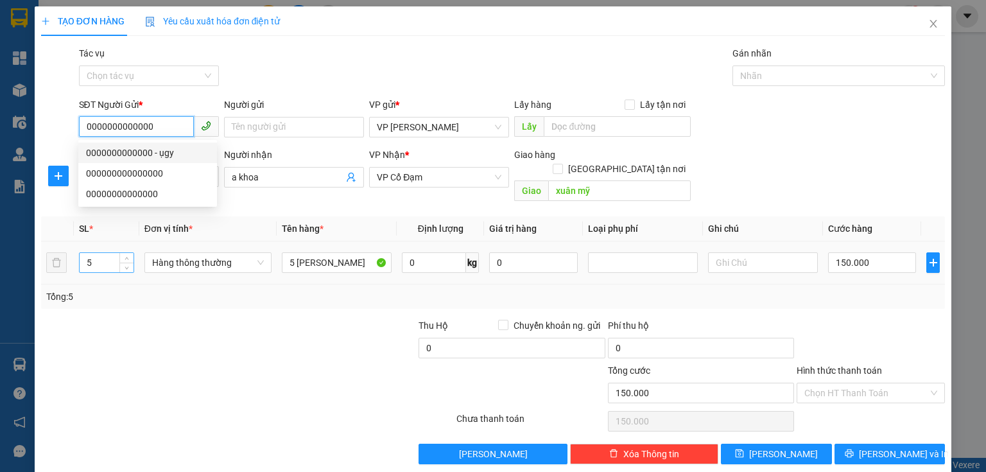
type input "0000000000000"
click at [112, 253] on input "5" at bounding box center [107, 262] width 54 height 19
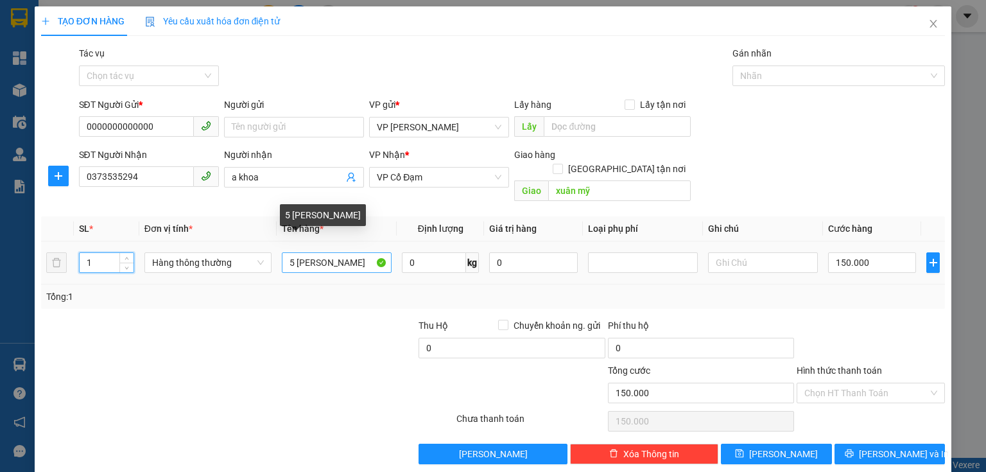
type input "1"
click at [293, 252] on input "5 thùng sơn" at bounding box center [337, 262] width 110 height 21
click at [331, 252] on input "thùng sơn" at bounding box center [337, 262] width 110 height 21
type input "t"
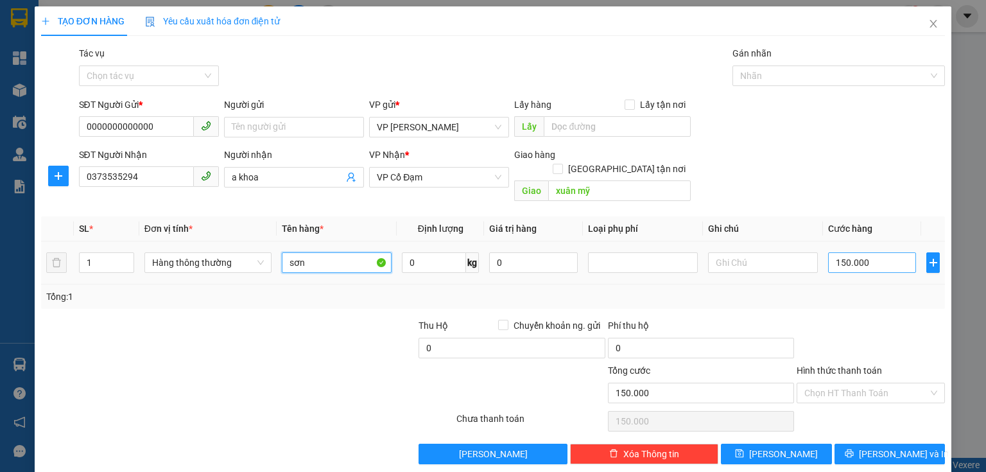
type input "sơn"
click at [859, 252] on input "150.000" at bounding box center [872, 262] width 88 height 21
type input "0"
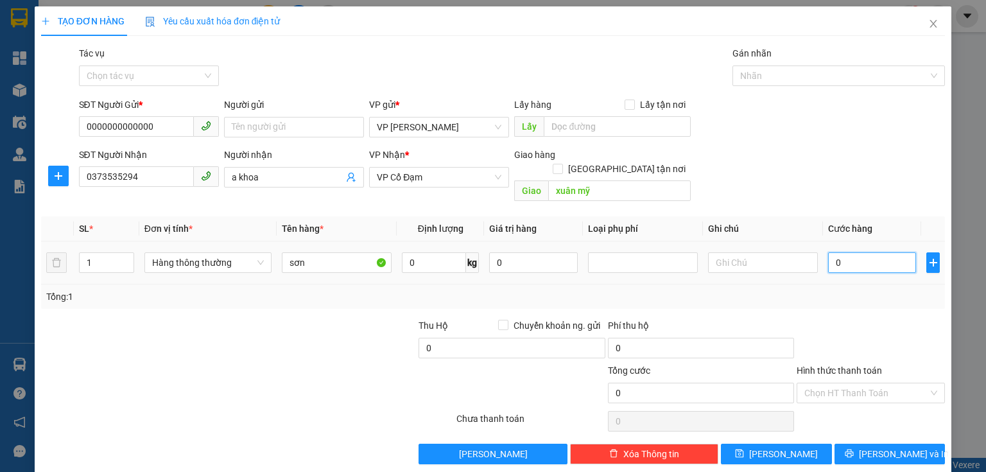
click at [828, 252] on input "0" at bounding box center [872, 262] width 88 height 21
type input "40"
type input "40.000"
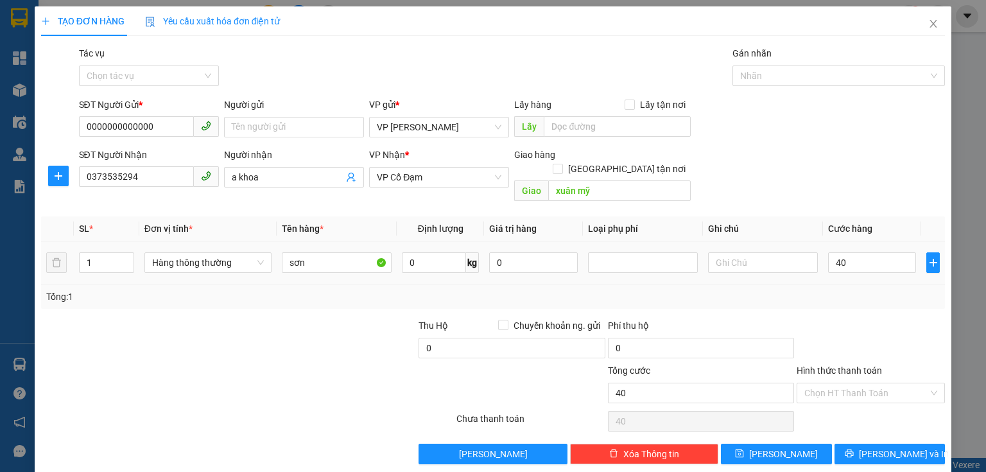
type input "40.000"
click at [839, 289] on div "Tổng: 1" at bounding box center [492, 296] width 893 height 14
click at [877, 447] on span "[PERSON_NAME] và In" at bounding box center [904, 454] width 90 height 14
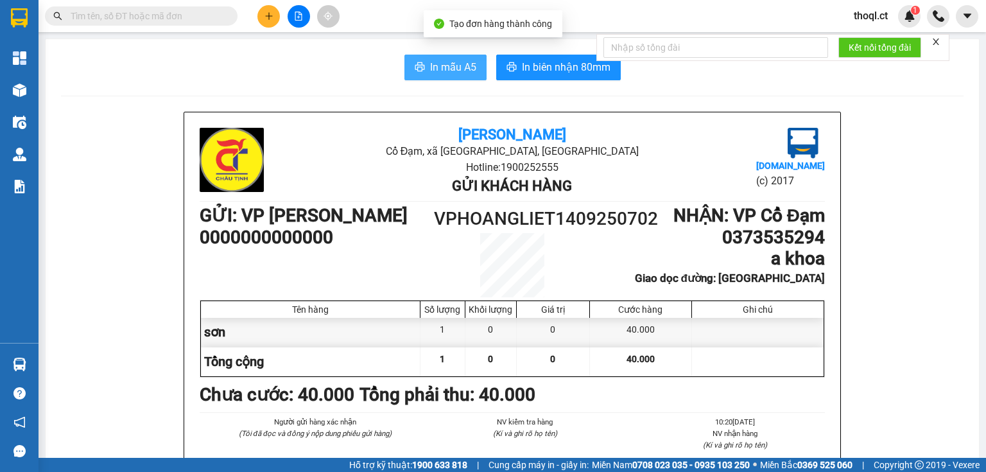
click at [454, 67] on span "In mẫu A5" at bounding box center [453, 67] width 46 height 16
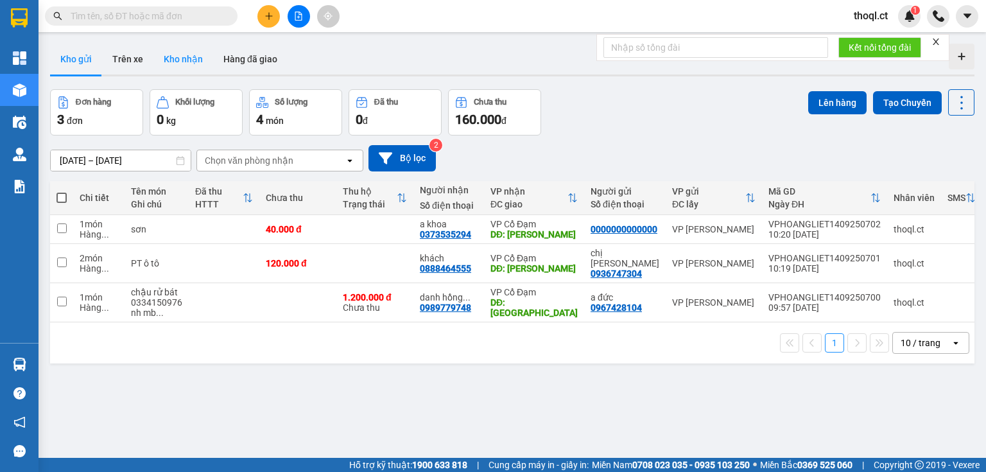
click at [188, 62] on button "Kho nhận" at bounding box center [183, 59] width 60 height 31
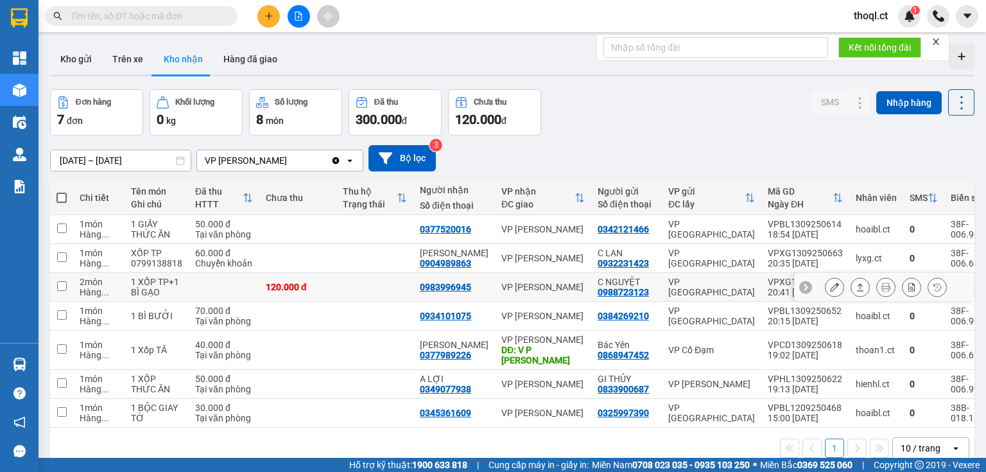
click at [825, 285] on button at bounding box center [834, 287] width 18 height 22
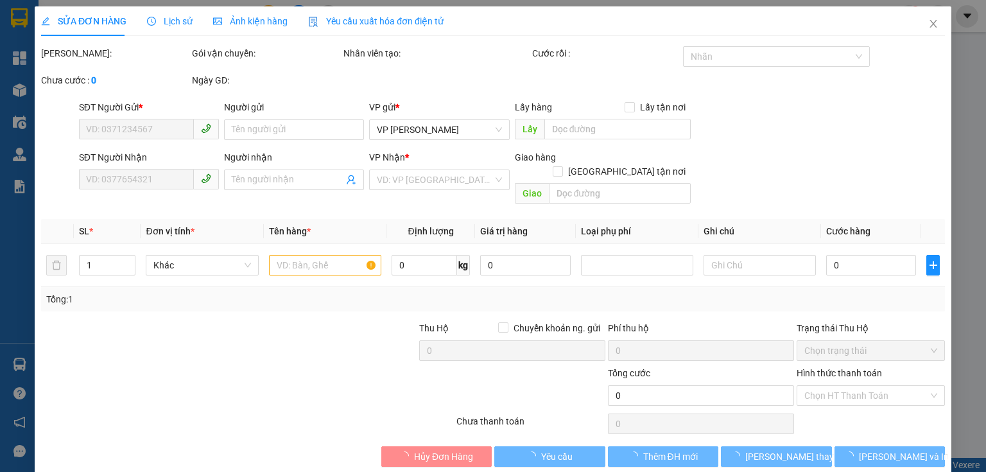
type input "0988723123"
type input "C NGUYỆT"
type input "0983996945"
type input "120.000"
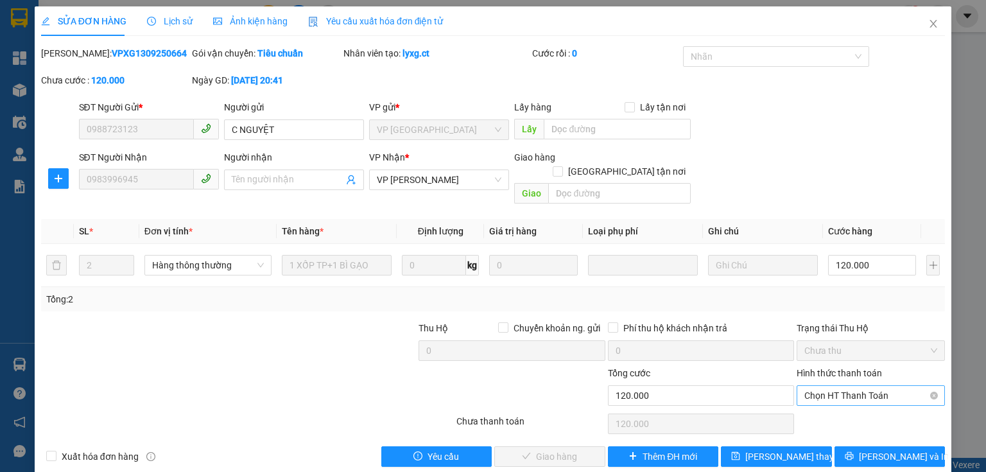
click at [837, 386] on span "Chọn HT Thanh Toán" at bounding box center [870, 395] width 133 height 19
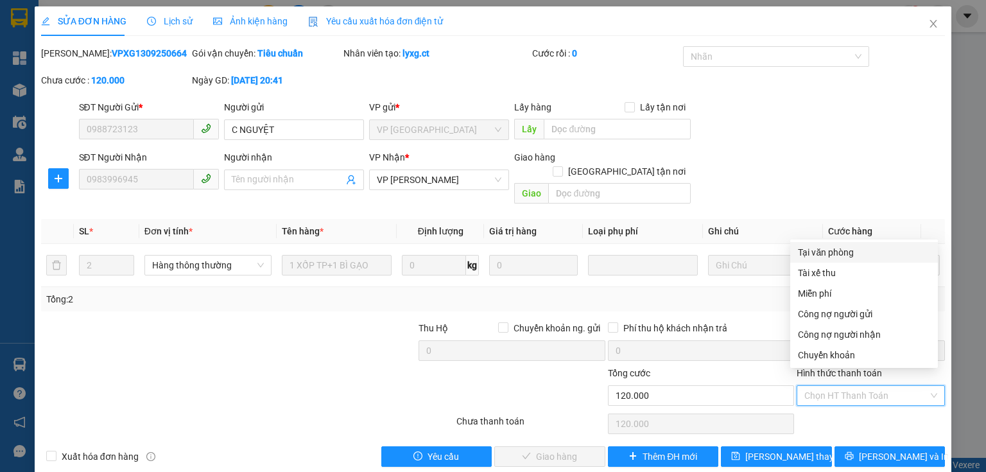
click at [817, 253] on div "Tại văn phòng" at bounding box center [864, 252] width 132 height 14
type input "0"
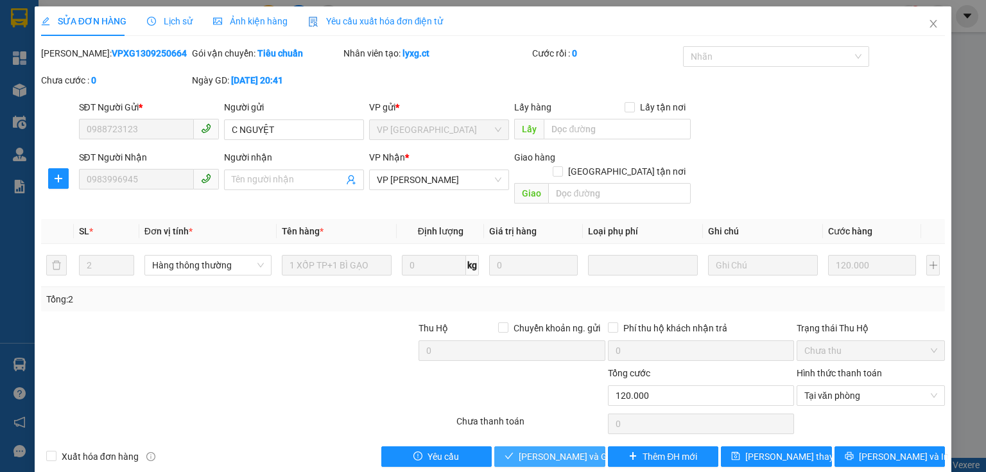
click at [553, 449] on span "[PERSON_NAME] và Giao hàng" at bounding box center [579, 456] width 123 height 14
